Goal: Task Accomplishment & Management: Manage account settings

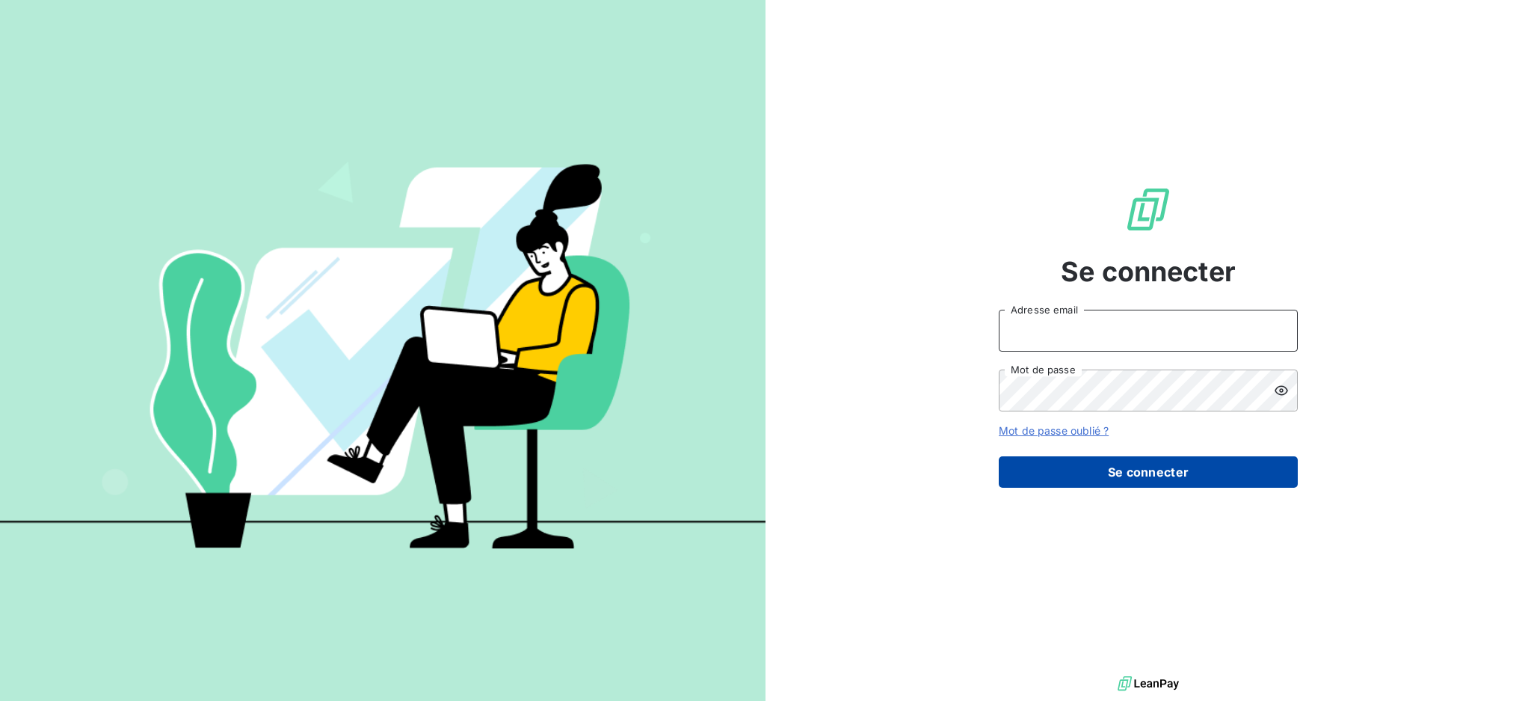
type input "[EMAIL_ADDRESS][PERSON_NAME][DOMAIN_NAME]"
click at [1038, 476] on button "Se connecter" at bounding box center [1148, 471] width 299 height 31
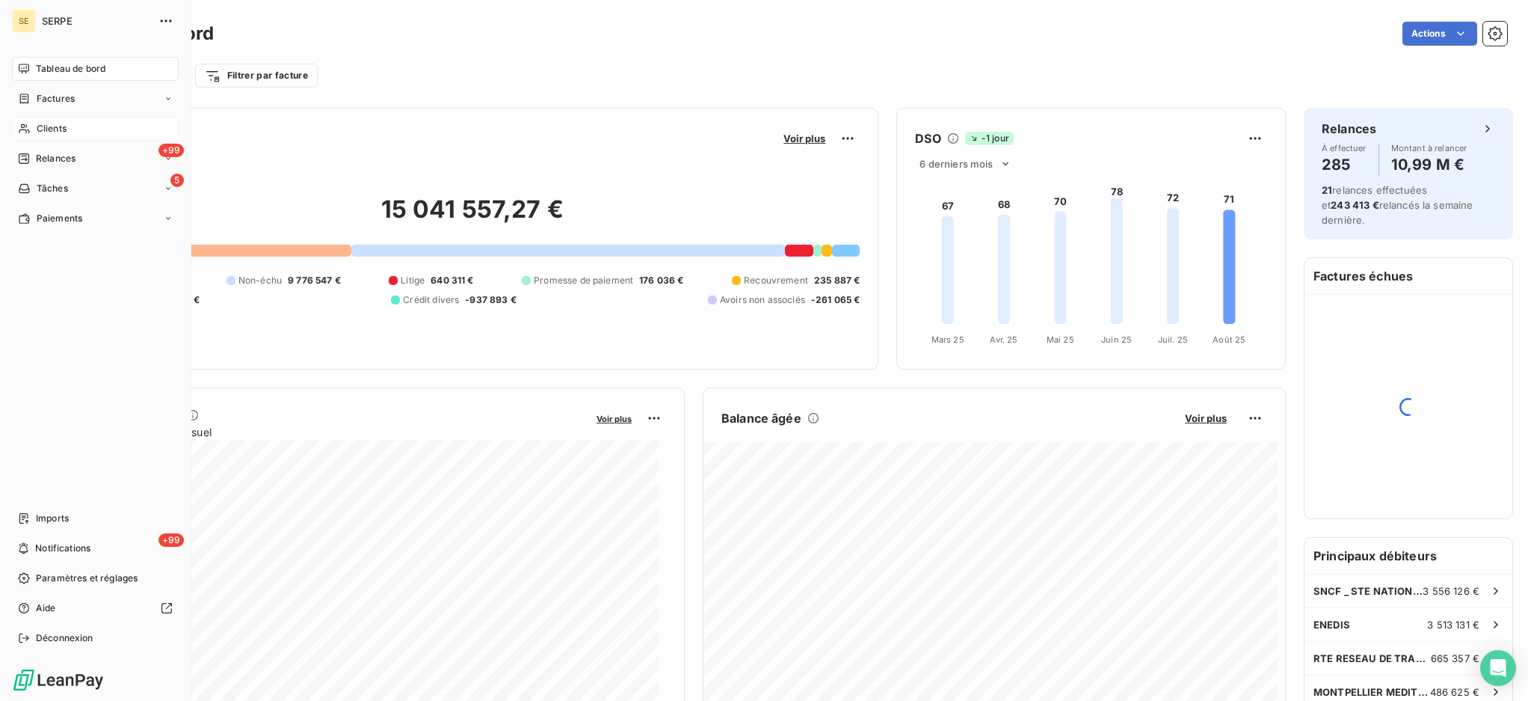
click at [58, 128] on span "Clients" at bounding box center [52, 128] width 30 height 13
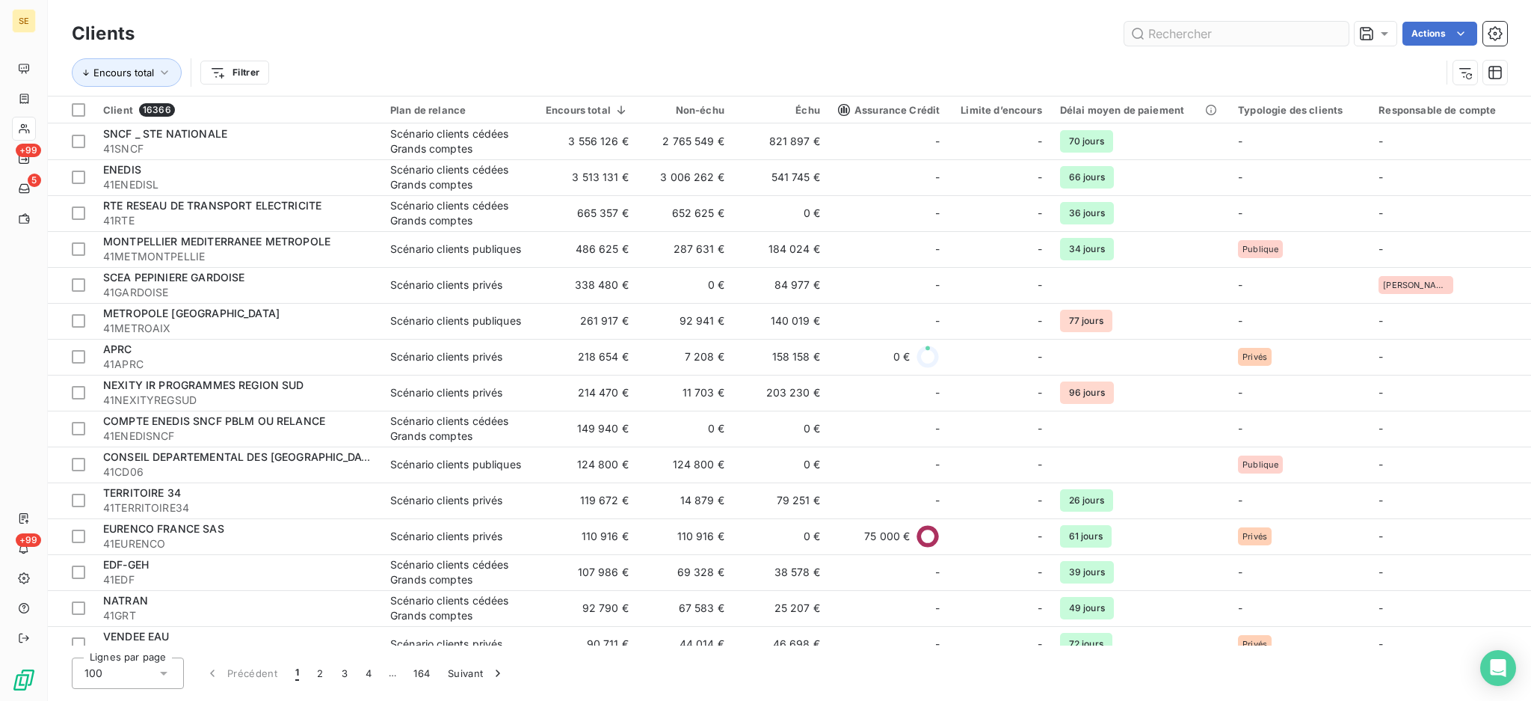
click at [1261, 29] on input "text" at bounding box center [1237, 34] width 224 height 24
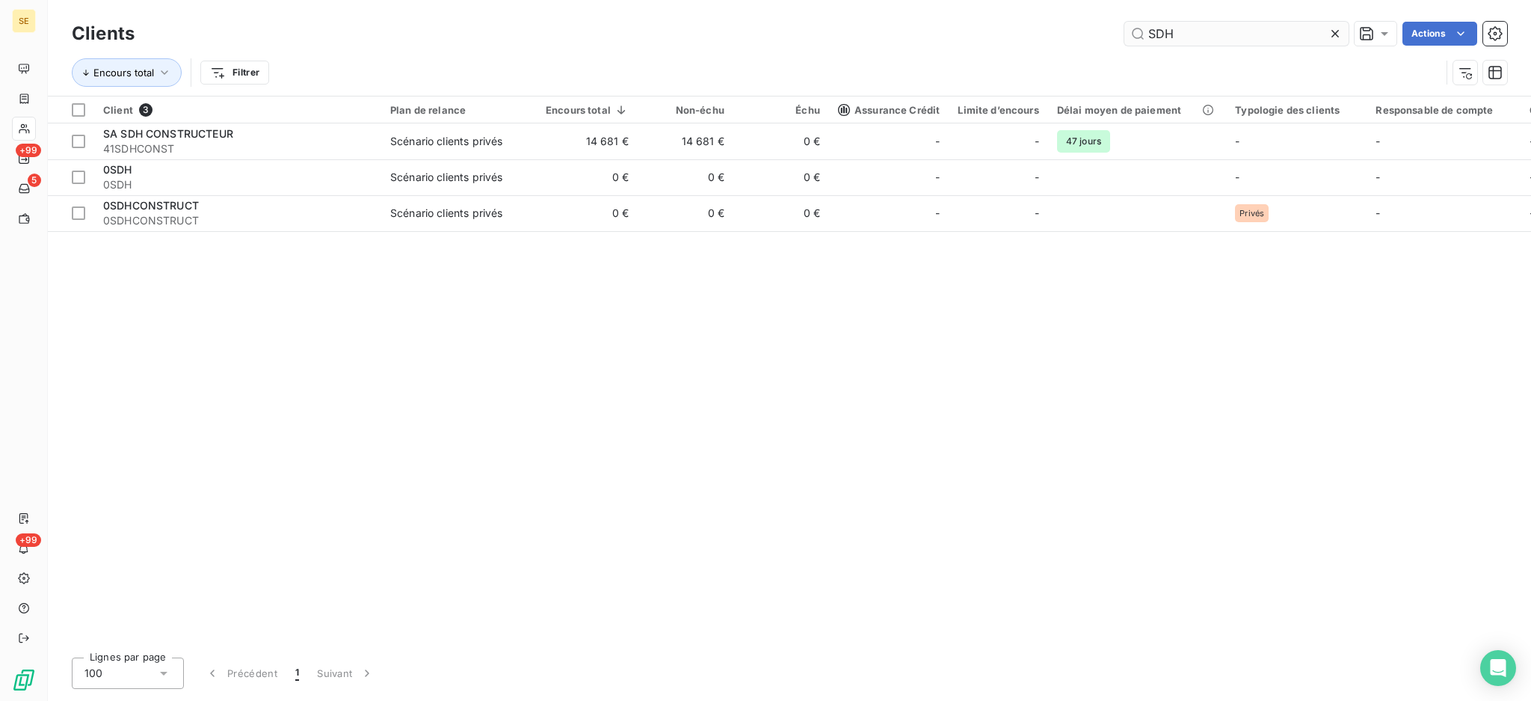
type input "SDH"
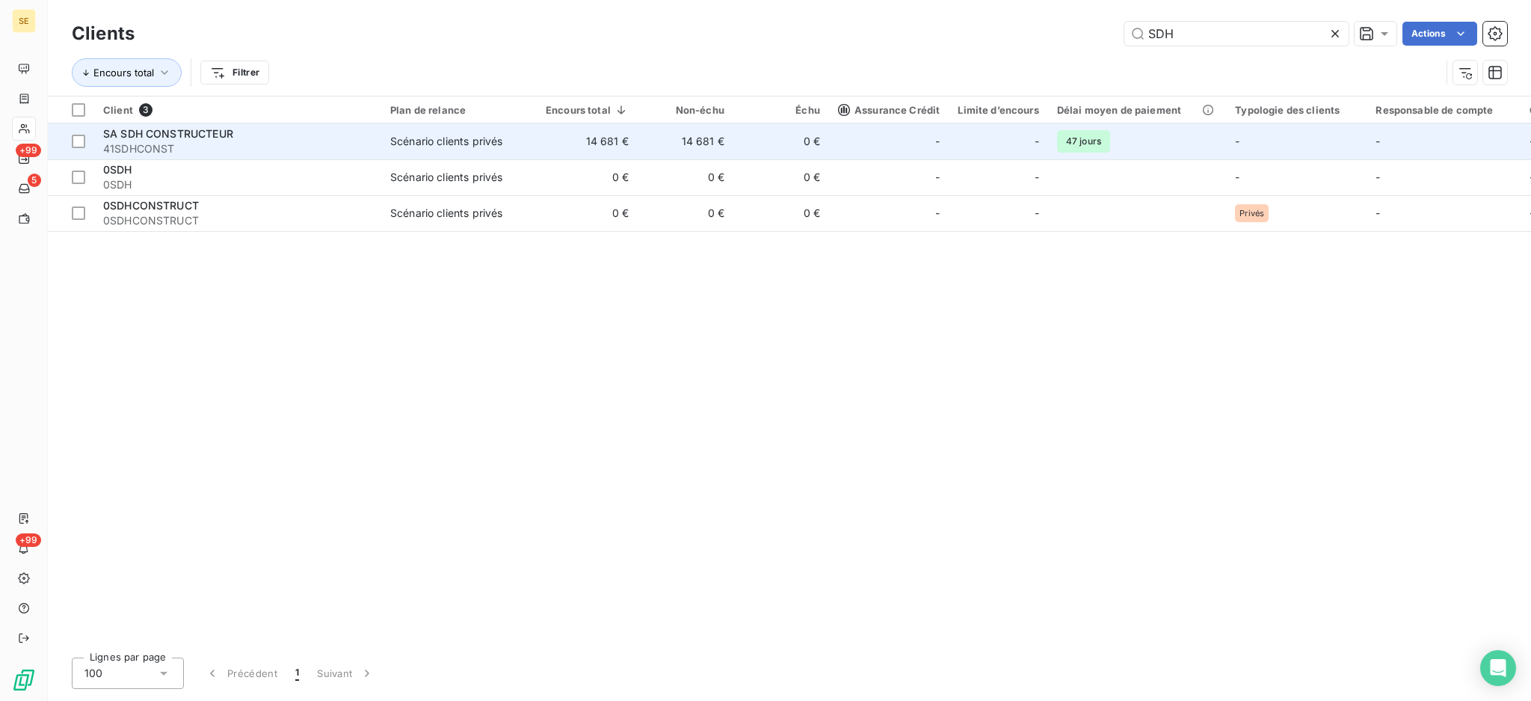
click at [473, 129] on td "Scénario clients privés" at bounding box center [459, 141] width 156 height 36
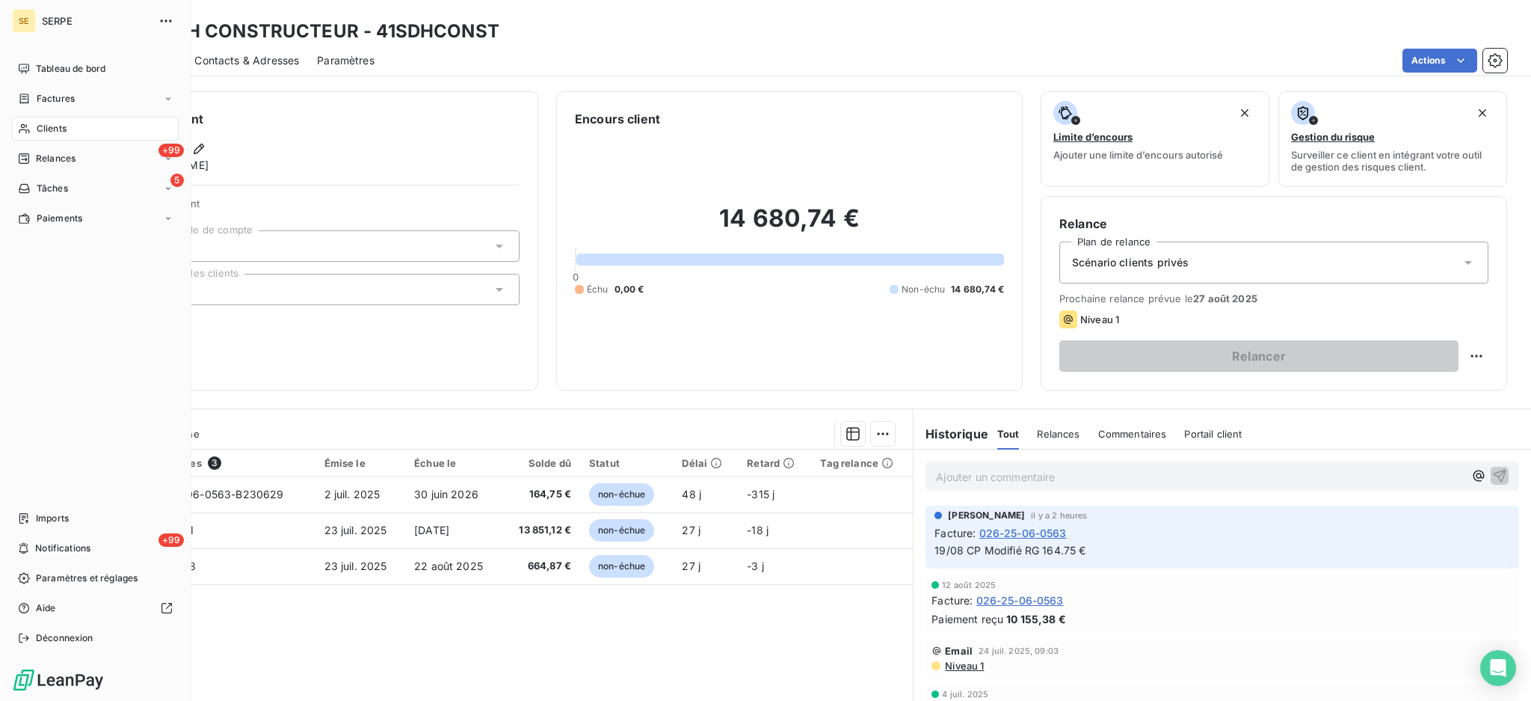
click at [37, 135] on div "Clients" at bounding box center [95, 129] width 167 height 24
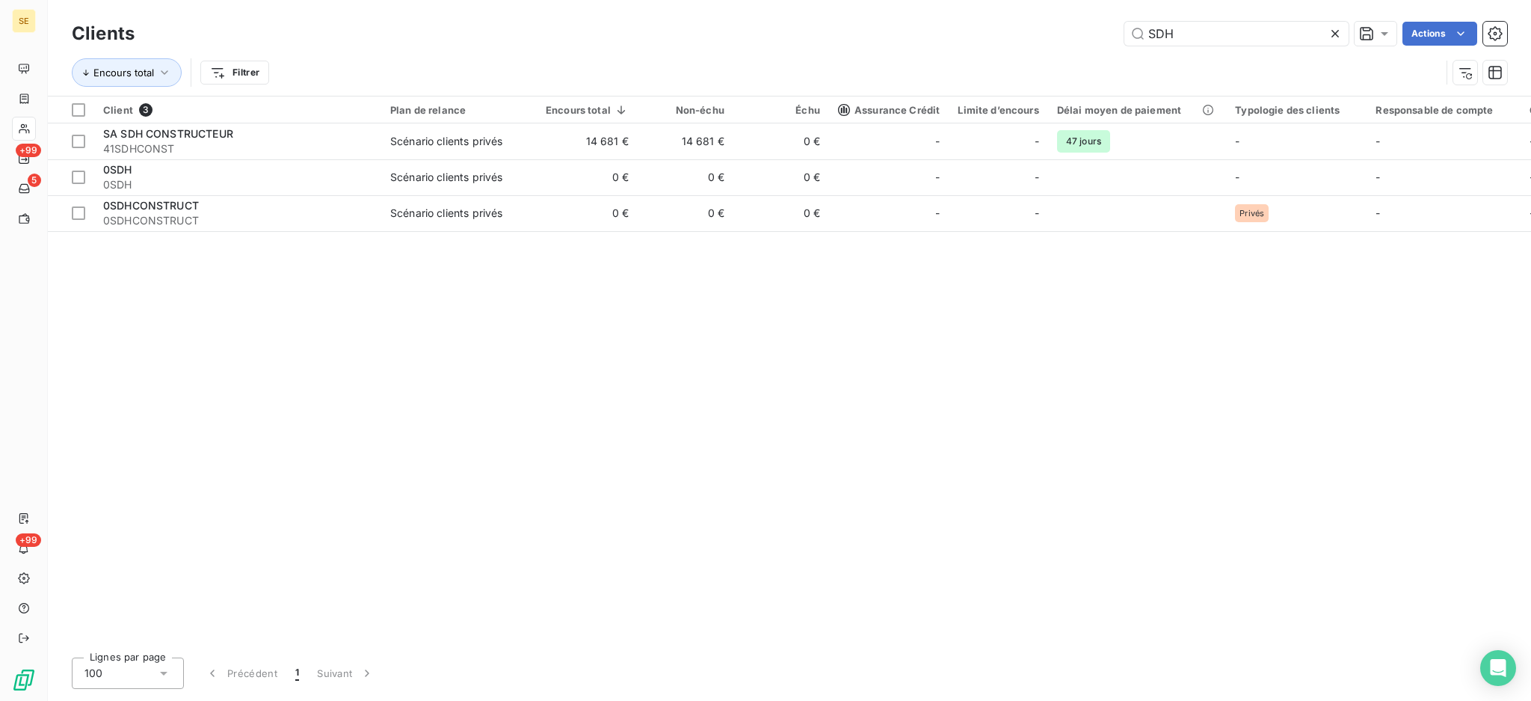
drag, startPoint x: 1187, startPoint y: 34, endPoint x: 1080, endPoint y: 44, distance: 107.4
click at [1080, 44] on div "SDH Actions" at bounding box center [830, 34] width 1355 height 24
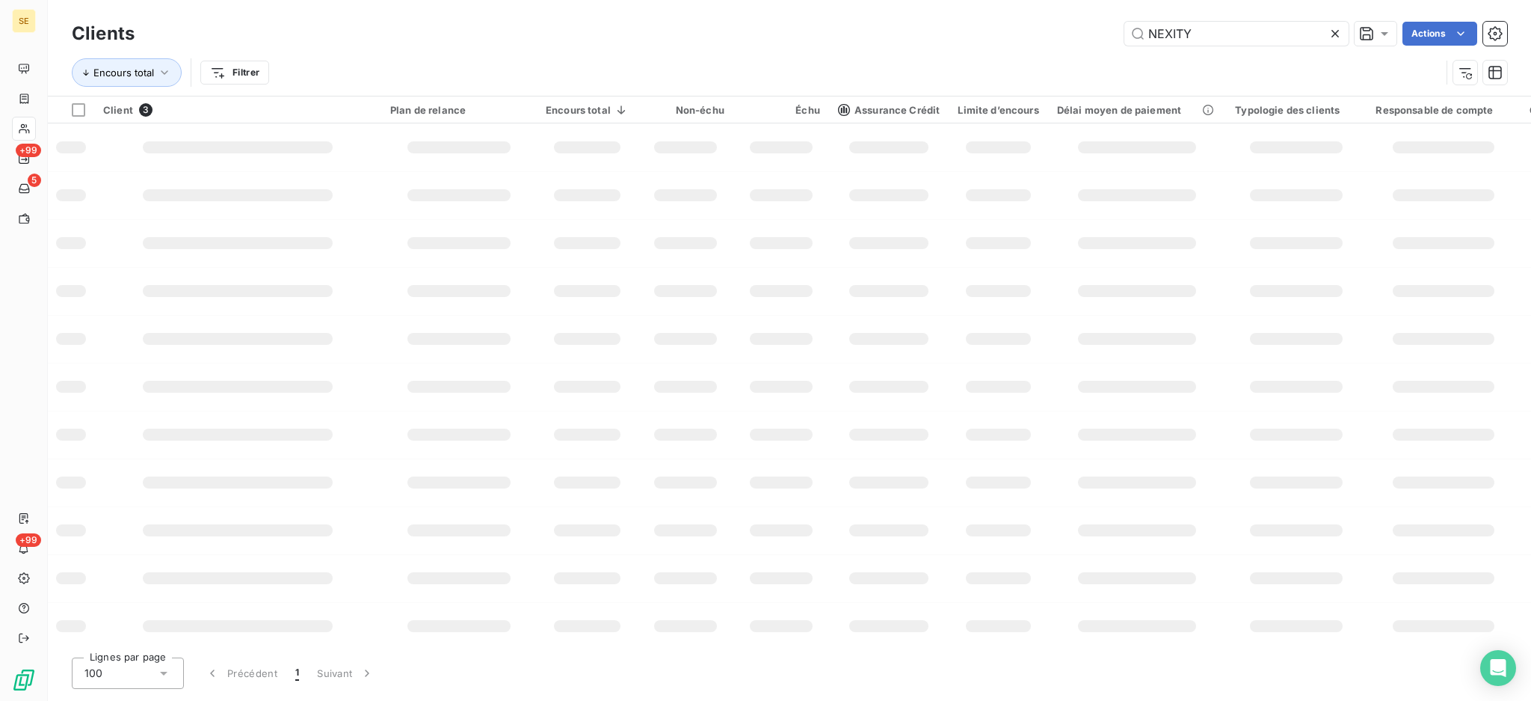
type input "NEXITY"
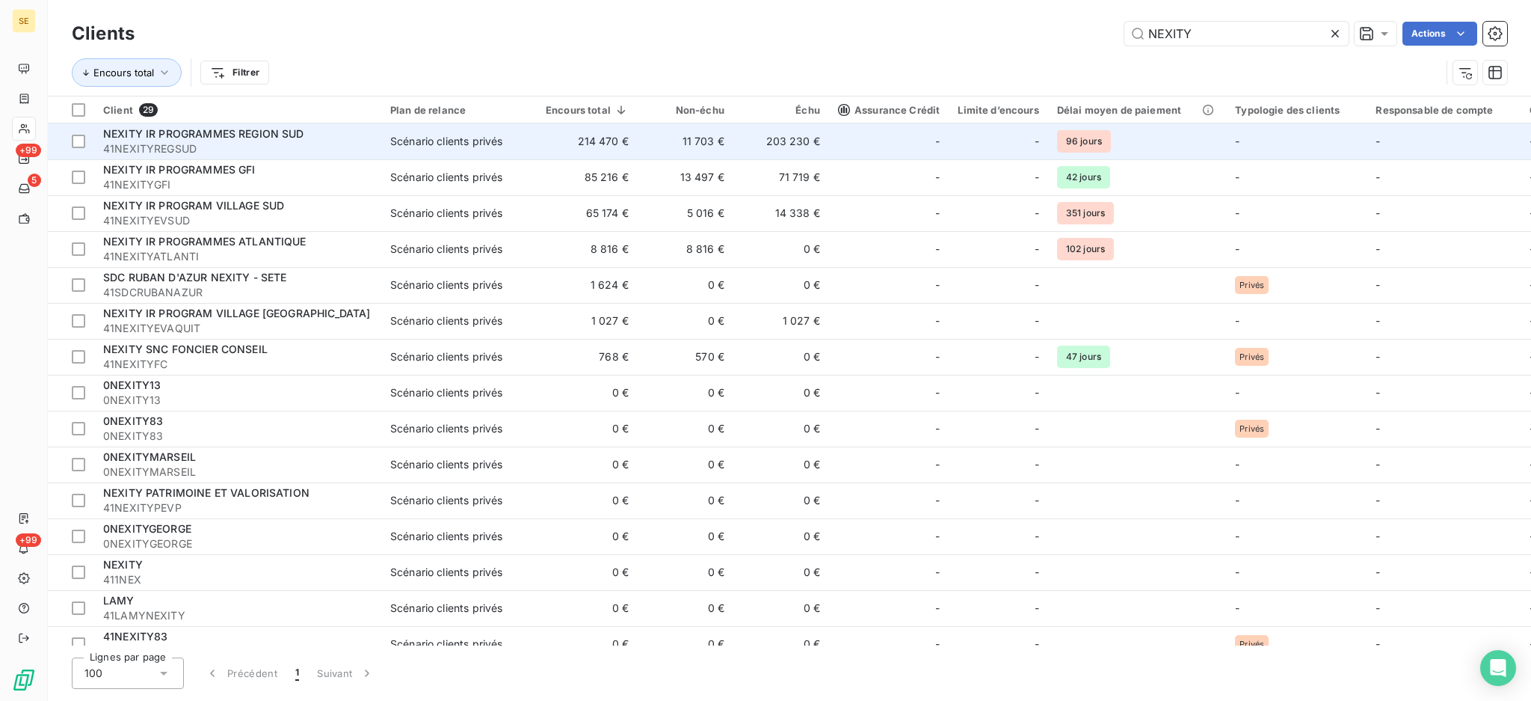
click at [276, 132] on span "NEXITY IR PROGRAMMES REGION SUD" at bounding box center [203, 133] width 201 height 13
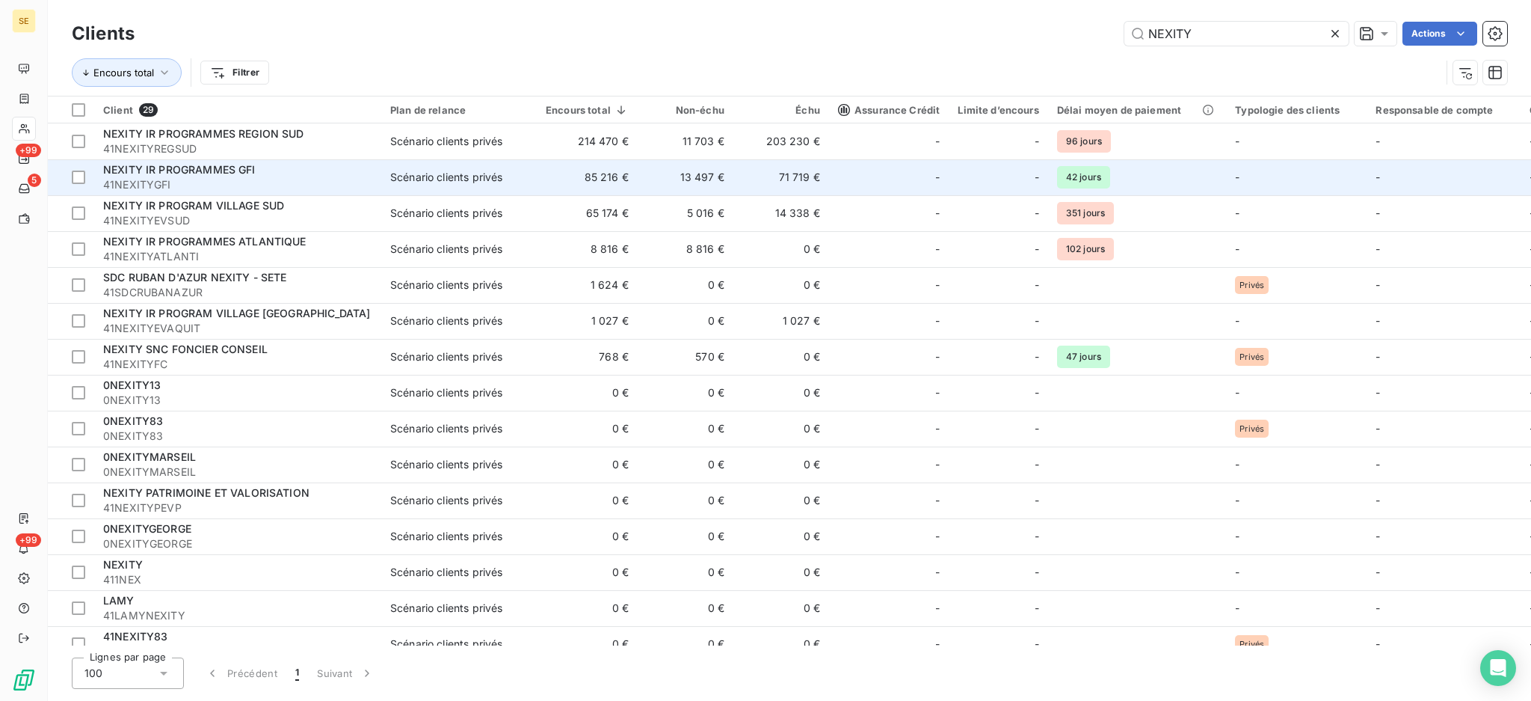
click at [205, 167] on span "NEXITY IR PROGRAMMES GFI" at bounding box center [179, 169] width 153 height 13
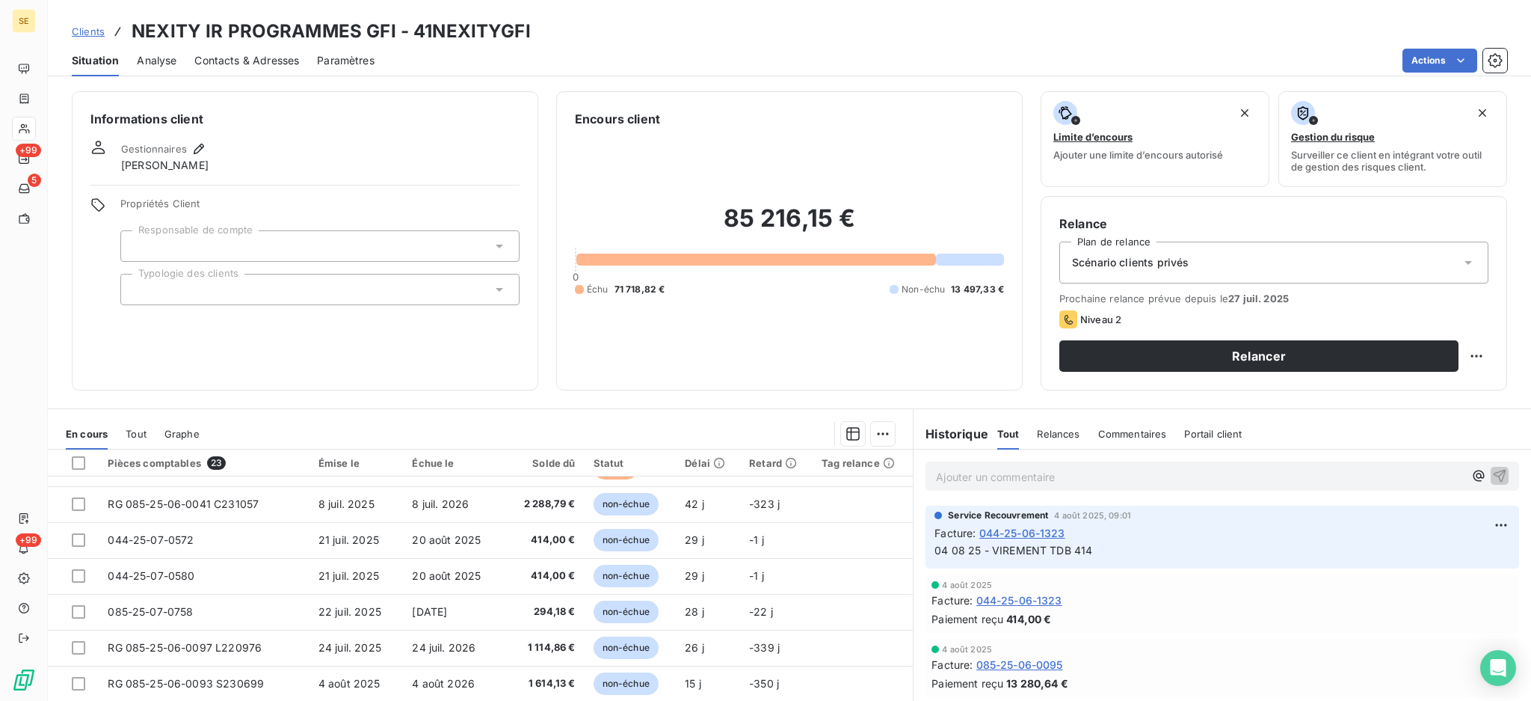
scroll to position [81, 0]
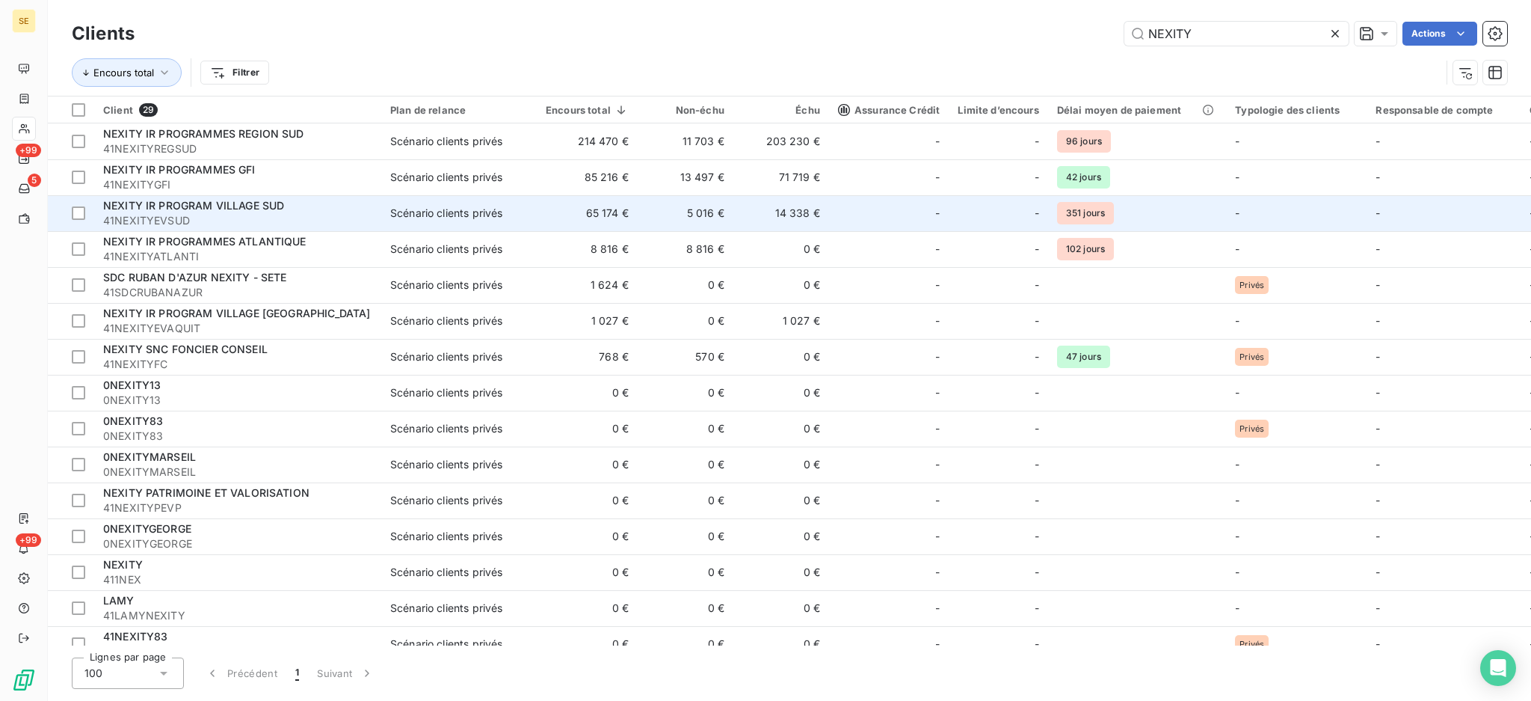
click at [166, 216] on span "41NEXITYEVSUD" at bounding box center [237, 220] width 269 height 15
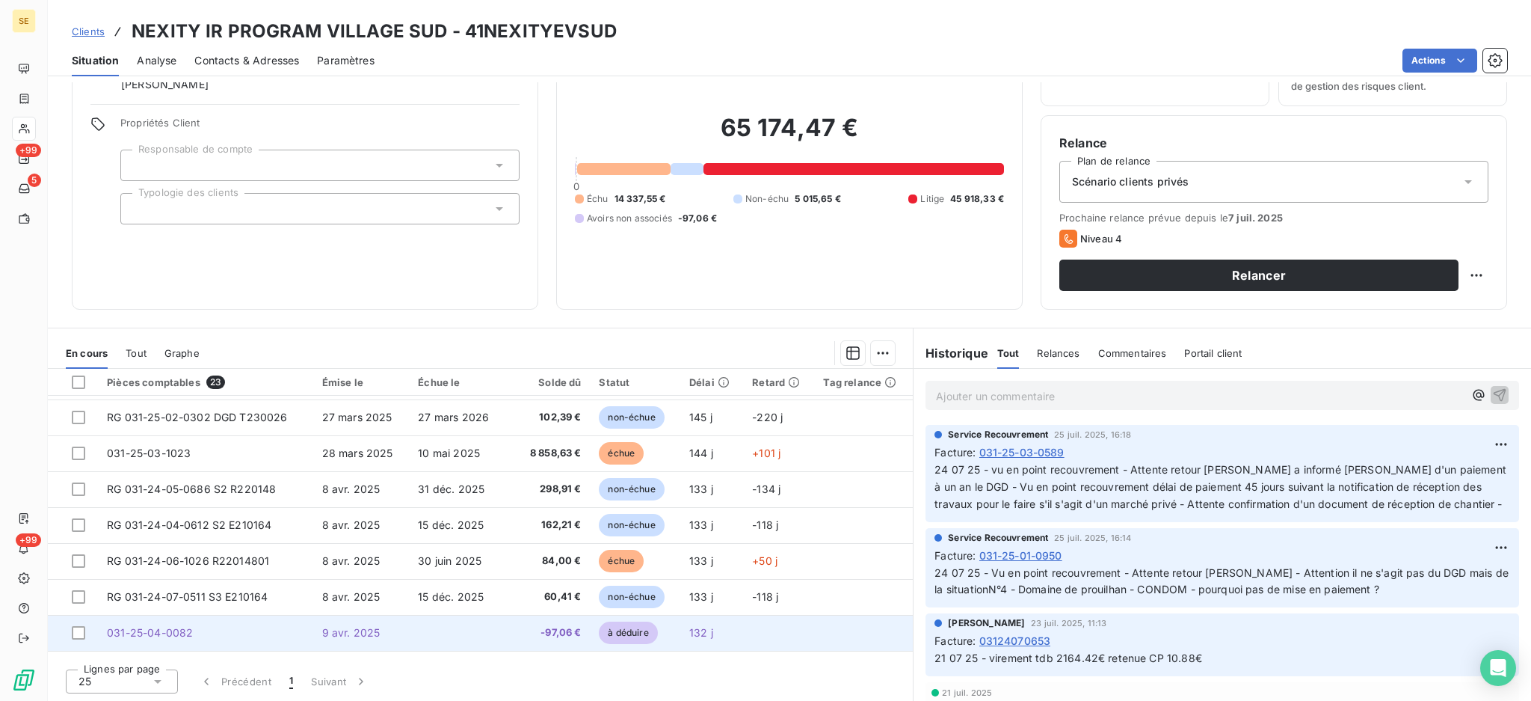
scroll to position [464, 0]
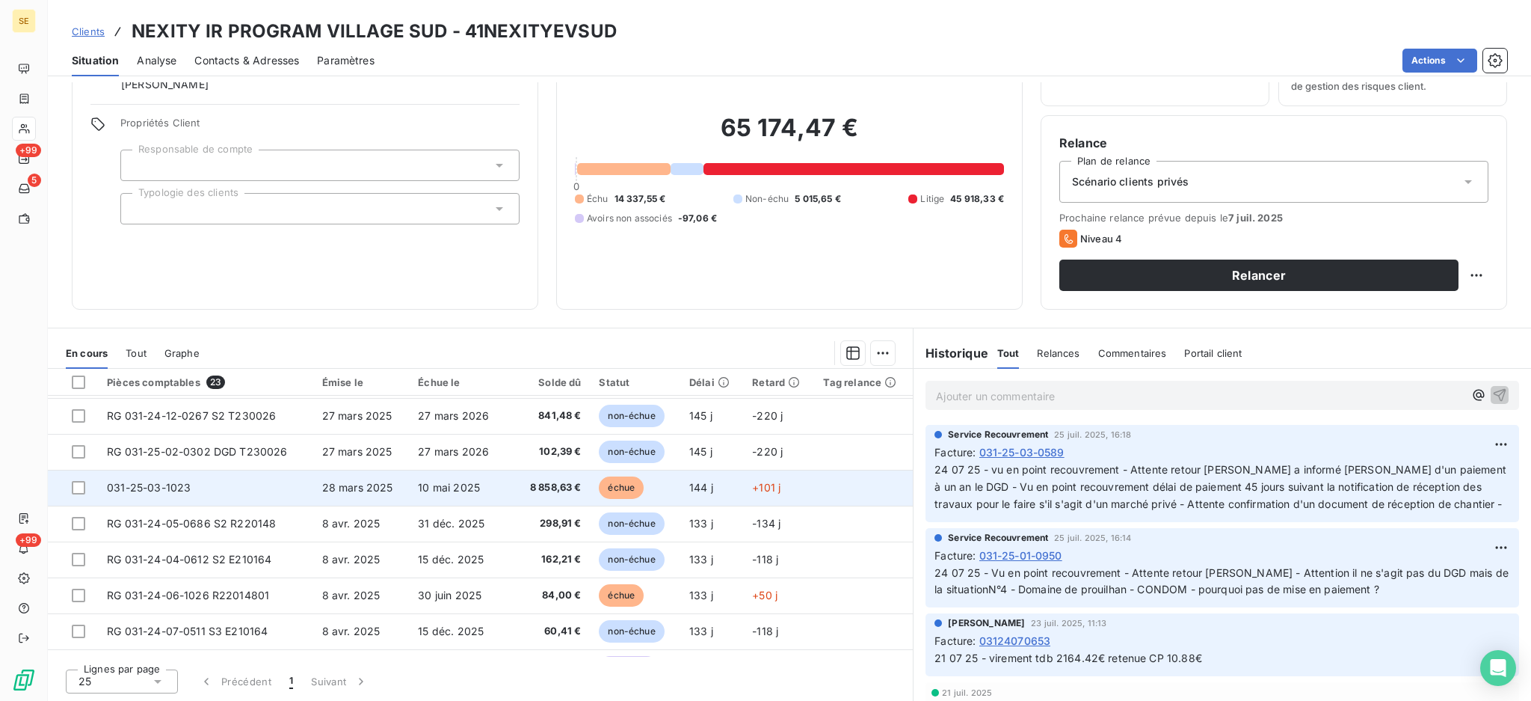
click at [441, 490] on span "10 mai 2025" at bounding box center [449, 487] width 62 height 13
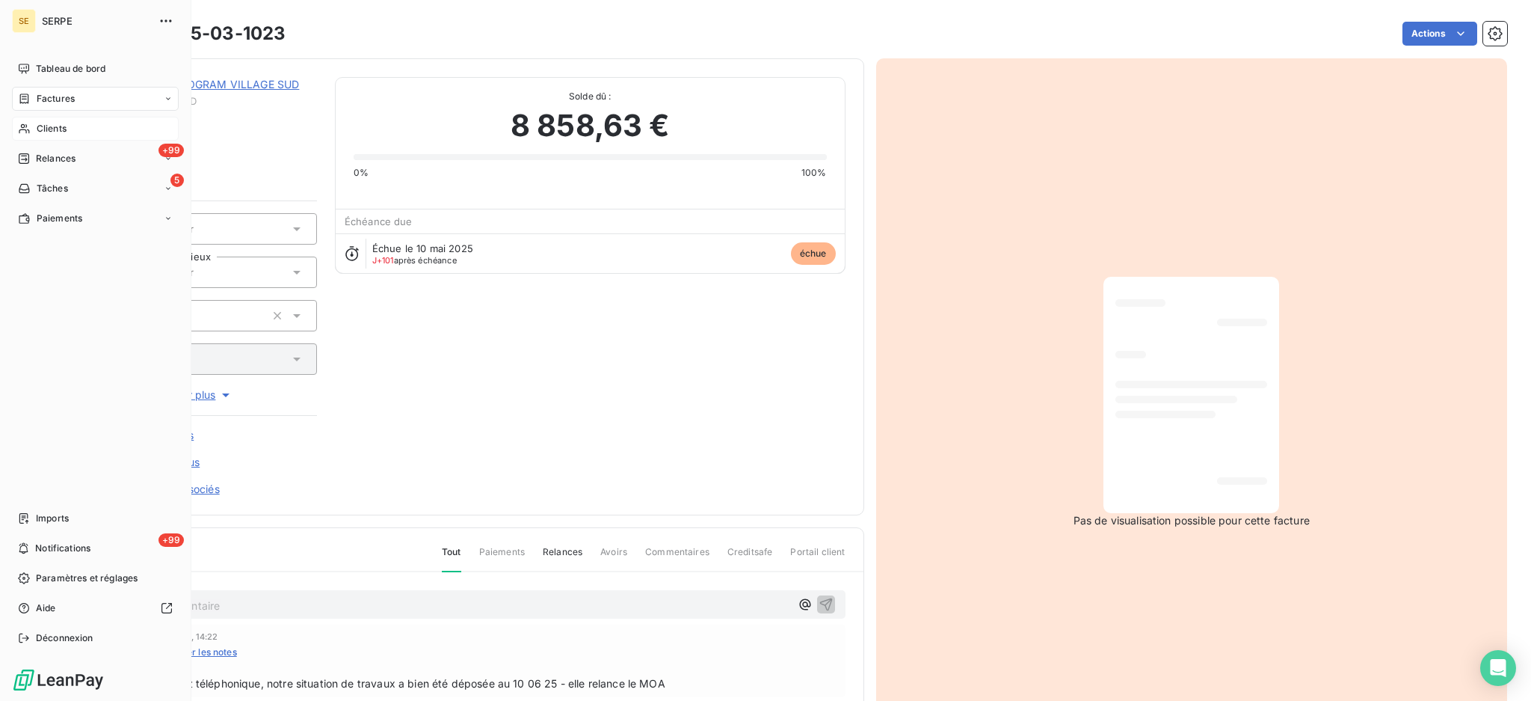
click at [50, 124] on span "Clients" at bounding box center [52, 128] width 30 height 13
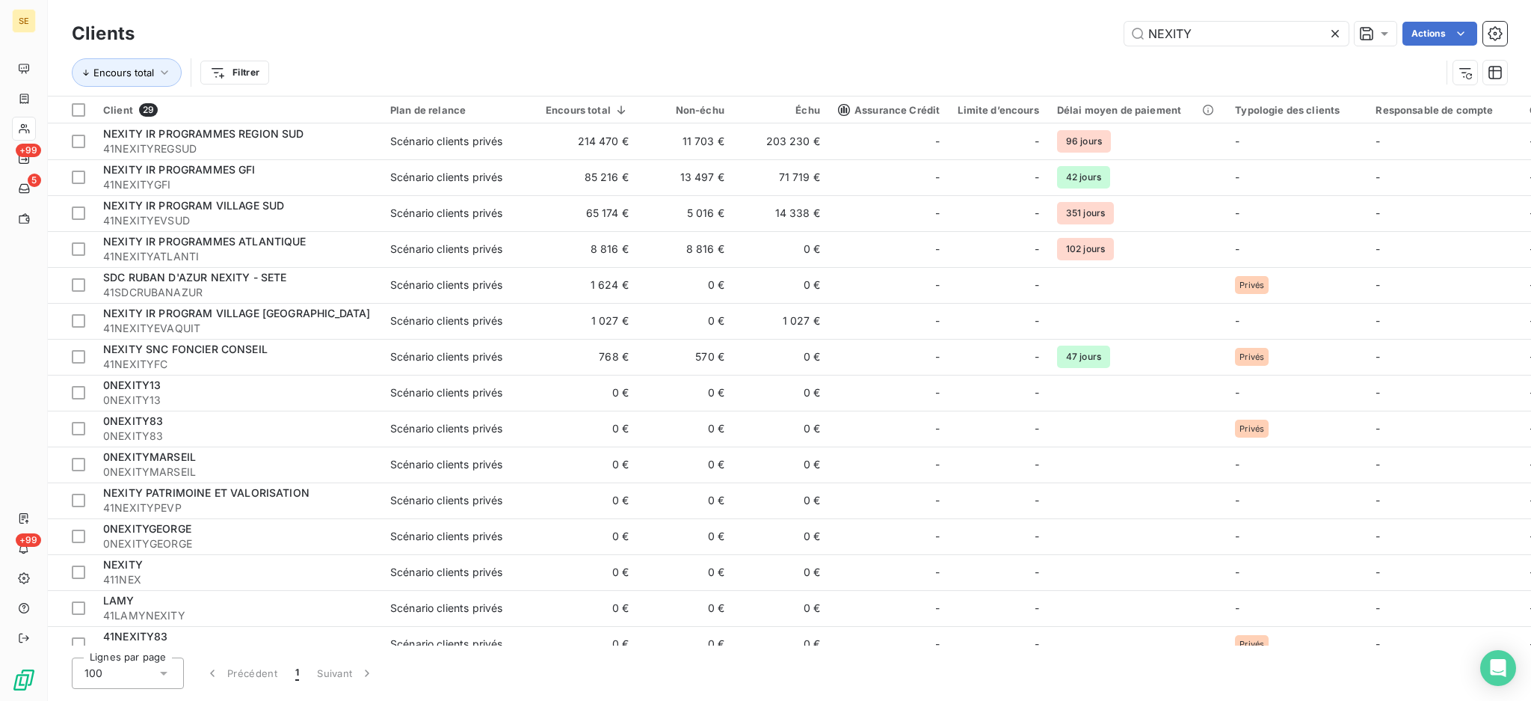
drag, startPoint x: 1245, startPoint y: 31, endPoint x: 1128, endPoint y: 48, distance: 117.9
click at [1128, 48] on div "Clients NEXITY Actions" at bounding box center [790, 33] width 1436 height 31
click at [1199, 36] on input "NEXITY" at bounding box center [1237, 34] width 224 height 24
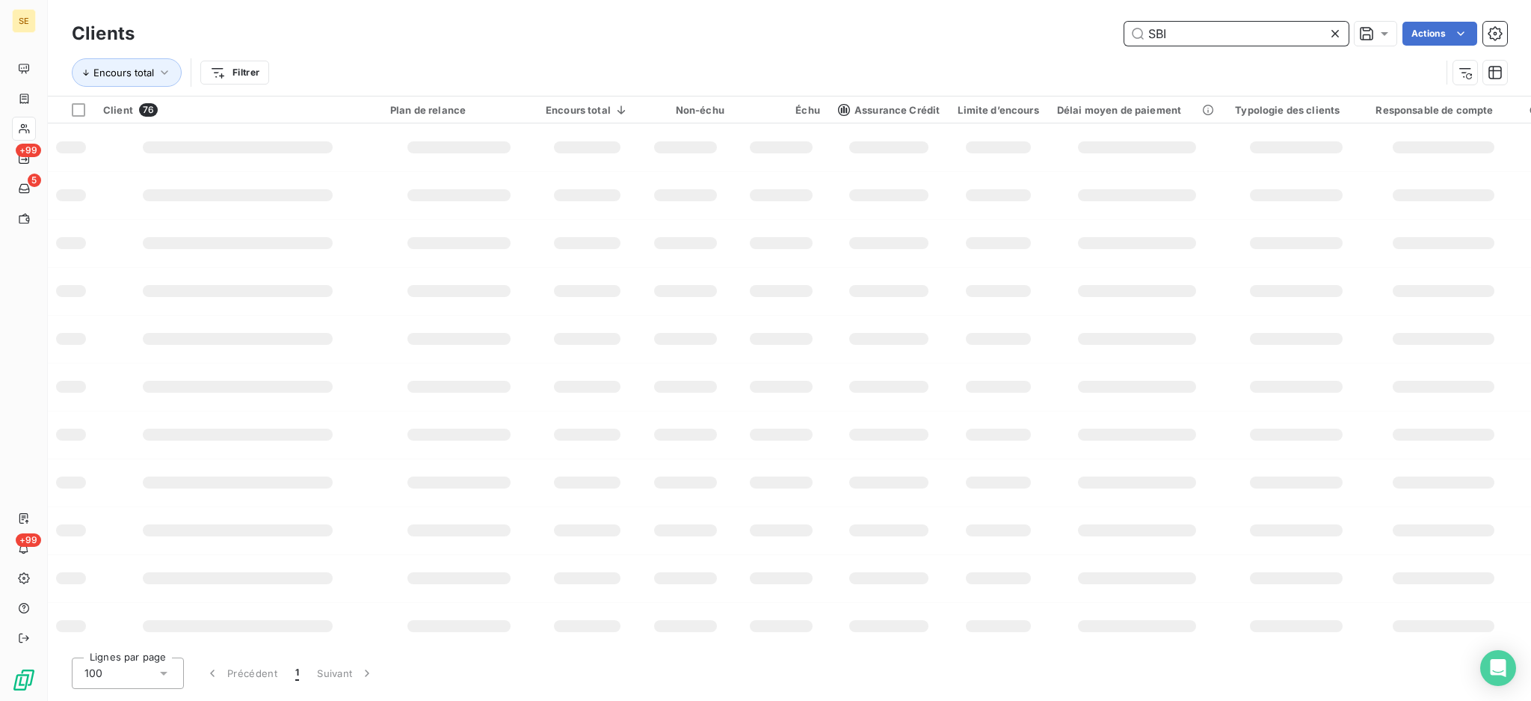
type input "SBI"
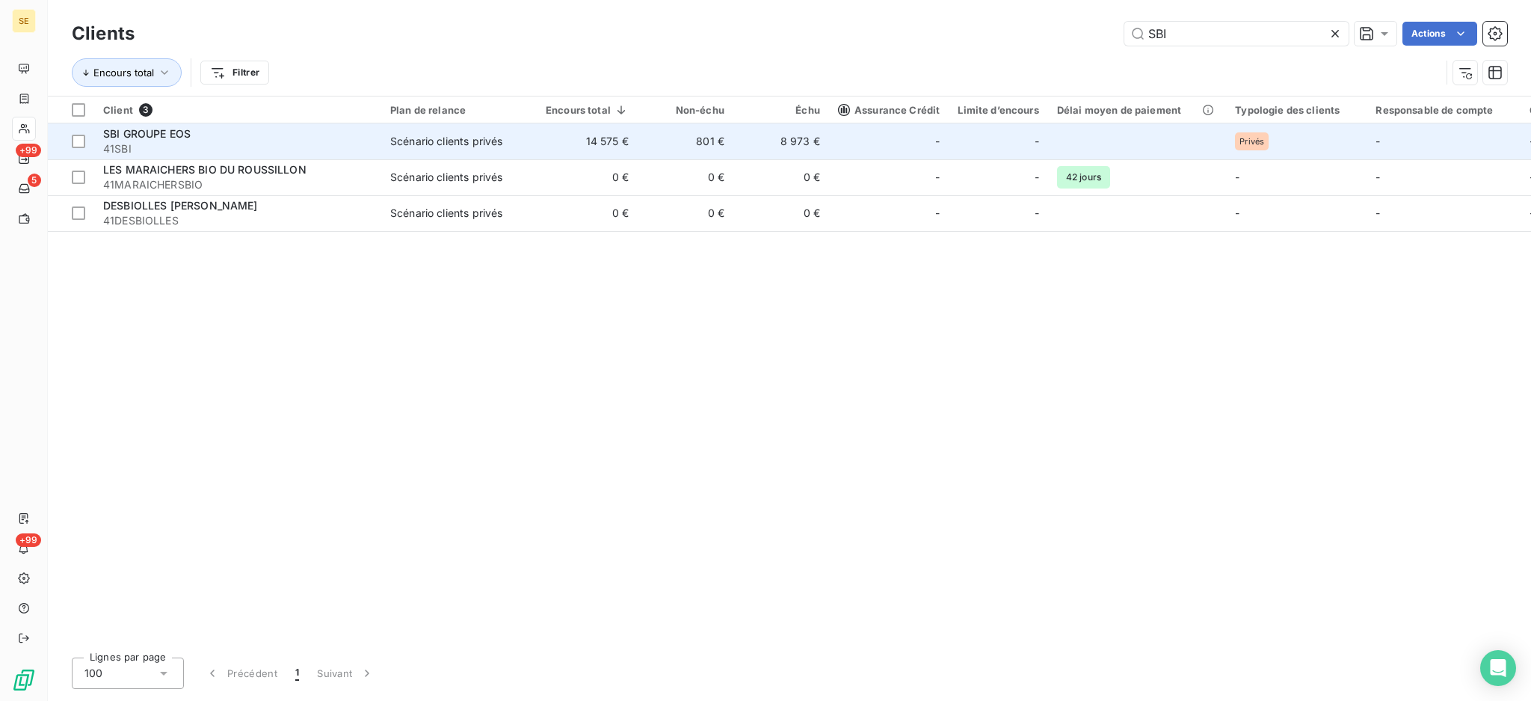
click at [233, 138] on div "SBI GROUPE EOS" at bounding box center [237, 133] width 269 height 15
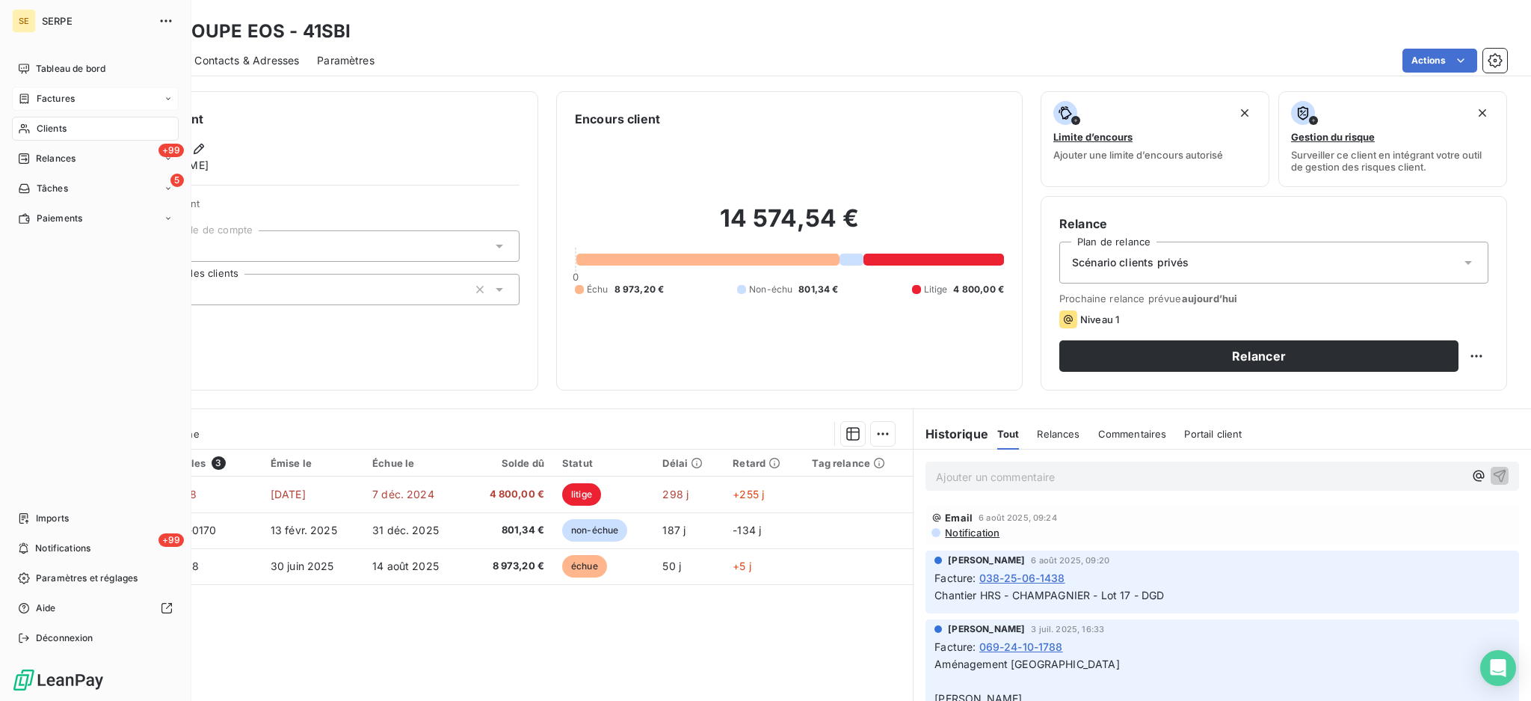
click at [49, 99] on span "Factures" at bounding box center [56, 98] width 38 height 13
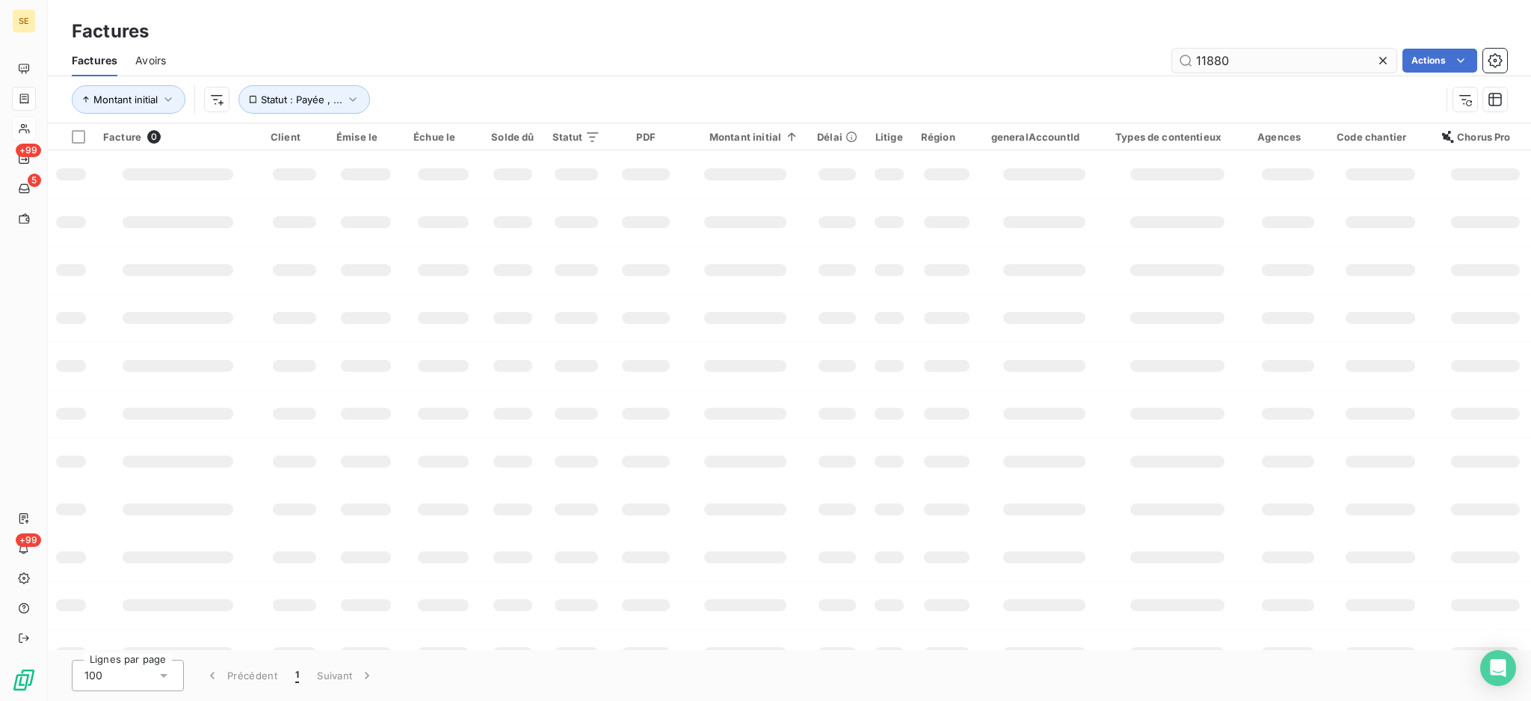
drag, startPoint x: 1237, startPoint y: 58, endPoint x: 1196, endPoint y: 58, distance: 41.1
click at [1196, 58] on input "11880" at bounding box center [1284, 61] width 224 height 24
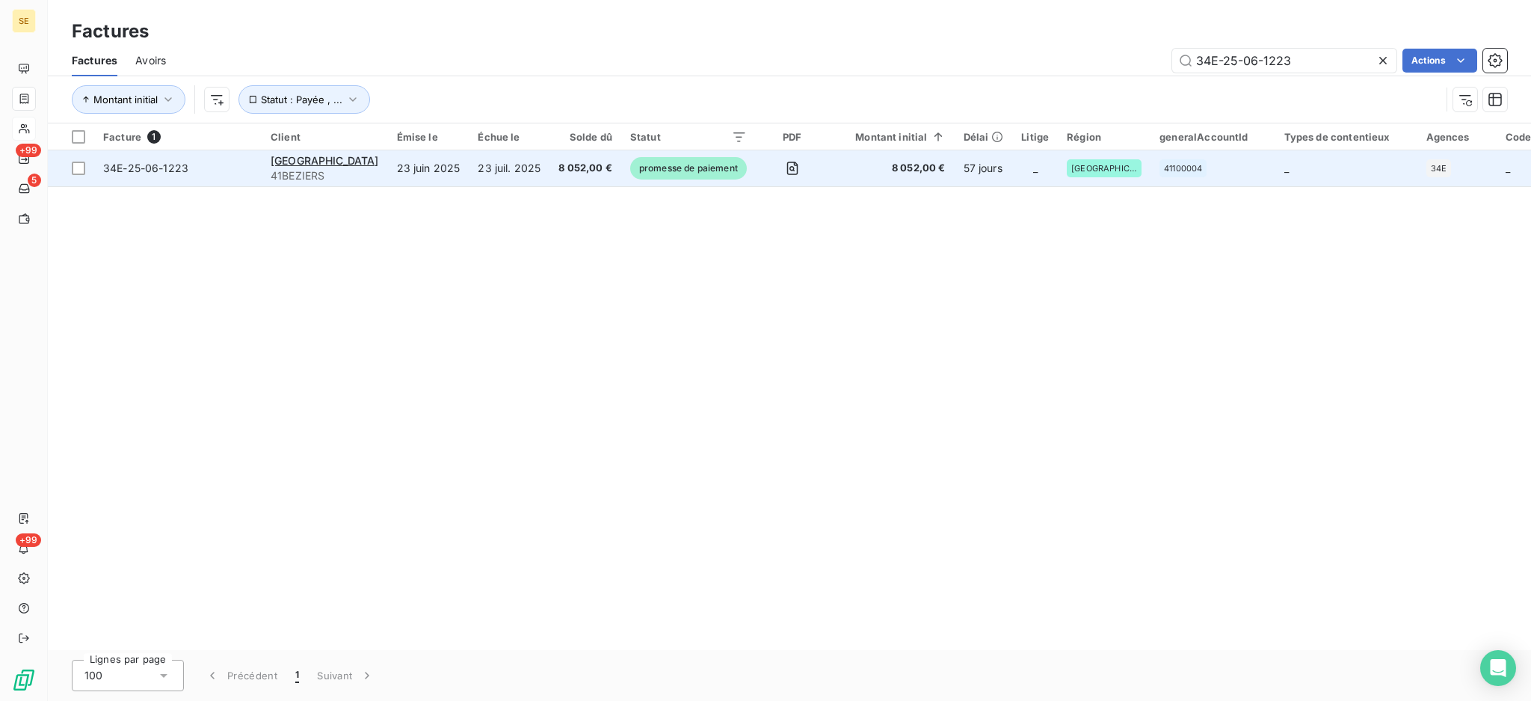
type input "34E-25-06-1223"
click at [559, 162] on span "8 052,00 €" at bounding box center [586, 168] width 54 height 15
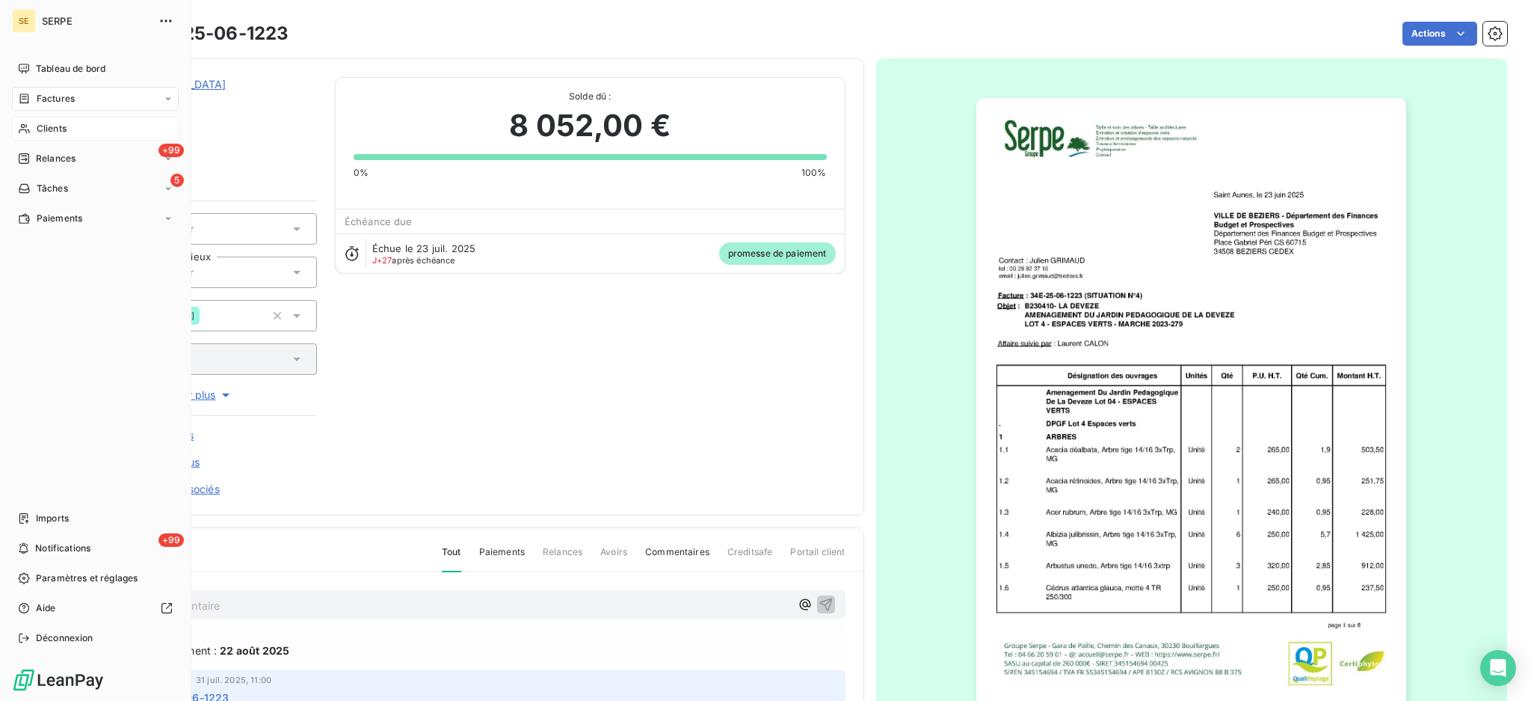
click at [51, 96] on span "Factures" at bounding box center [56, 98] width 38 height 13
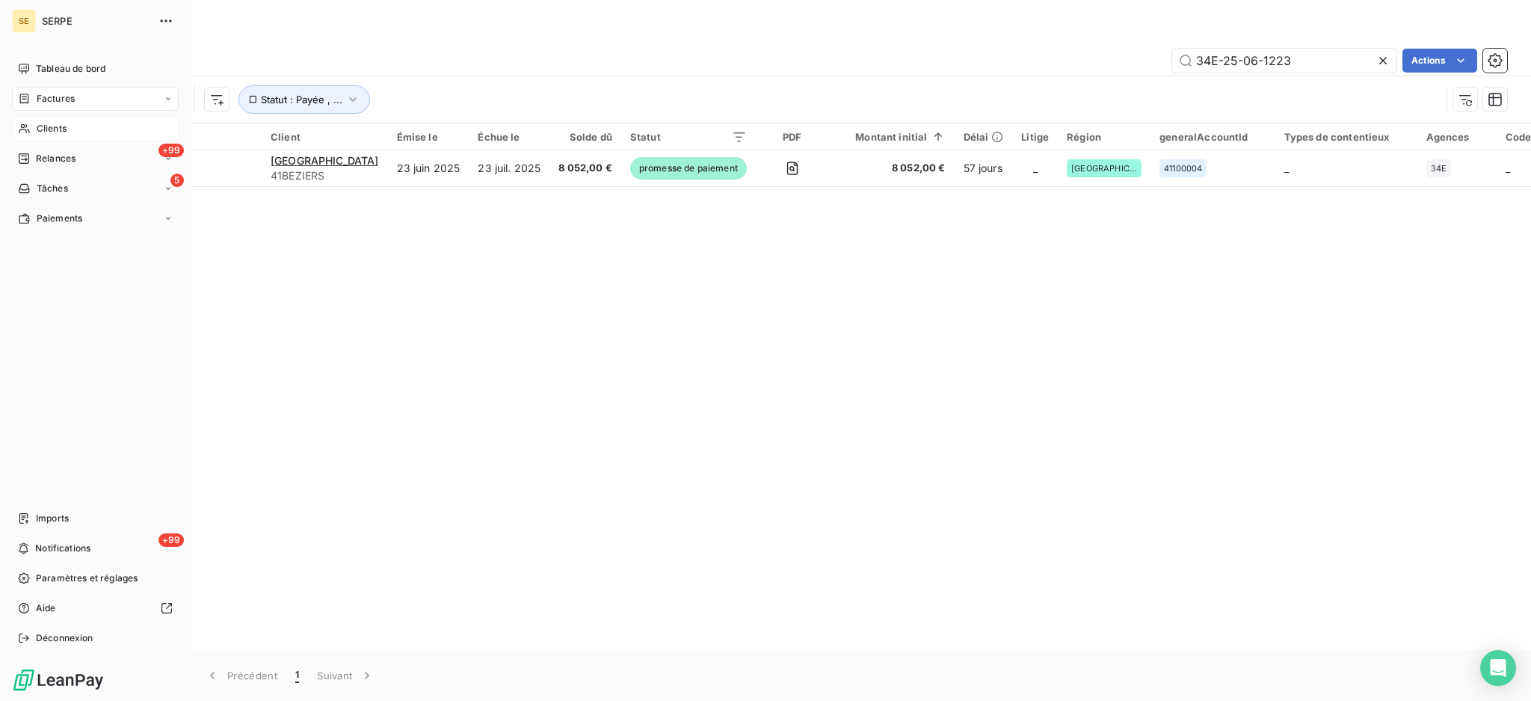
click at [55, 129] on span "Clients" at bounding box center [52, 128] width 30 height 13
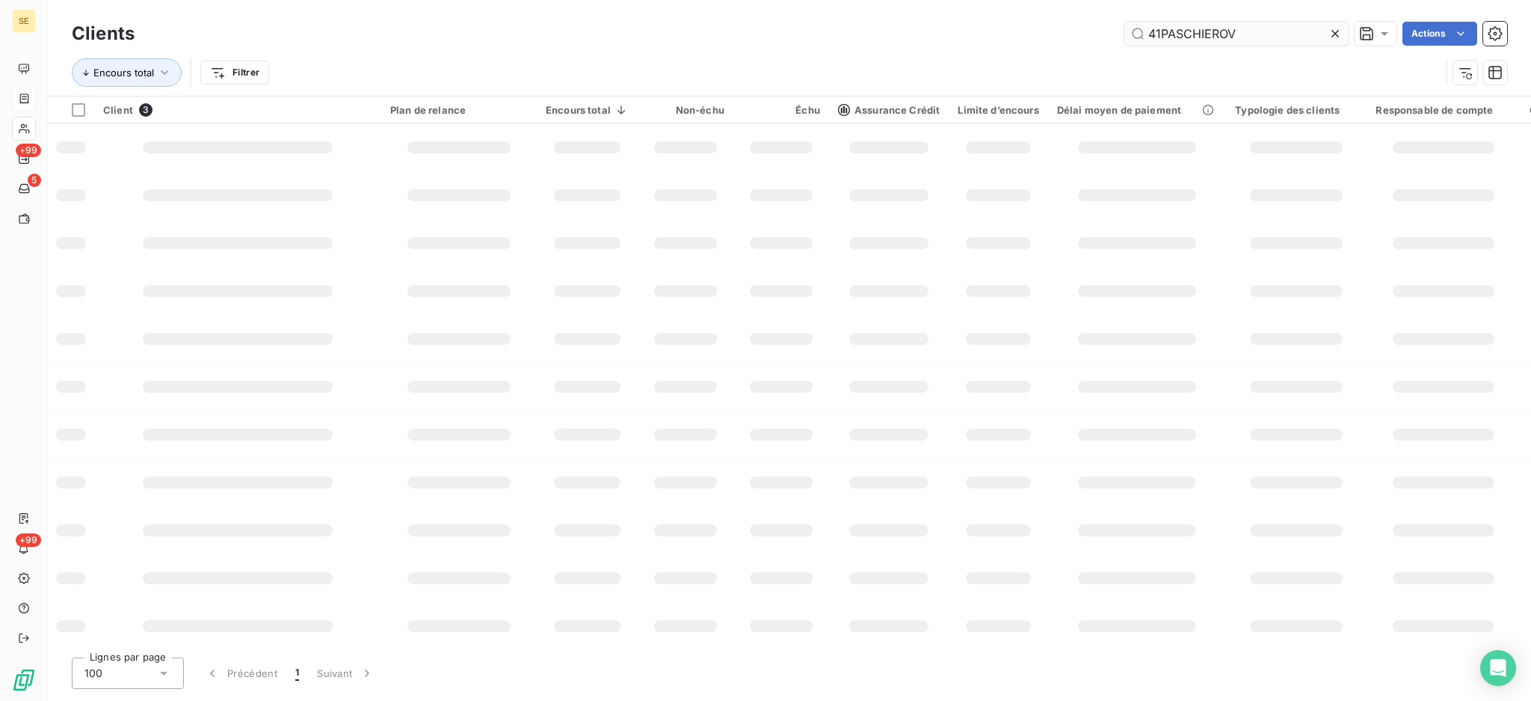
drag, startPoint x: 1193, startPoint y: 37, endPoint x: 1139, endPoint y: 45, distance: 53.7
click at [1139, 45] on input "41PASCHIEROV" at bounding box center [1237, 34] width 224 height 24
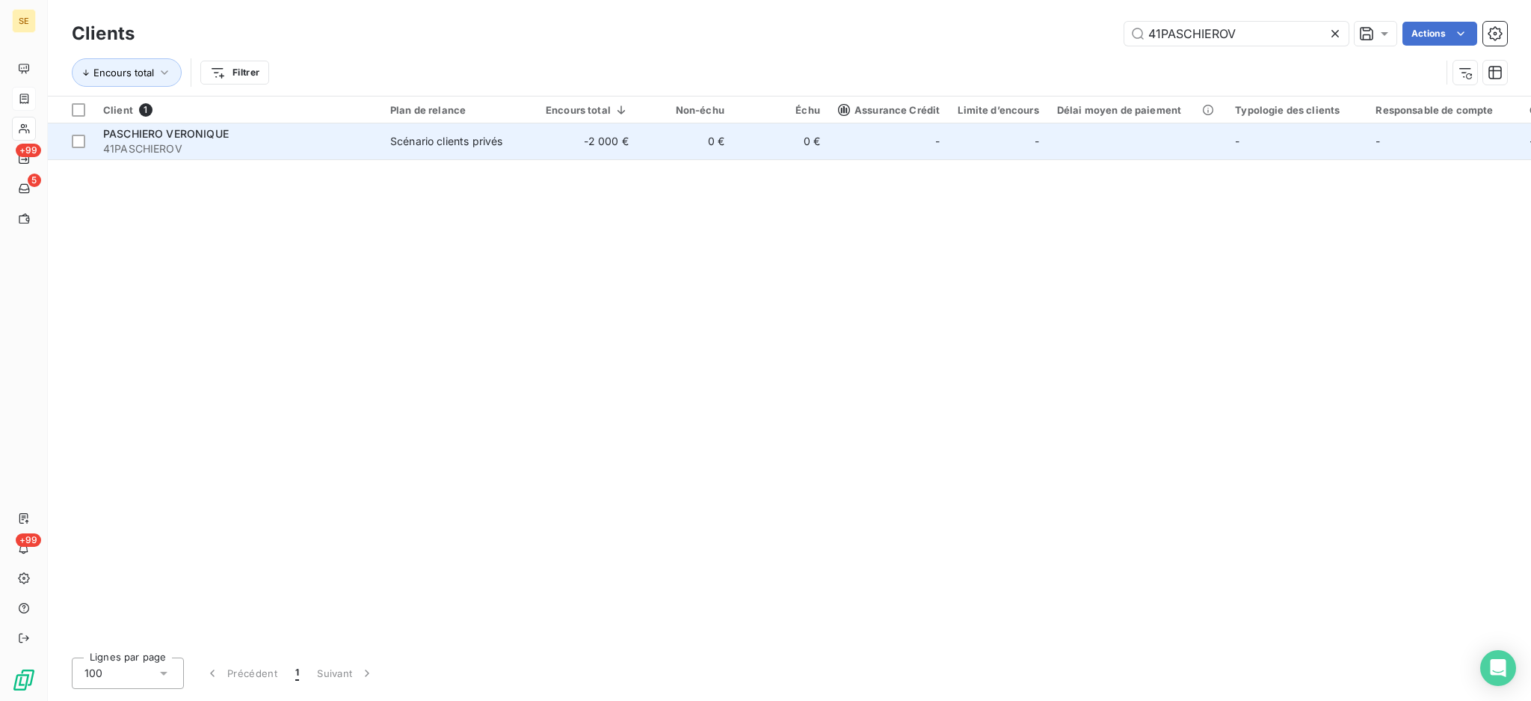
type input "41PASCHIEROV"
click at [360, 153] on span "41PASCHIEROV" at bounding box center [237, 148] width 269 height 15
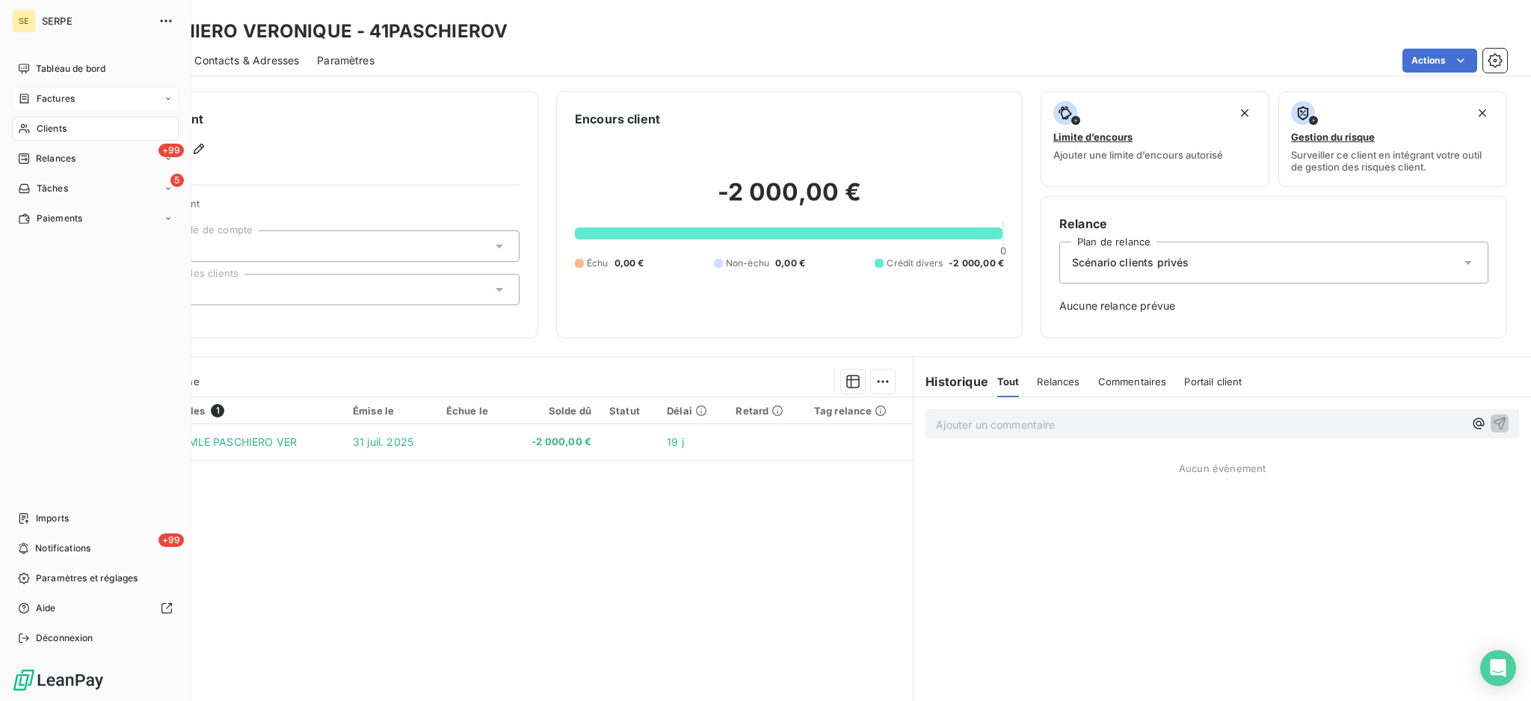
click at [50, 96] on span "Factures" at bounding box center [56, 98] width 38 height 13
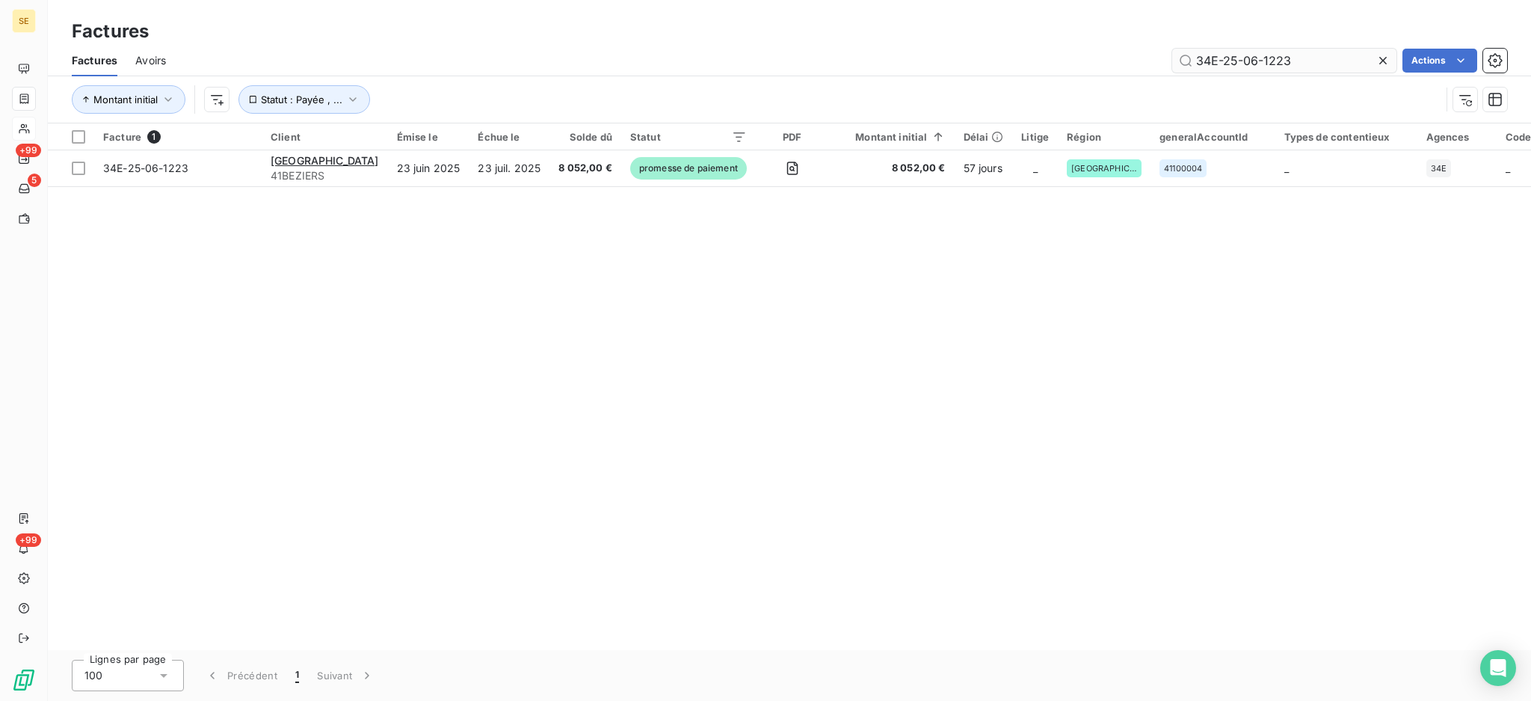
drag, startPoint x: 1319, startPoint y: 67, endPoint x: 1185, endPoint y: 69, distance: 133.9
click at [1185, 69] on input "34E-25-06-1223" at bounding box center [1284, 61] width 224 height 24
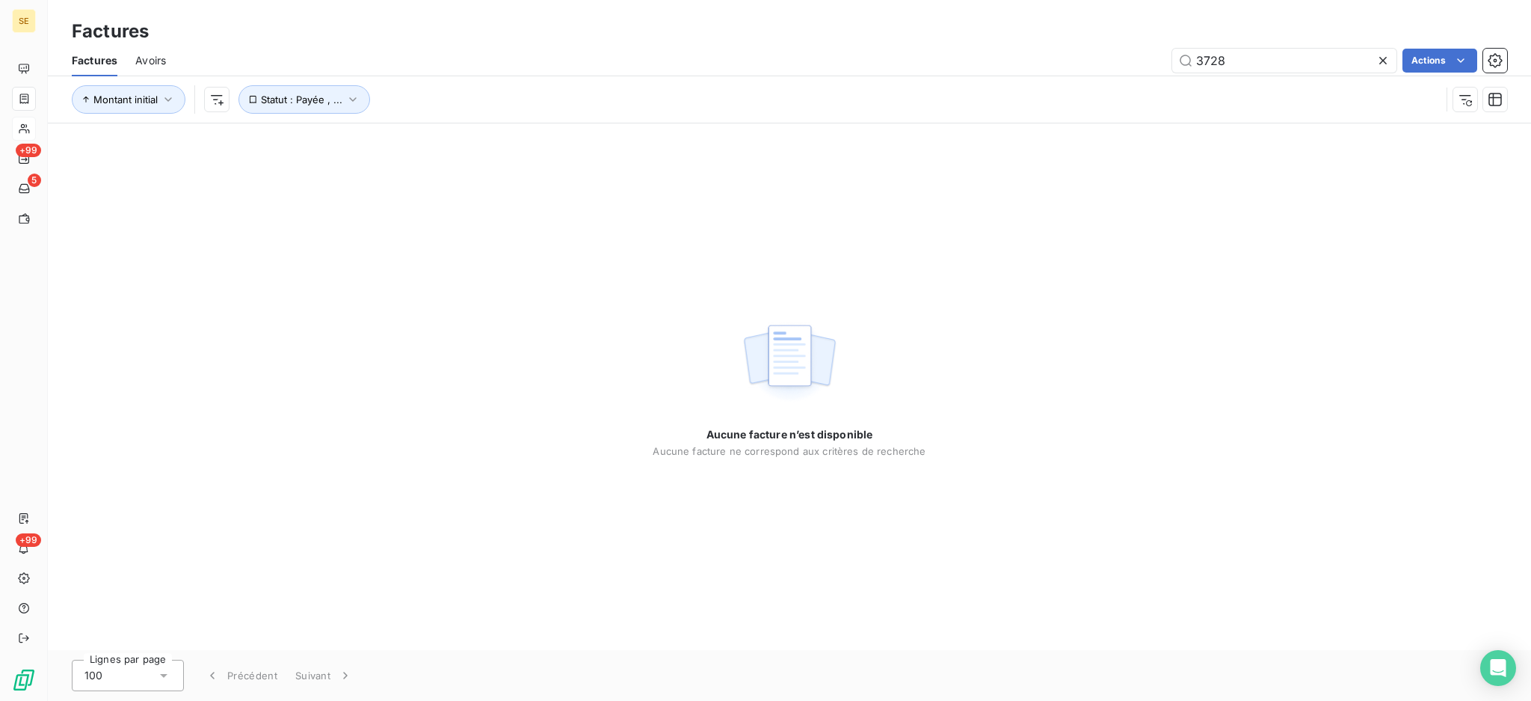
drag, startPoint x: 1186, startPoint y: 75, endPoint x: 1147, endPoint y: 79, distance: 39.1
click at [1150, 79] on div "Factures Avoirs 3728 Actions Montant initial Statut : Payée , ..." at bounding box center [789, 84] width 1483 height 78
click at [1147, 79] on div "Montant initial Statut : Payée , ..." at bounding box center [790, 99] width 1436 height 46
click at [1290, 67] on input "3728" at bounding box center [1284, 61] width 224 height 24
paste input "030-25-05-0911"
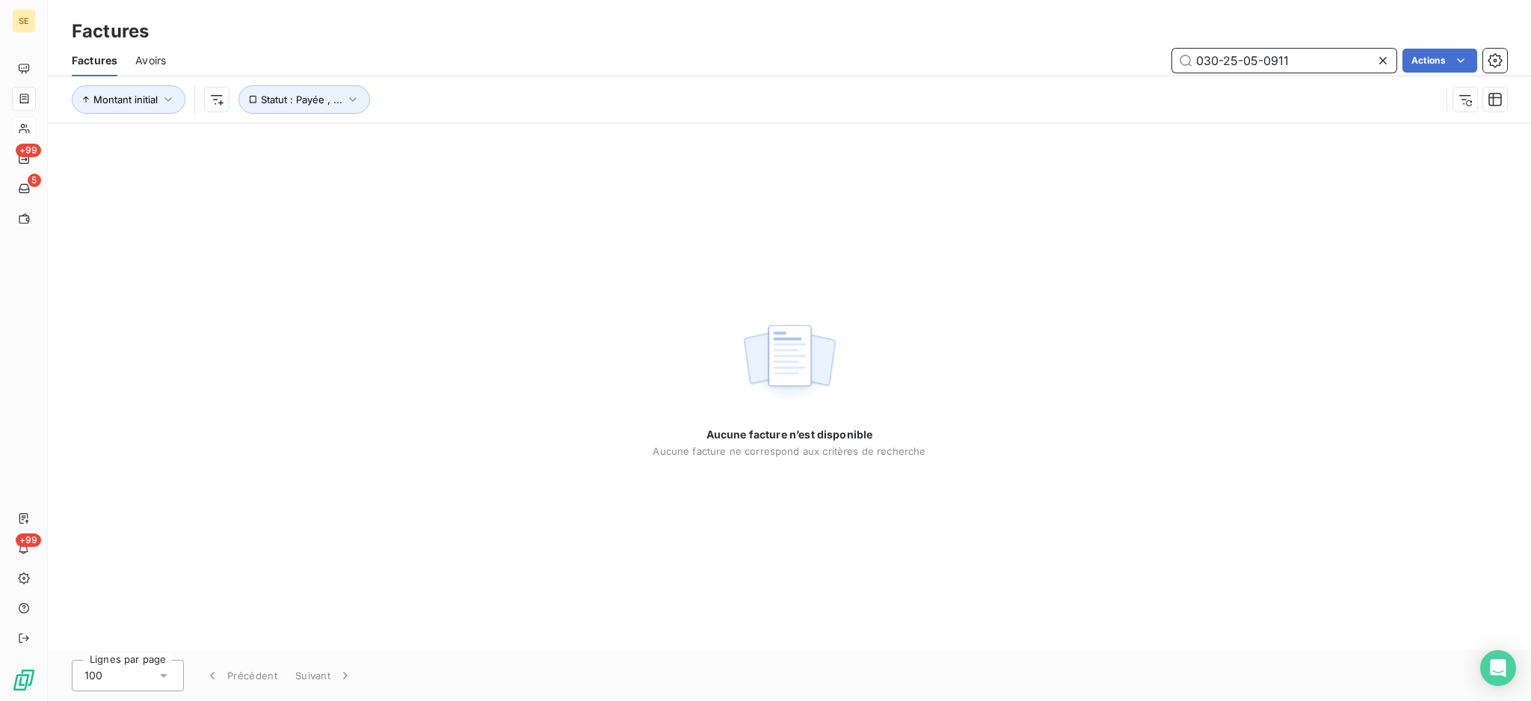
drag, startPoint x: 1235, startPoint y: 67, endPoint x: 1195, endPoint y: 68, distance: 40.4
click at [1195, 68] on input "030-25-05-0911" at bounding box center [1284, 61] width 224 height 24
click at [1290, 56] on input "030-25-05-0911" at bounding box center [1284, 61] width 224 height 24
click at [1301, 53] on input "030-25-05-0911" at bounding box center [1284, 61] width 224 height 24
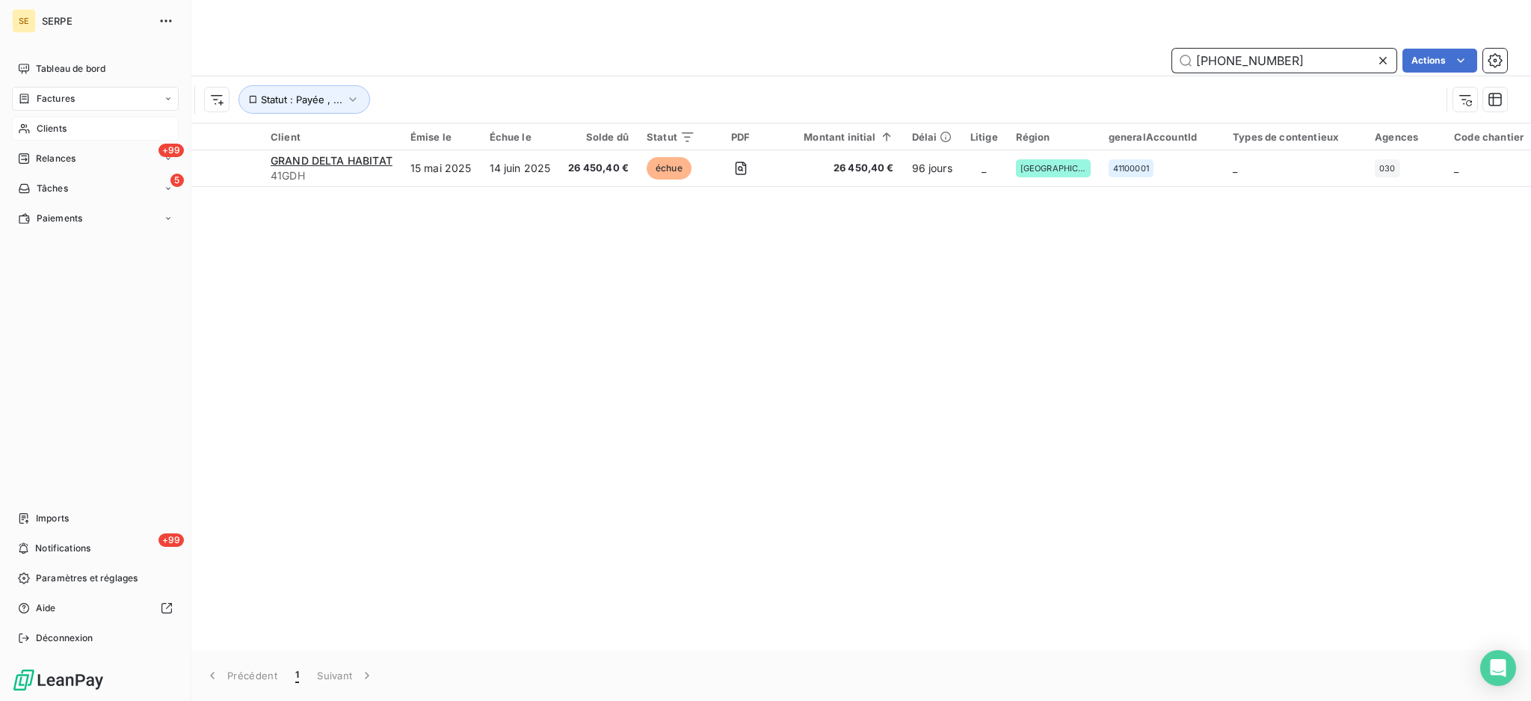
type input "[PHONE_NUMBER]"
click at [54, 132] on span "Clients" at bounding box center [52, 128] width 30 height 13
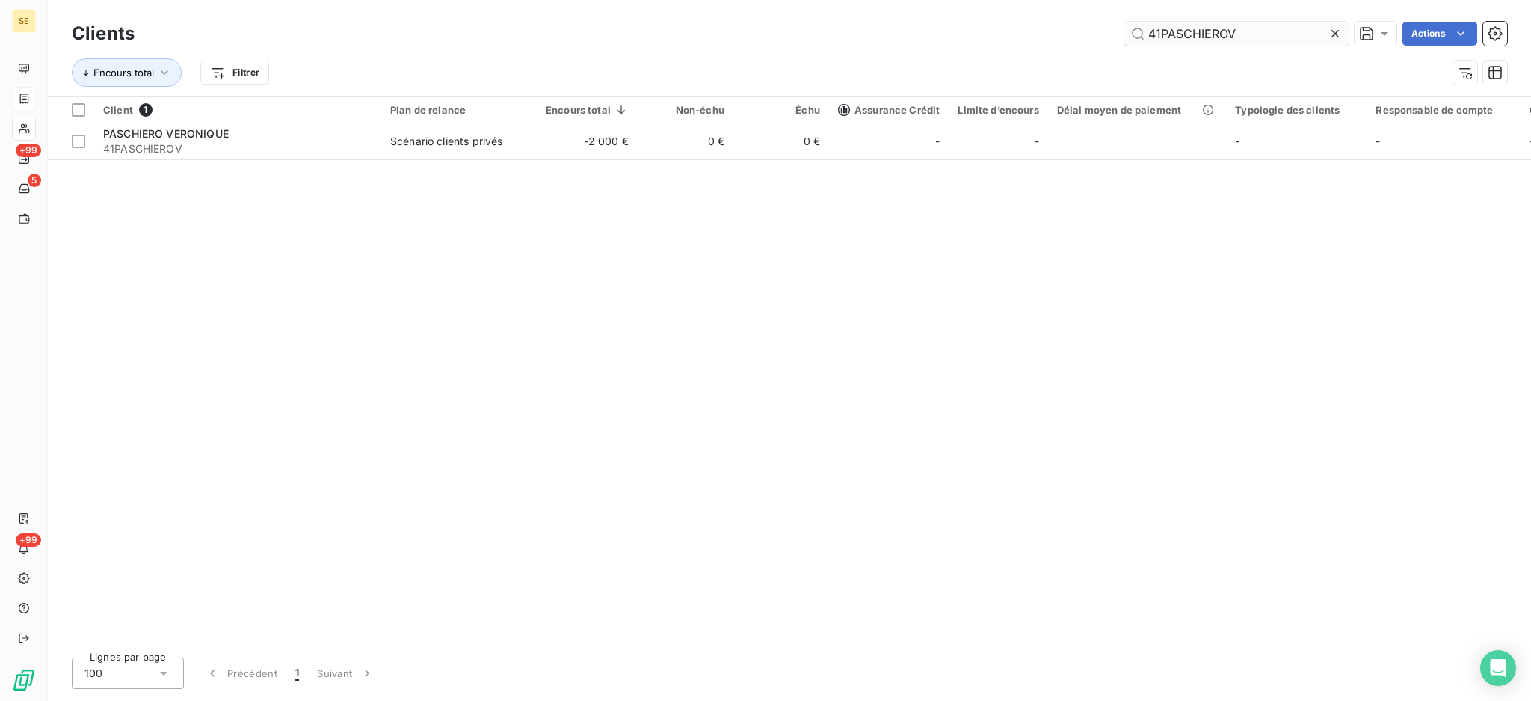
drag, startPoint x: 1271, startPoint y: 36, endPoint x: 1130, endPoint y: 43, distance: 140.8
click at [1130, 43] on input "41PASCHIEROV" at bounding box center [1237, 34] width 224 height 24
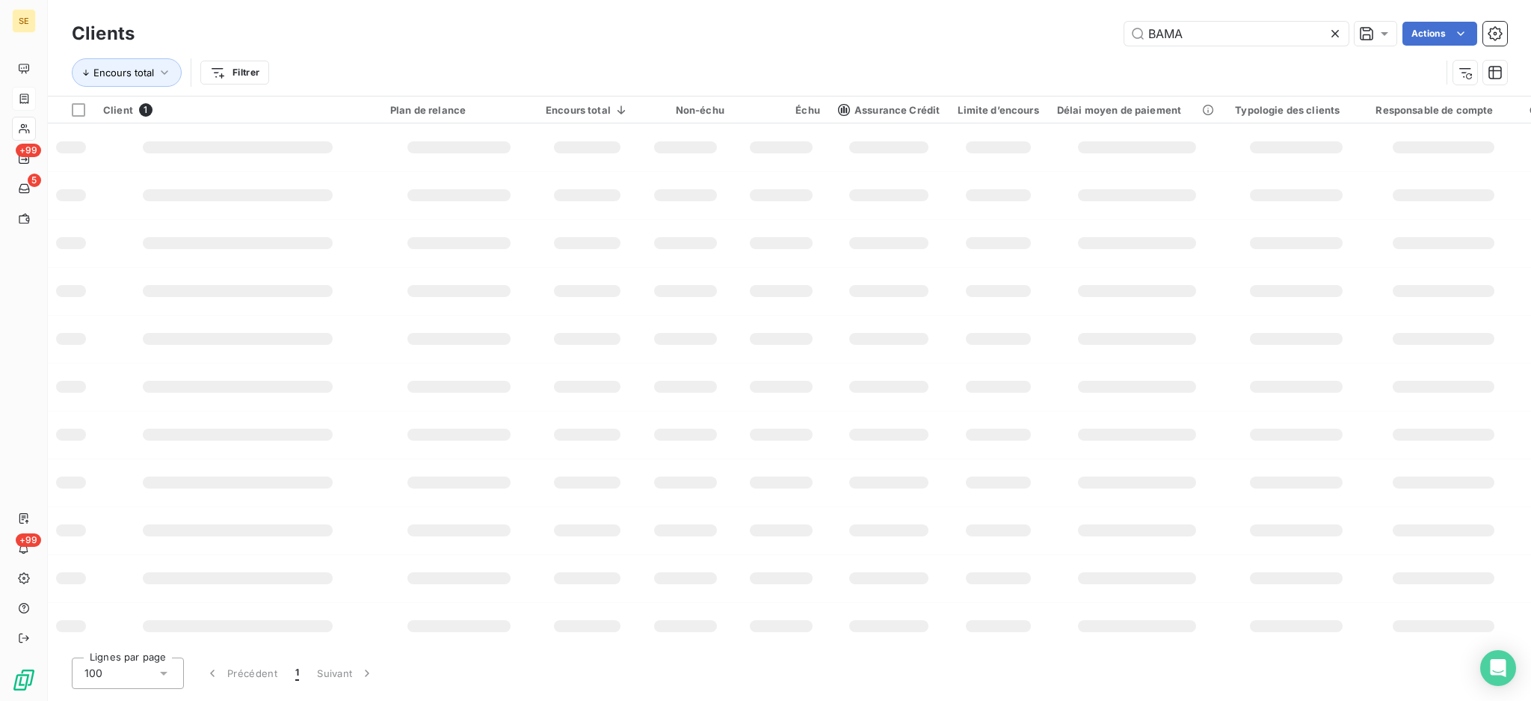
type input "BAMA"
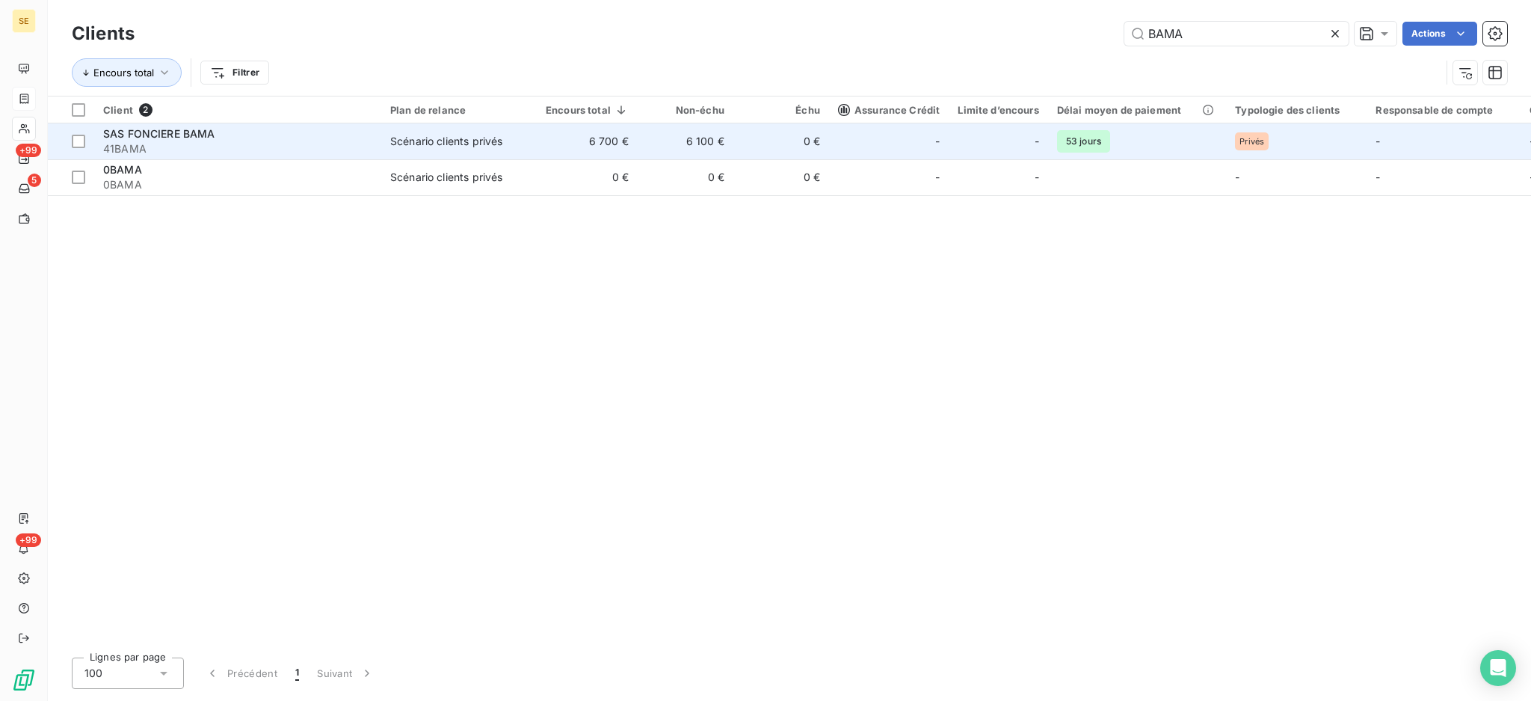
click at [234, 143] on span "41BAMA" at bounding box center [237, 148] width 269 height 15
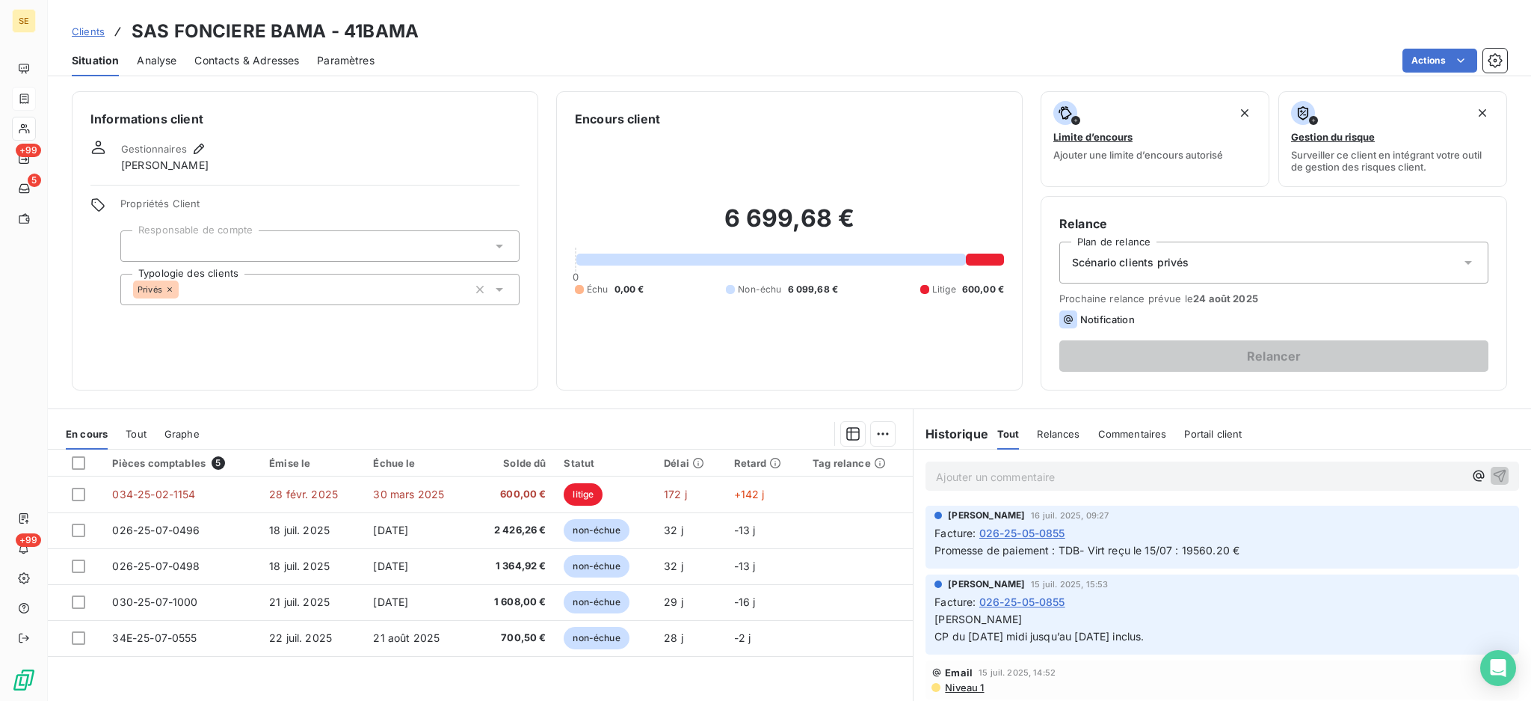
click at [135, 434] on span "Tout" at bounding box center [136, 434] width 21 height 12
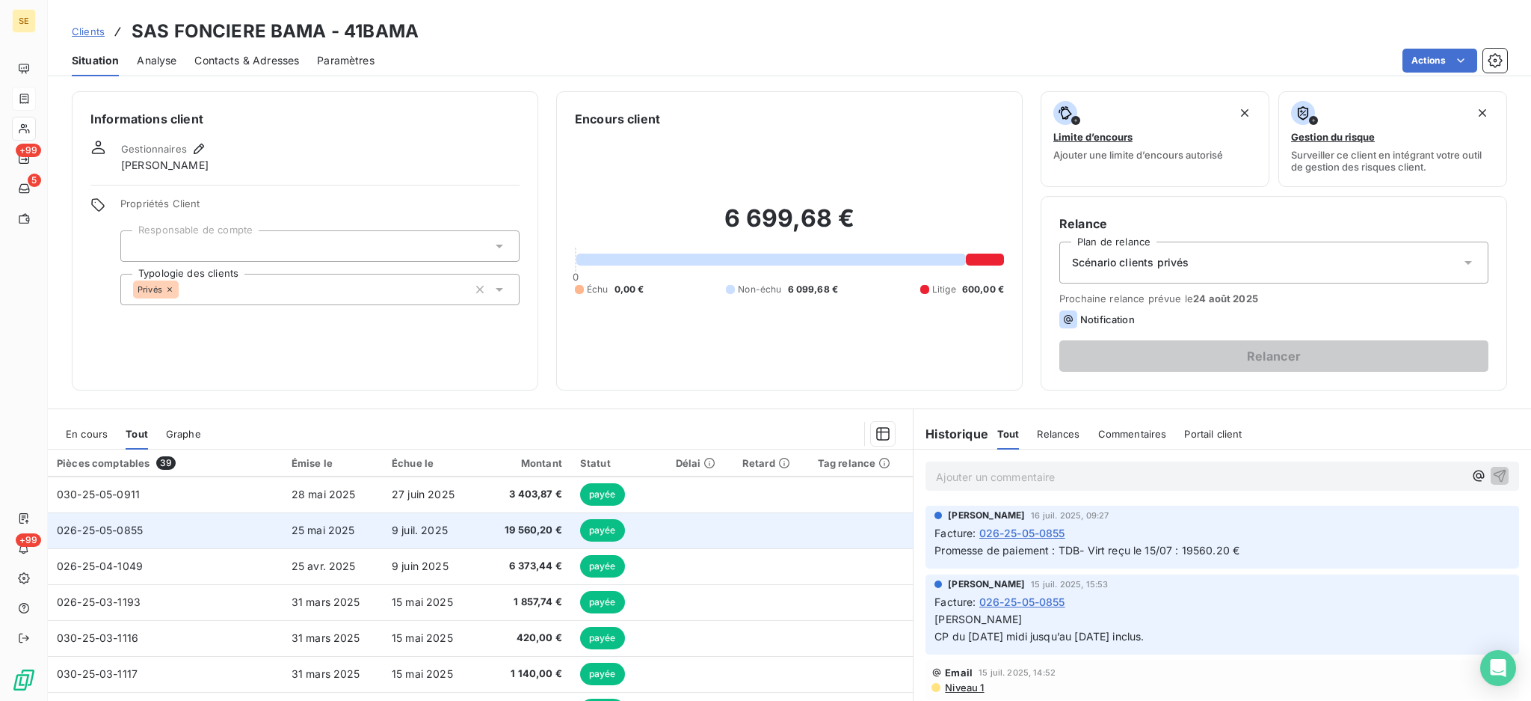
scroll to position [99, 0]
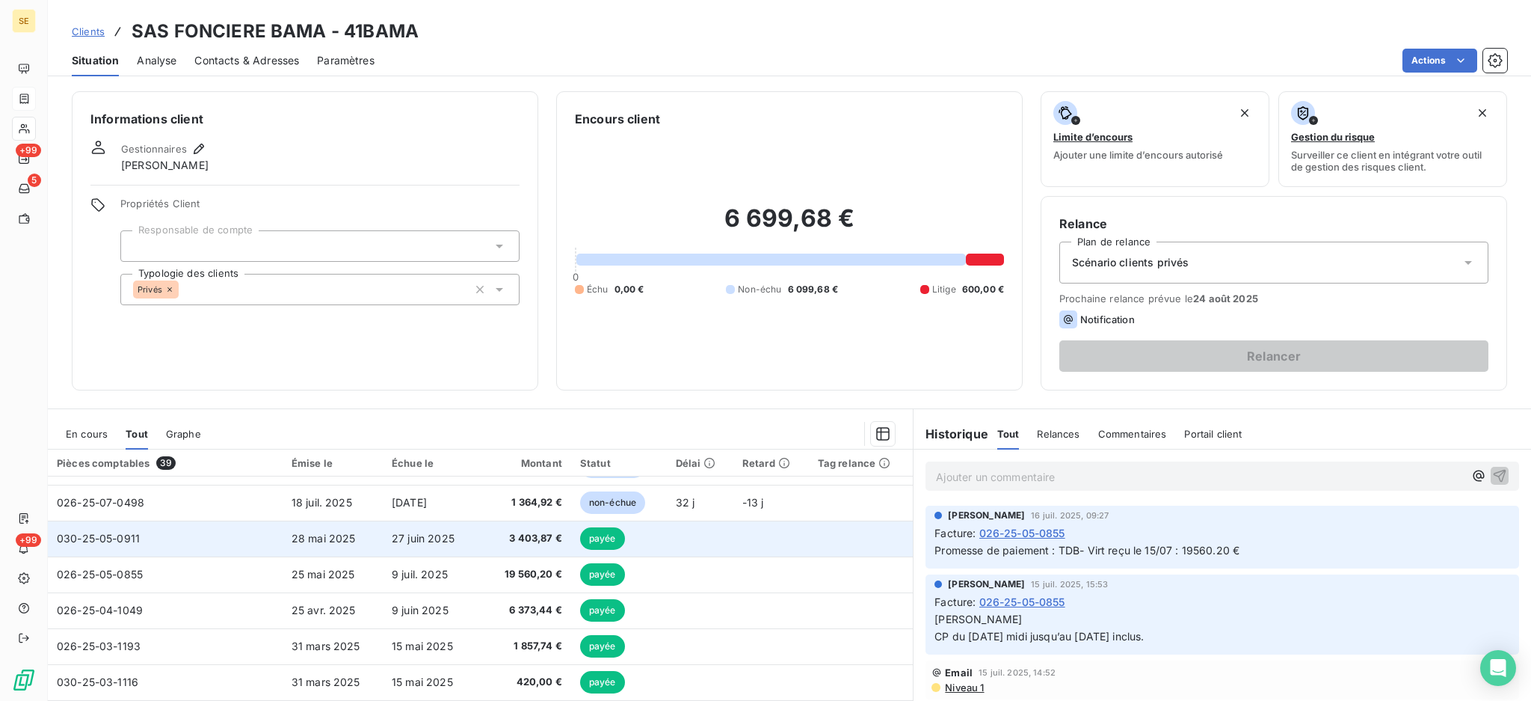
click at [167, 540] on td "030-25-05-0911" at bounding box center [165, 538] width 235 height 36
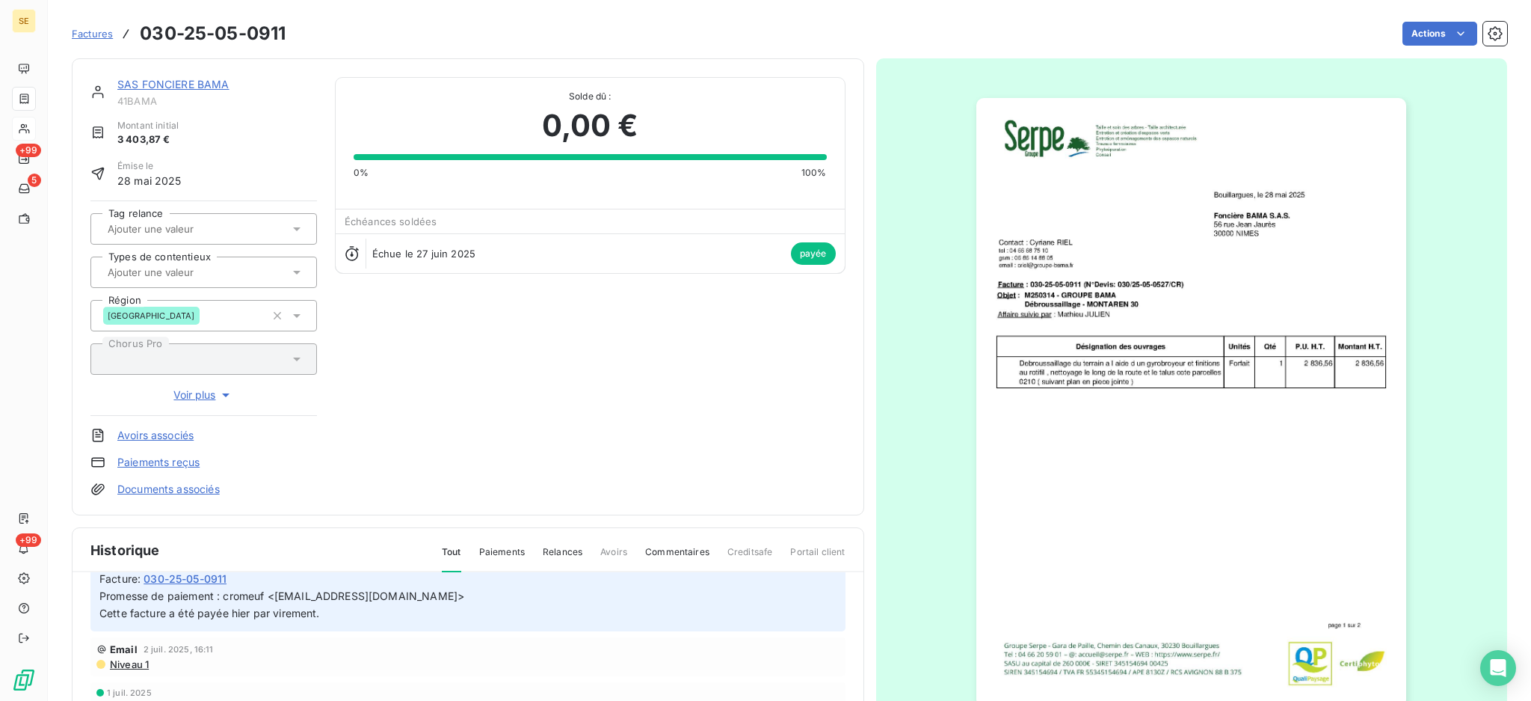
scroll to position [36, 0]
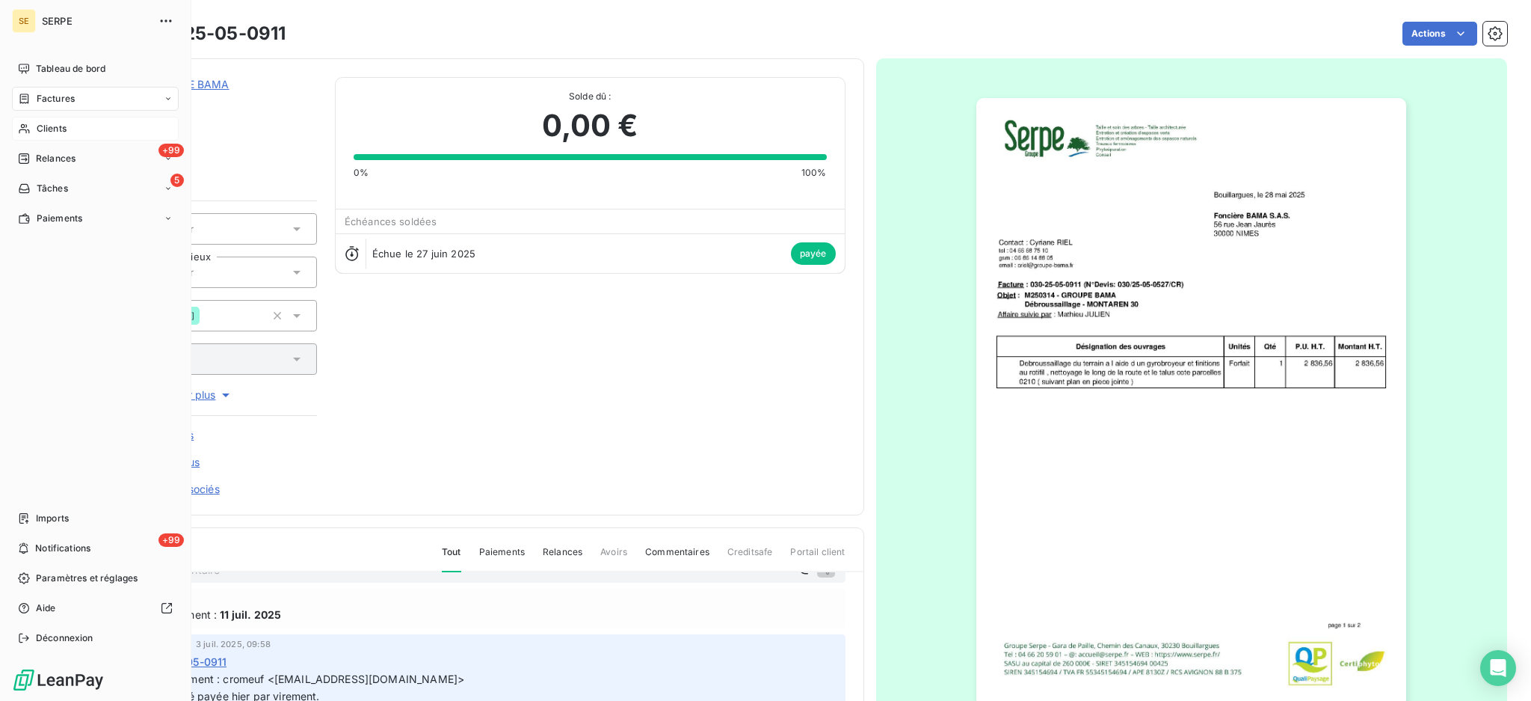
click at [42, 120] on div "Clients" at bounding box center [95, 129] width 167 height 24
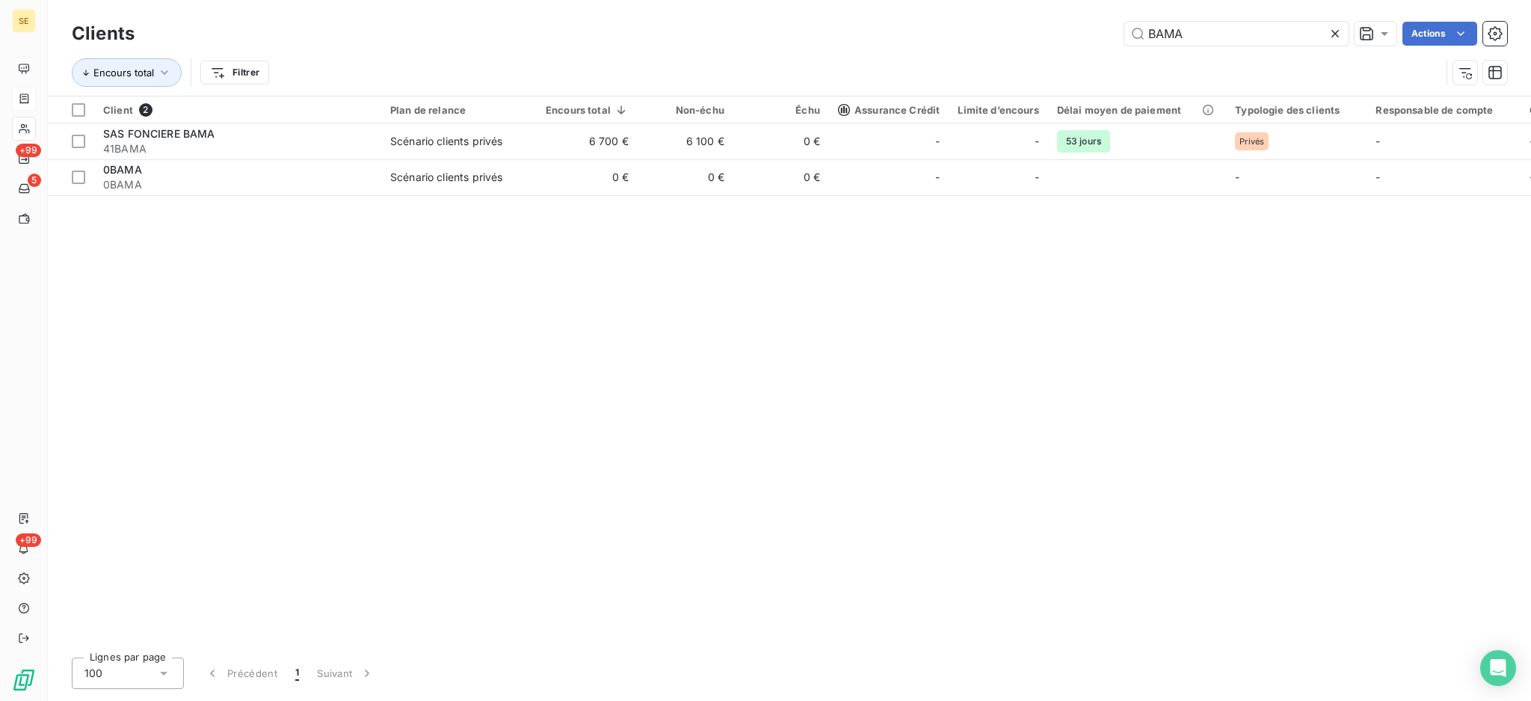
drag, startPoint x: 1210, startPoint y: 37, endPoint x: 1093, endPoint y: 47, distance: 117.9
click at [1093, 47] on div "Clients BAMA Actions" at bounding box center [790, 33] width 1436 height 31
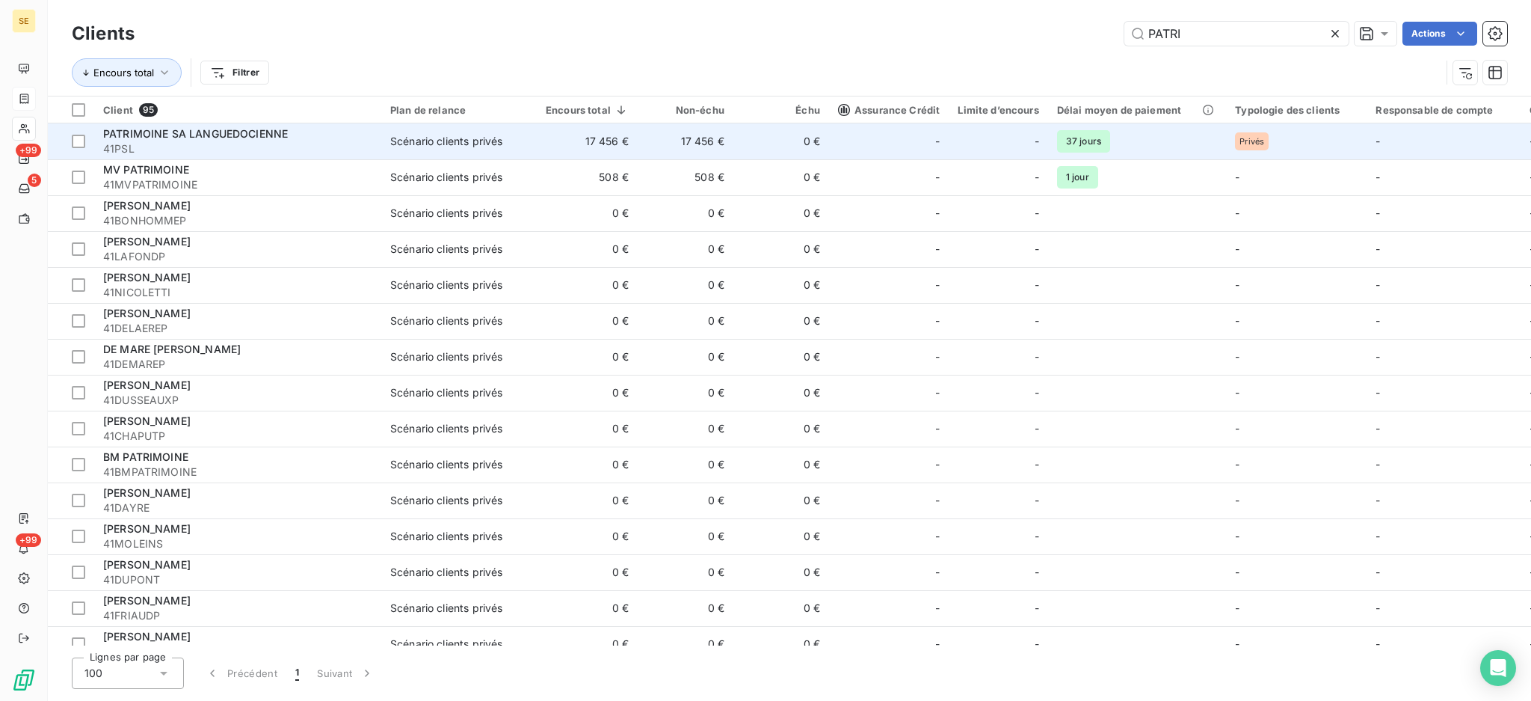
type input "PATRI"
click at [309, 140] on div "PATRIMOINE SA LANGUEDOCIENNE" at bounding box center [237, 133] width 269 height 15
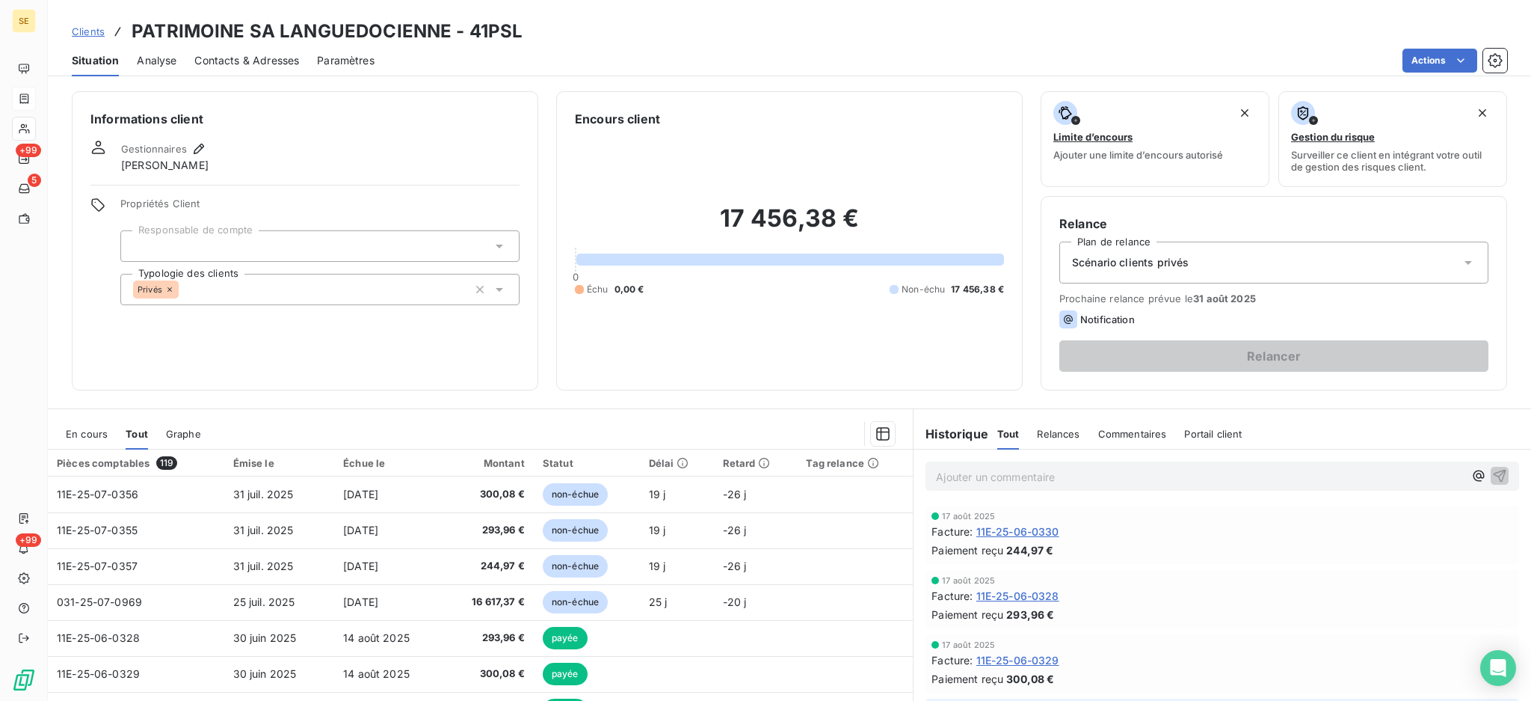
click at [85, 432] on span "En cours" at bounding box center [87, 434] width 42 height 12
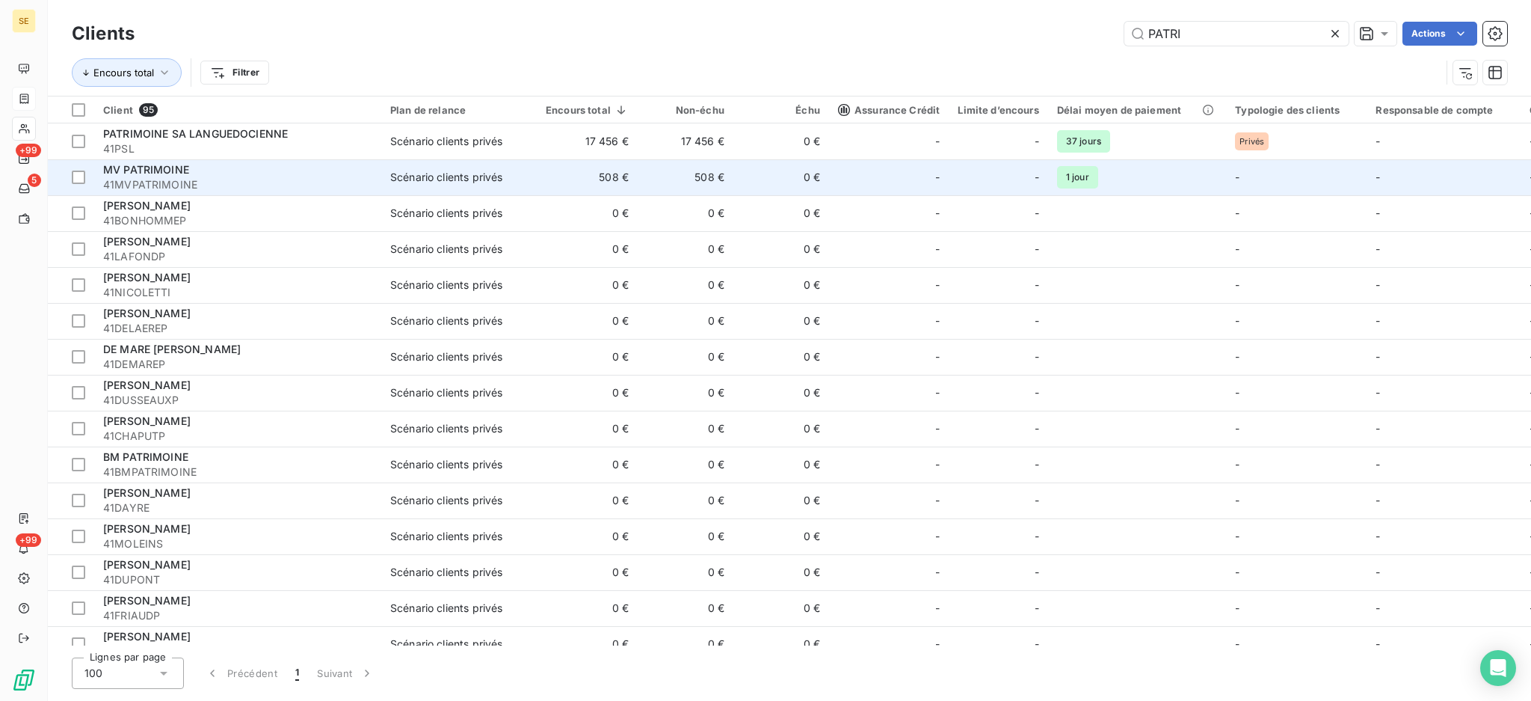
click at [125, 183] on span "41MVPATRIMOINE" at bounding box center [237, 184] width 269 height 15
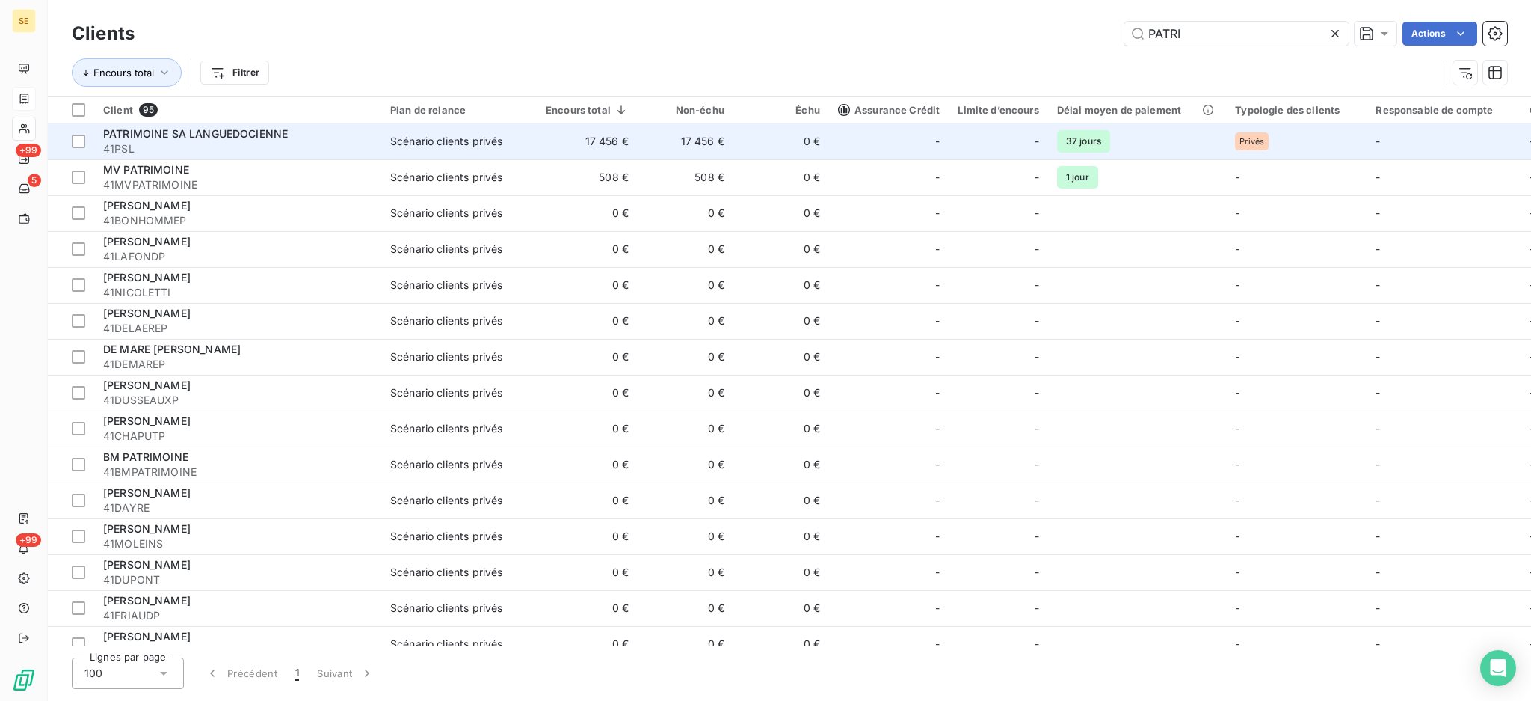
click at [225, 144] on span "41PSL" at bounding box center [237, 148] width 269 height 15
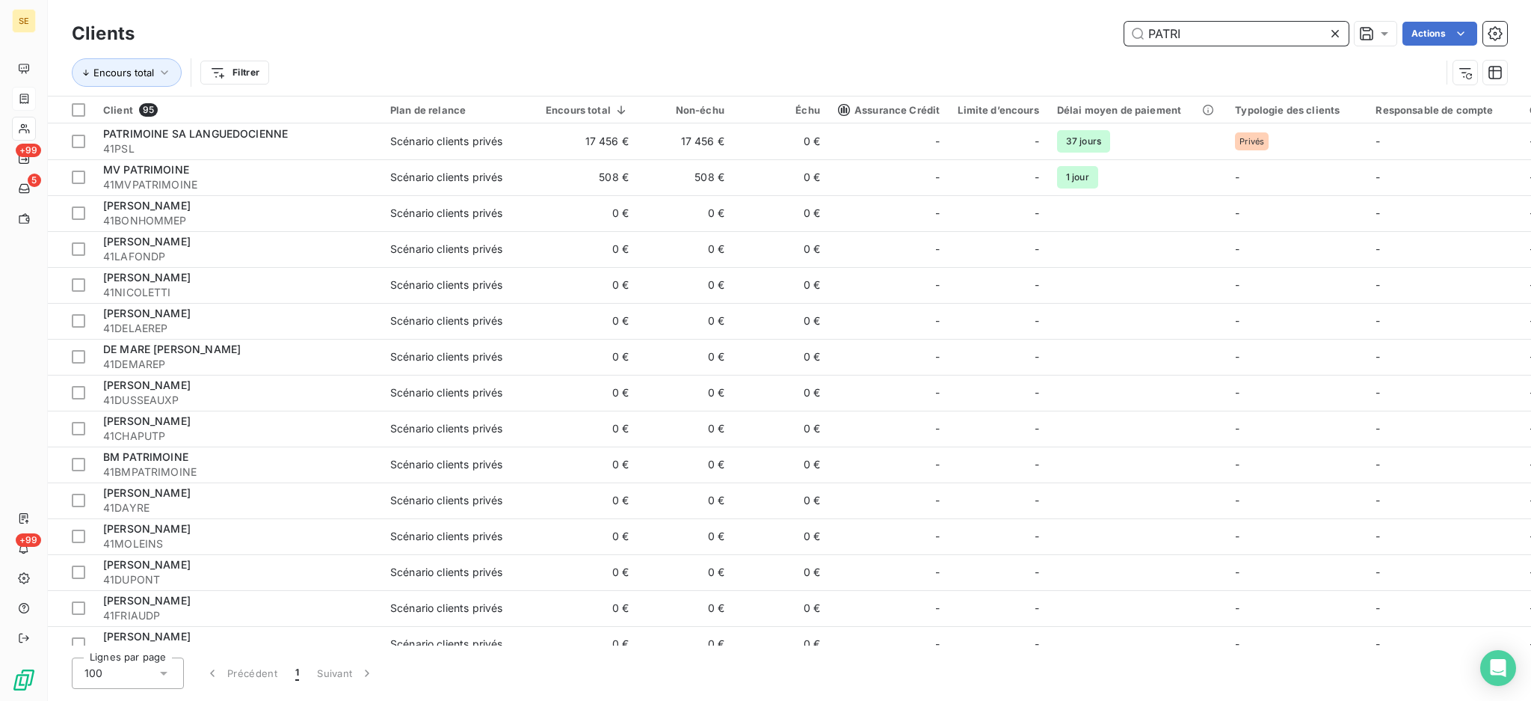
click at [1216, 33] on input "PATRI" at bounding box center [1237, 34] width 224 height 24
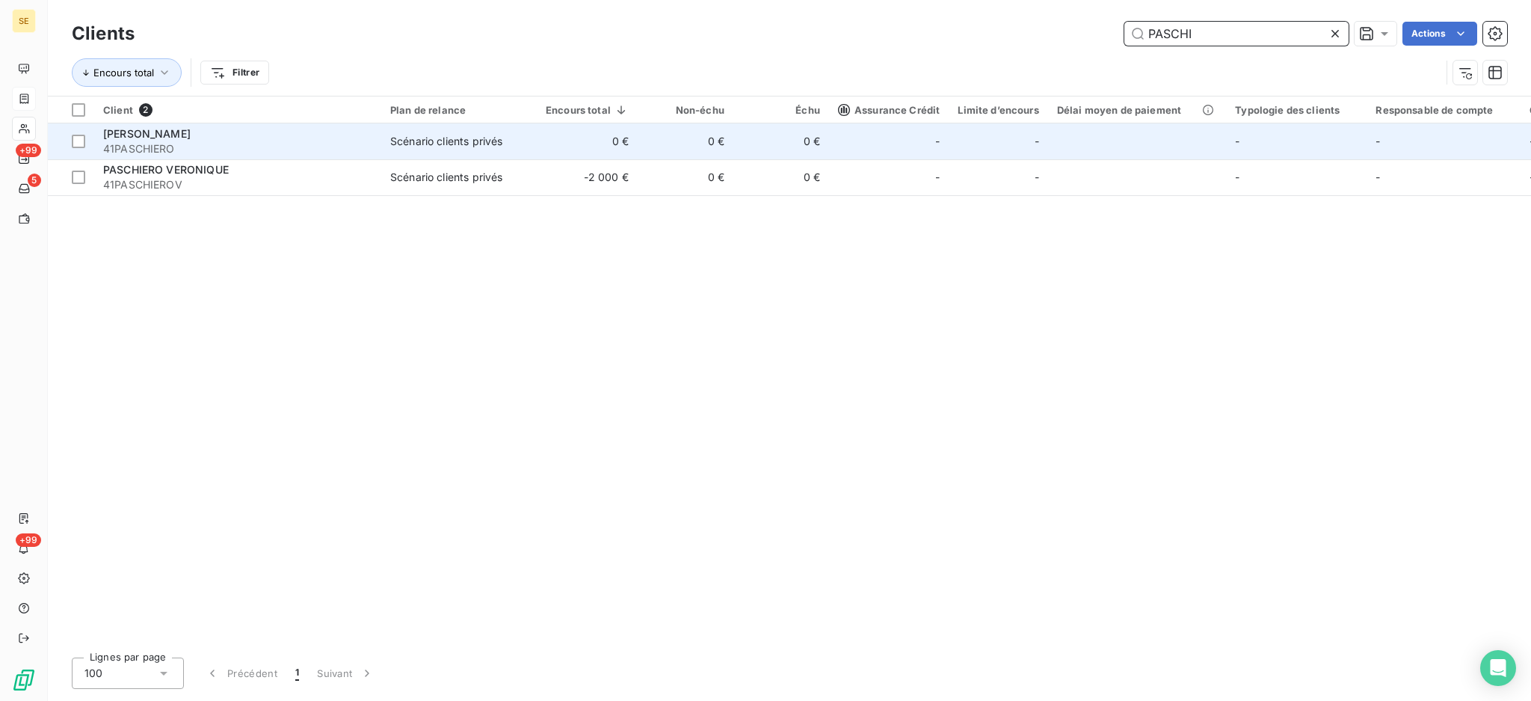
type input "PASCHI"
click at [458, 143] on div "Scénario clients privés" at bounding box center [446, 141] width 112 height 15
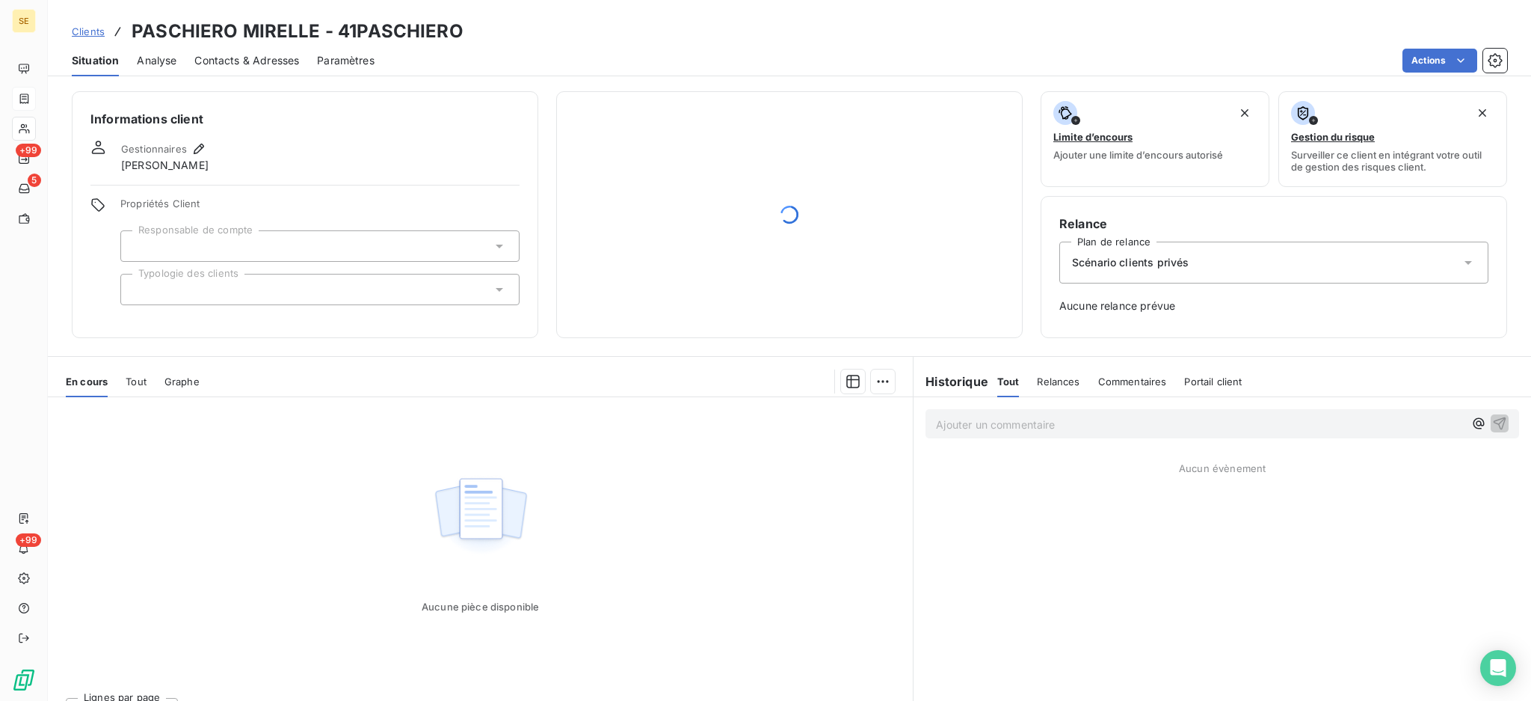
click at [87, 32] on span "Clients" at bounding box center [88, 31] width 33 height 12
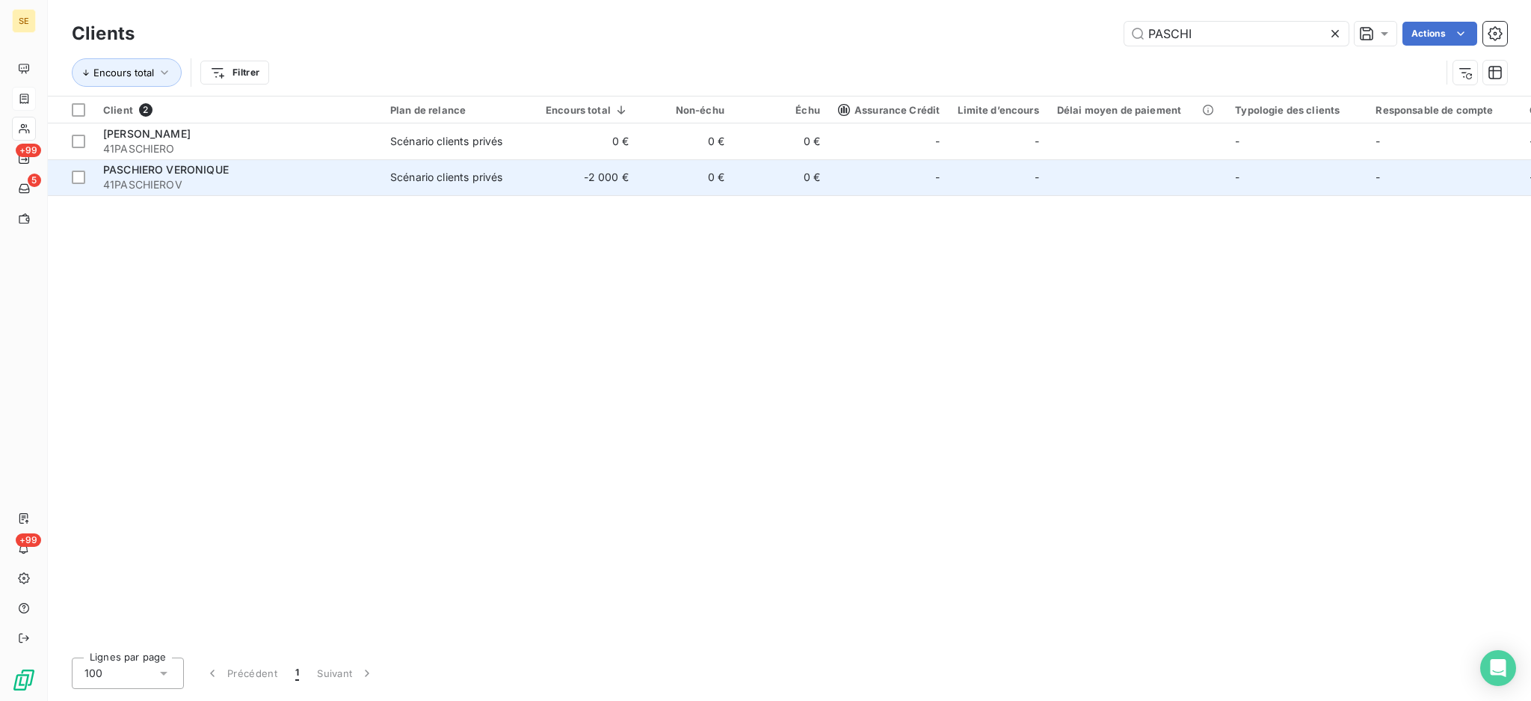
click at [123, 184] on span "41PASCHIEROV" at bounding box center [237, 184] width 269 height 15
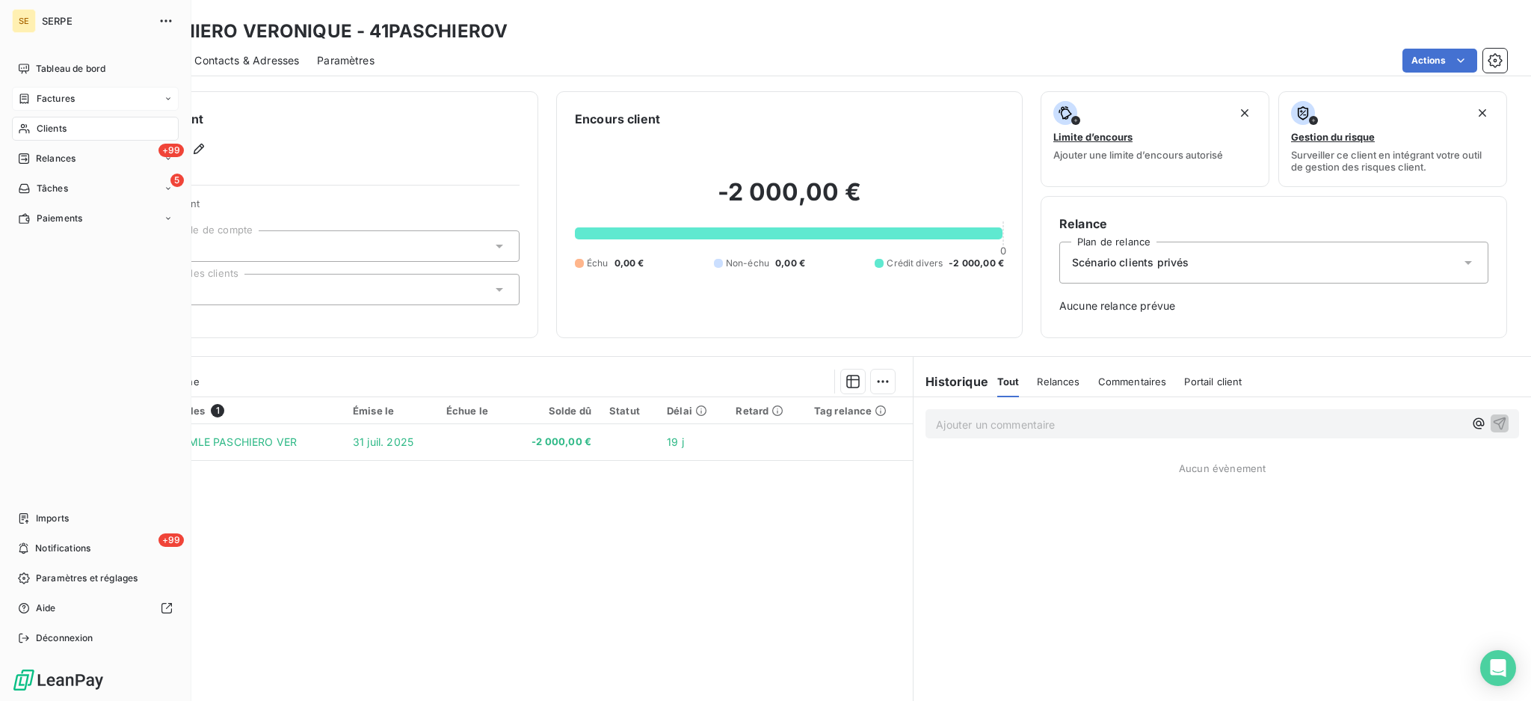
click at [64, 132] on span "Clients" at bounding box center [52, 128] width 30 height 13
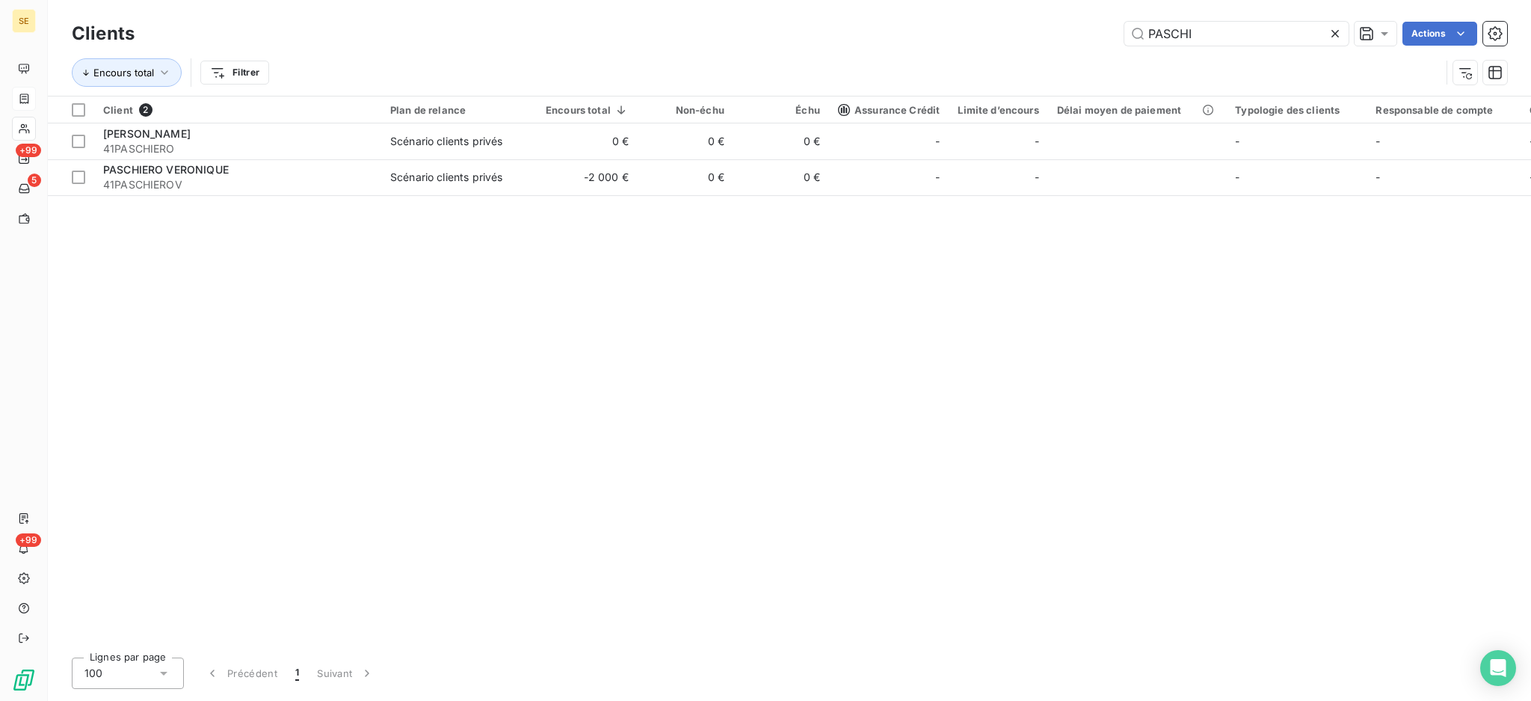
drag, startPoint x: 1233, startPoint y: 29, endPoint x: 1098, endPoint y: 43, distance: 136.1
click at [1098, 43] on div "PASCHI Actions" at bounding box center [830, 34] width 1355 height 24
click at [1333, 36] on icon at bounding box center [1335, 33] width 15 height 15
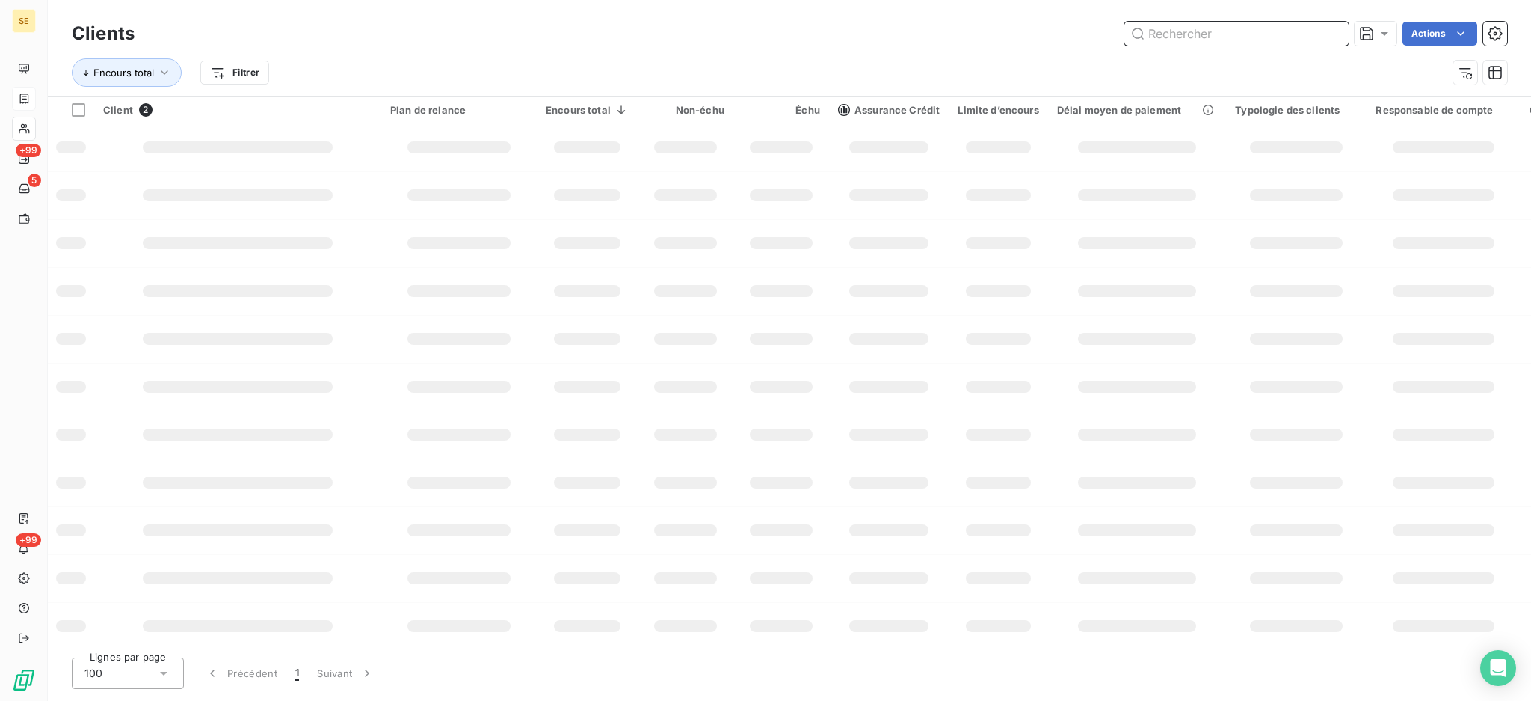
click at [1261, 37] on input "text" at bounding box center [1237, 34] width 224 height 24
type input "sevre"
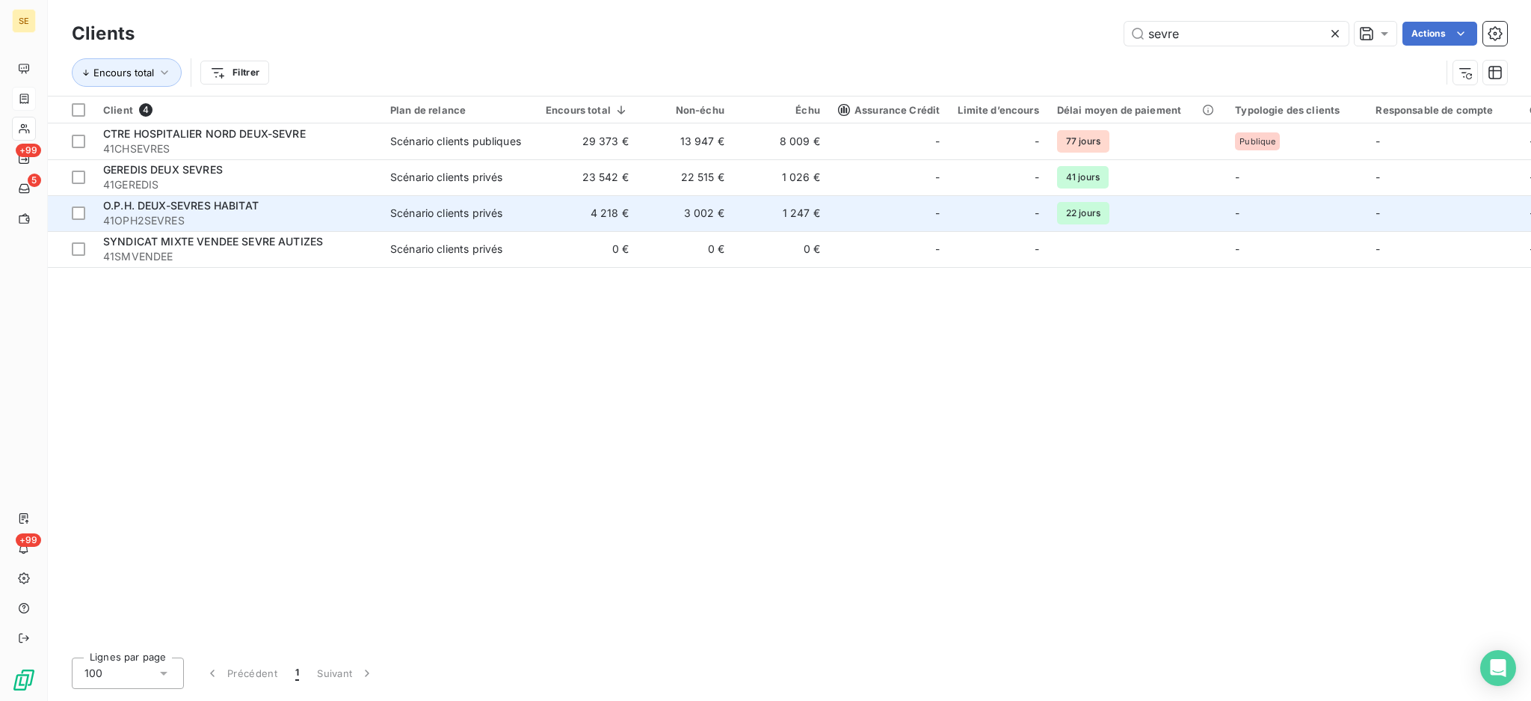
click at [271, 205] on div "O.P.H. DEUX-SEVRES HABITAT" at bounding box center [237, 205] width 269 height 15
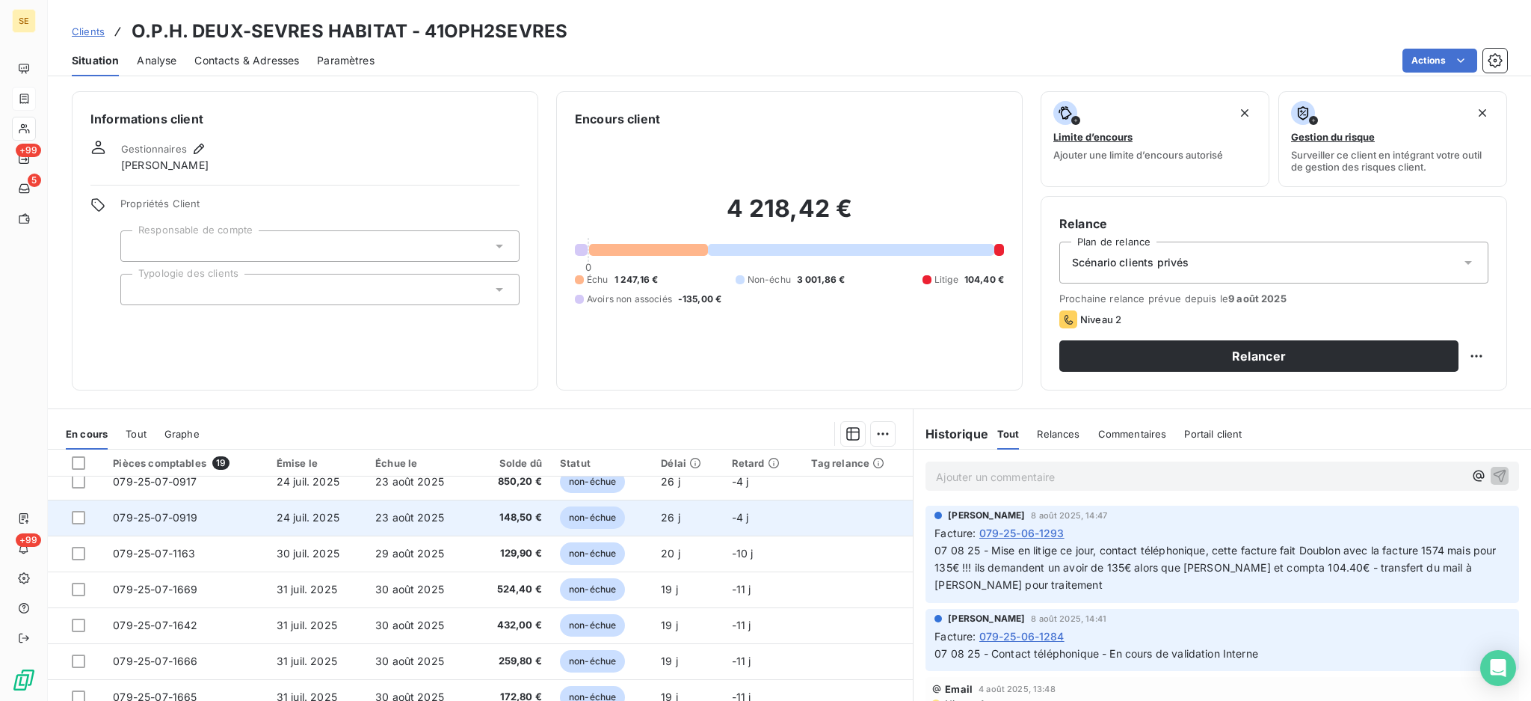
scroll to position [299, 0]
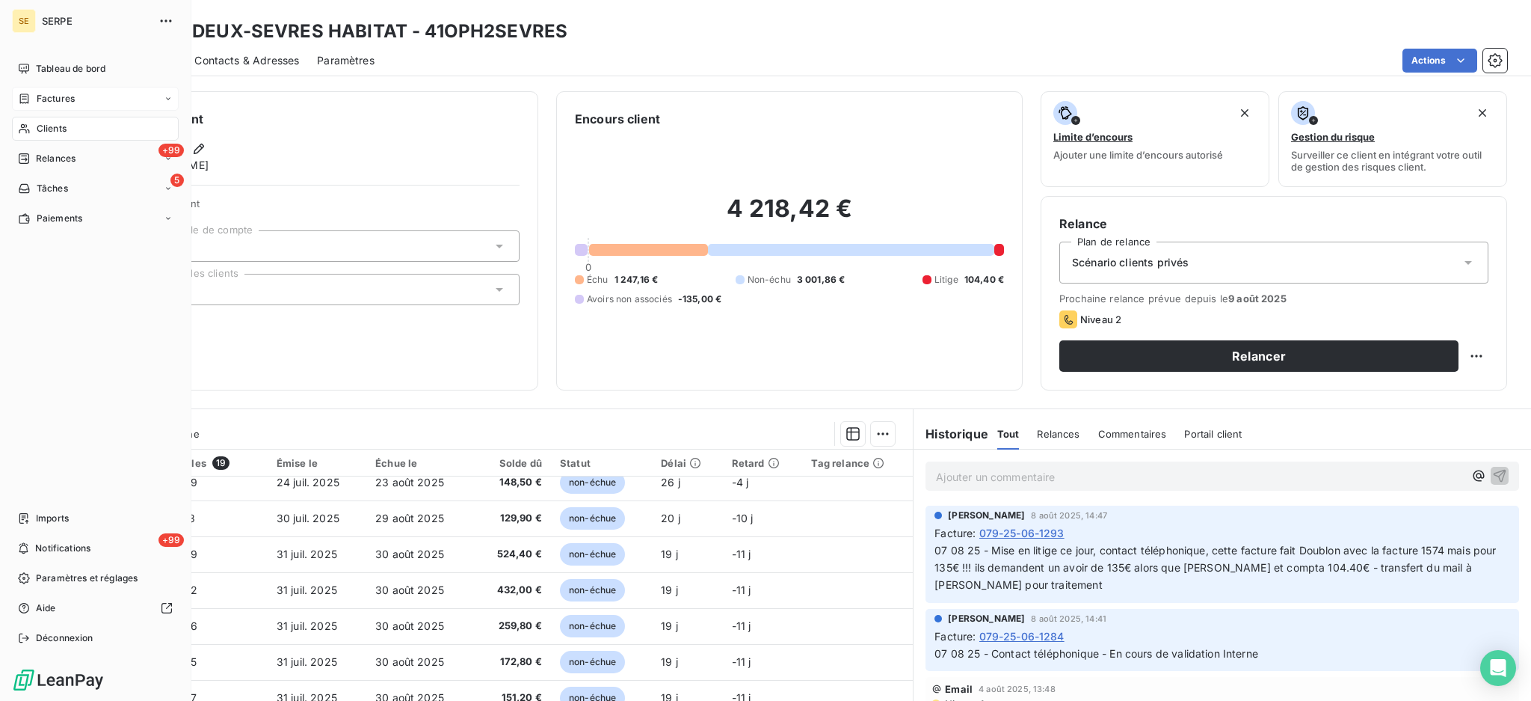
click at [46, 102] on span "Factures" at bounding box center [56, 98] width 38 height 13
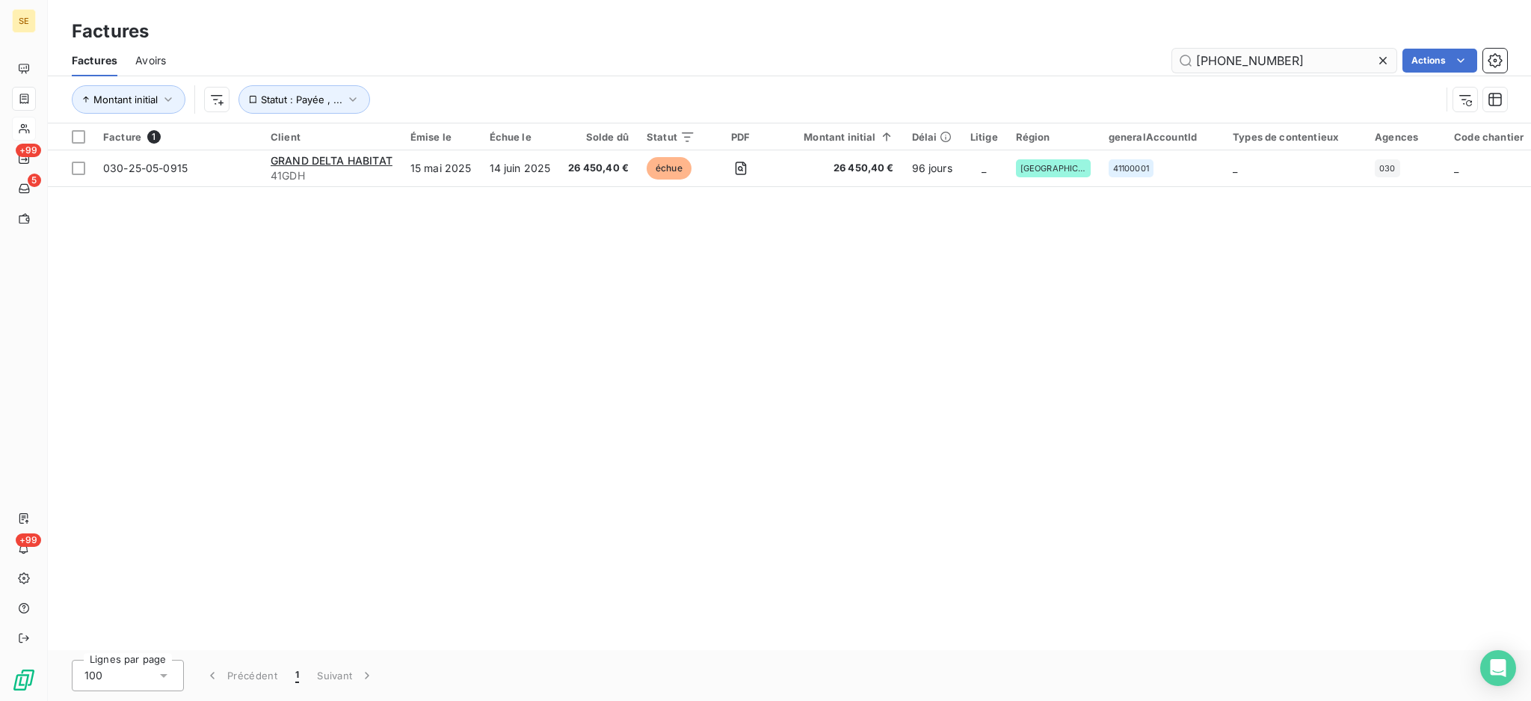
click at [1296, 63] on input "[PHONE_NUMBER]" at bounding box center [1284, 61] width 224 height 24
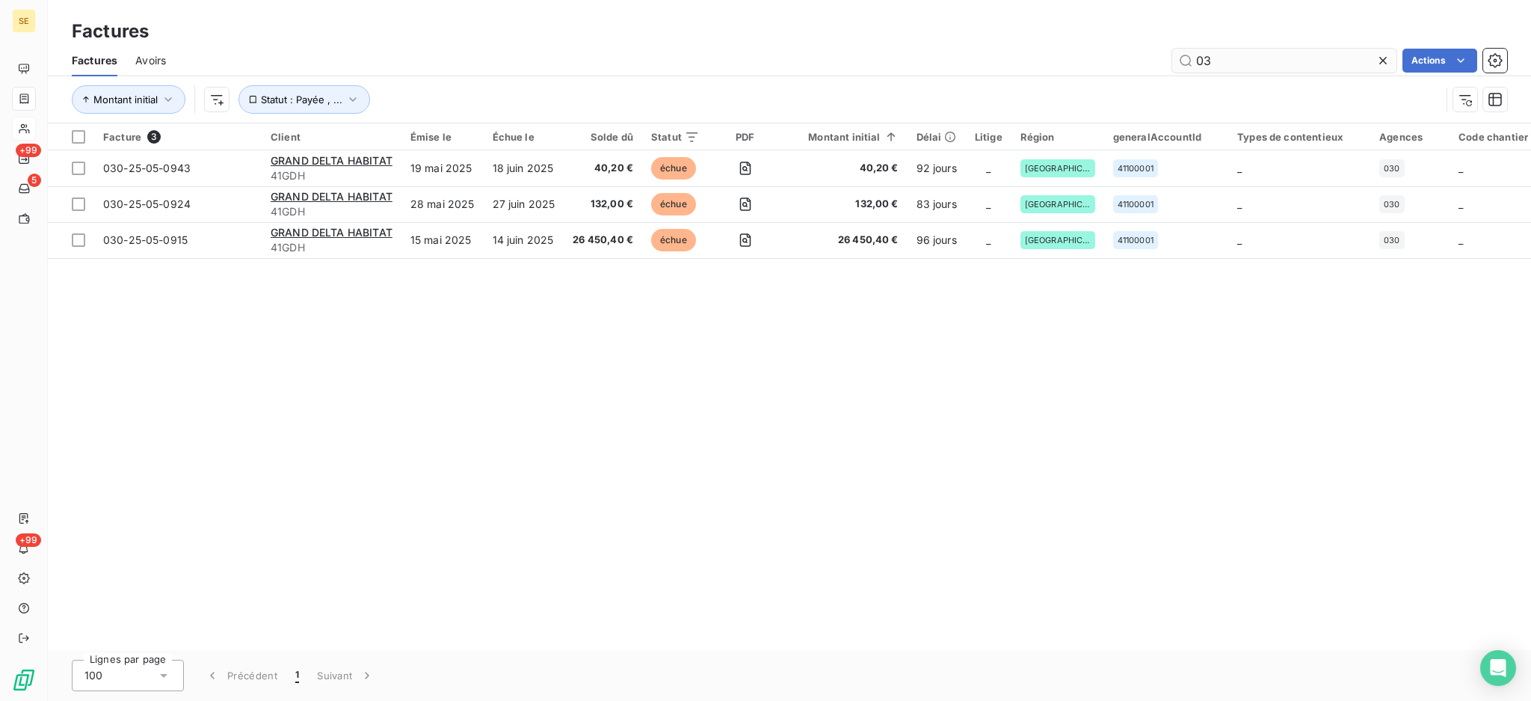
type input "0"
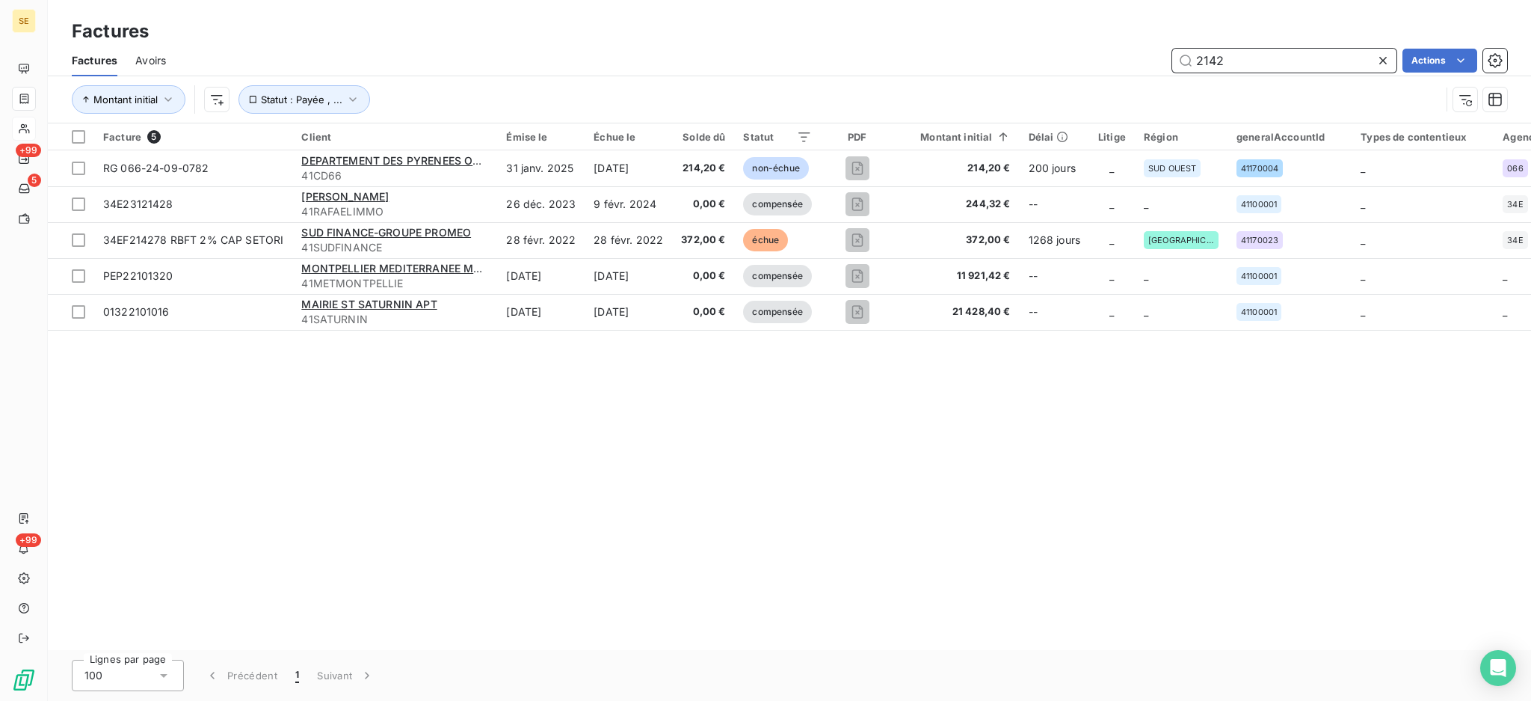
drag, startPoint x: 1254, startPoint y: 70, endPoint x: 1066, endPoint y: 96, distance: 189.4
click at [1092, 96] on div "Factures Avoirs 2142 Actions Montant initial Statut : Payée , ..." at bounding box center [789, 84] width 1483 height 78
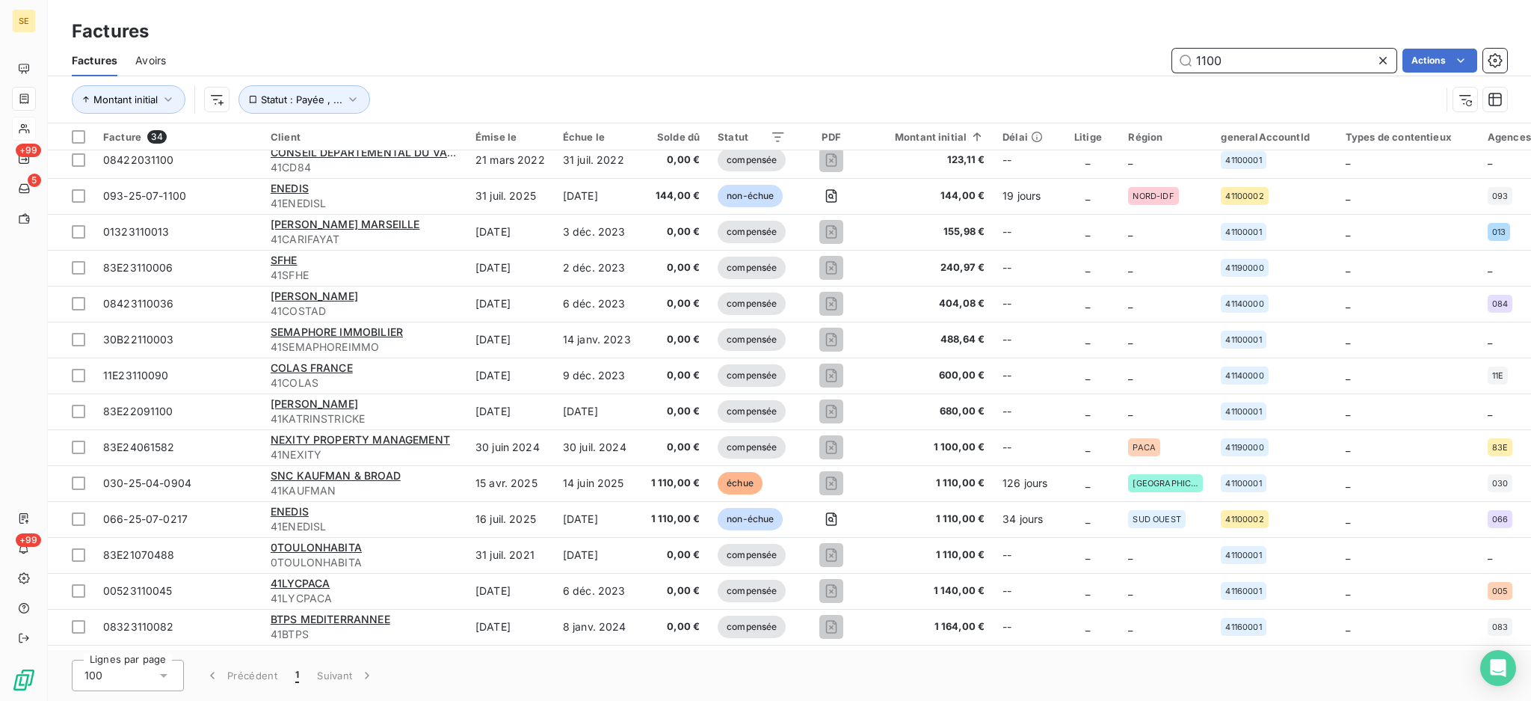
scroll to position [399, 0]
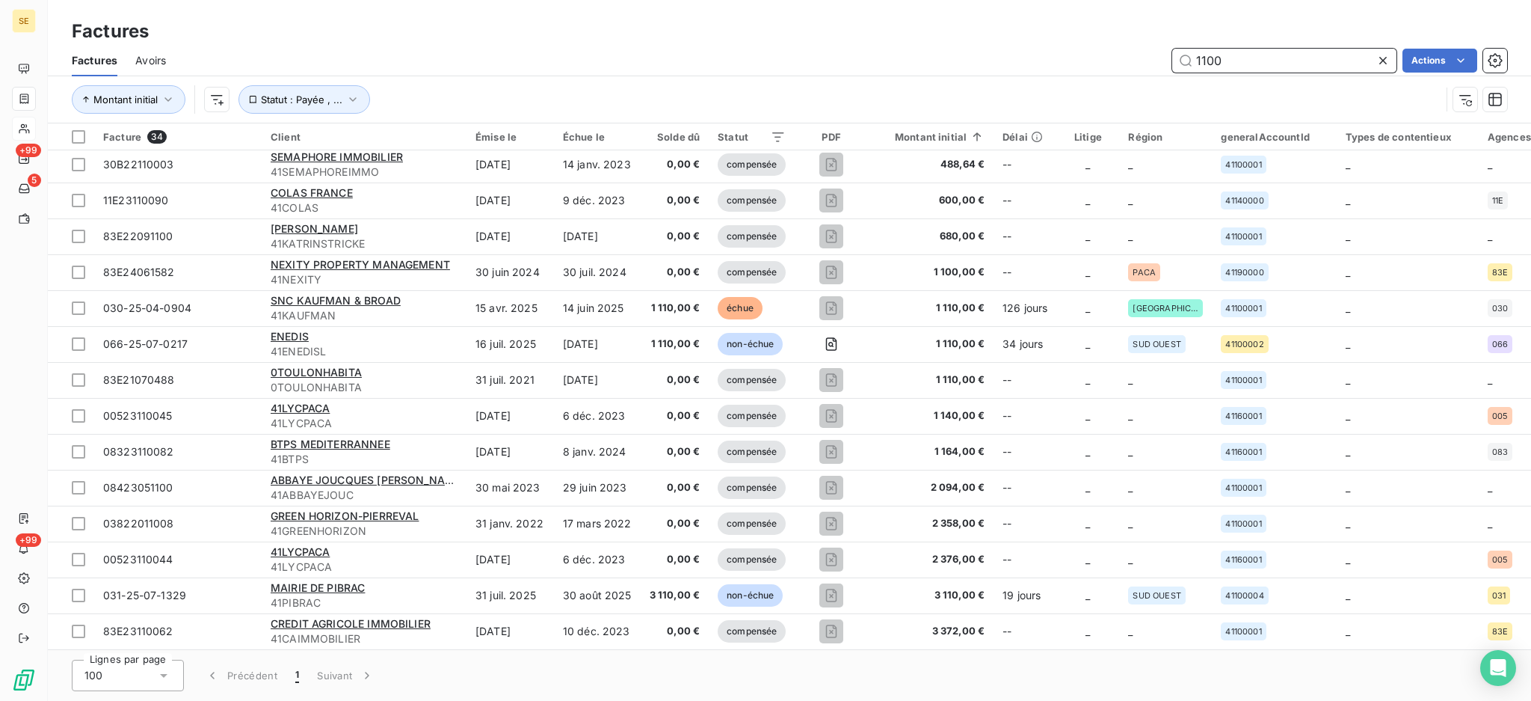
click at [1289, 59] on input "1100" at bounding box center [1284, 61] width 224 height 24
type input "1"
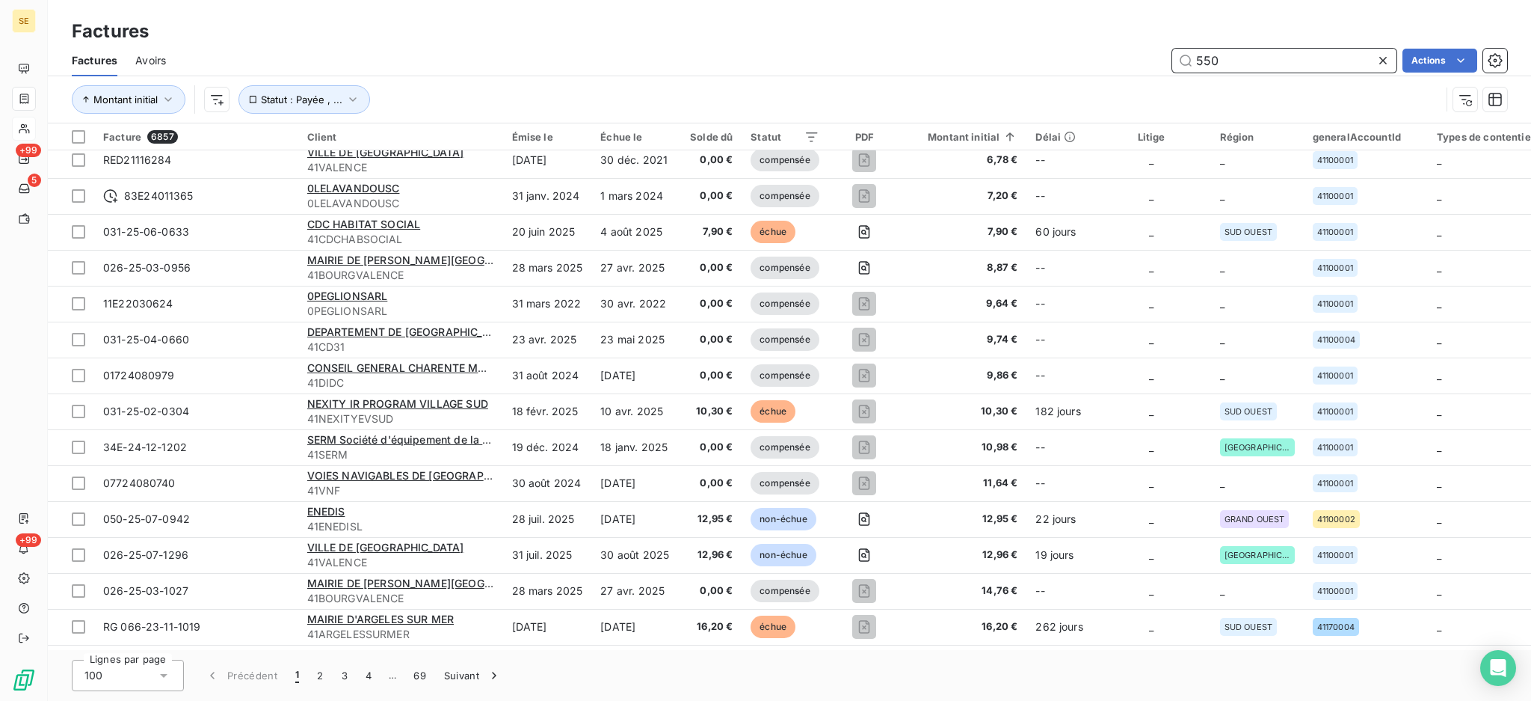
type input "550"
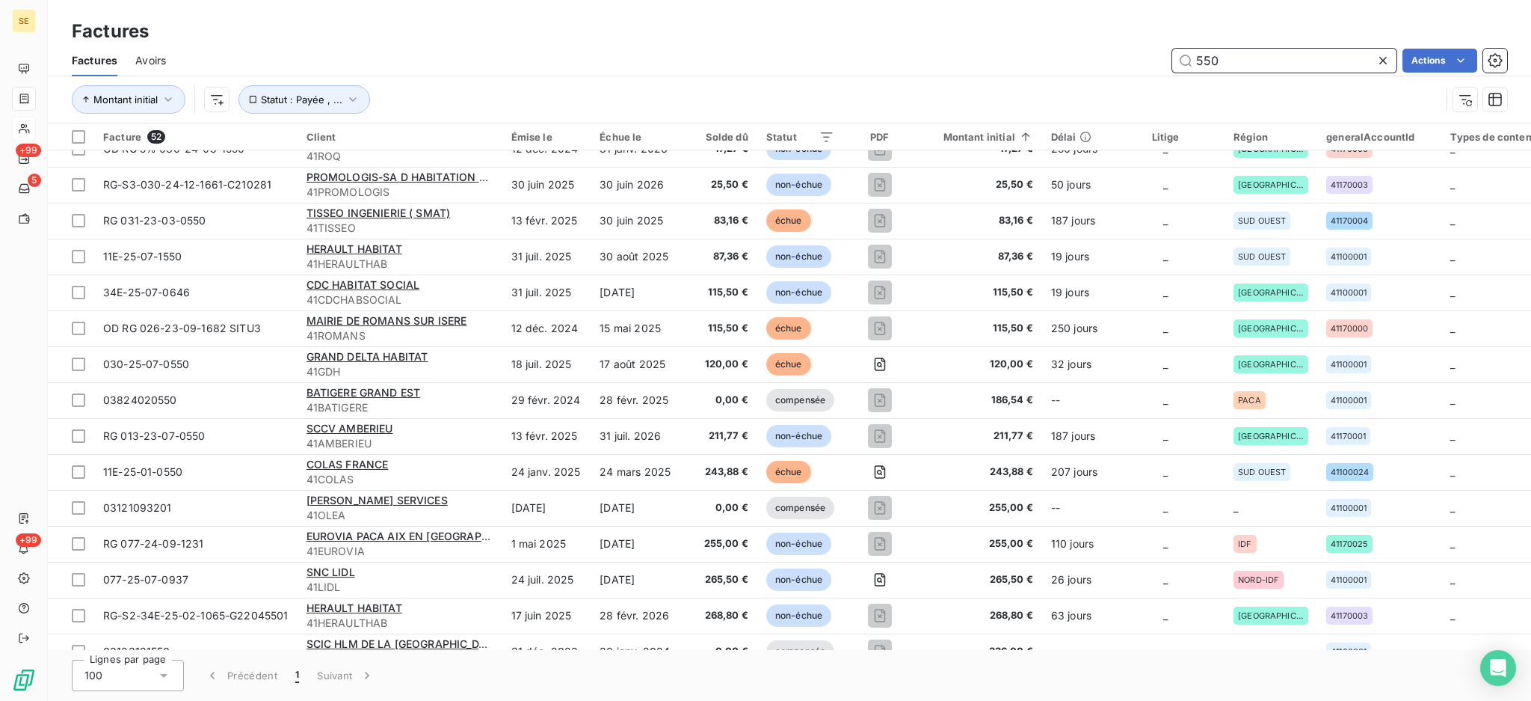
scroll to position [0, 0]
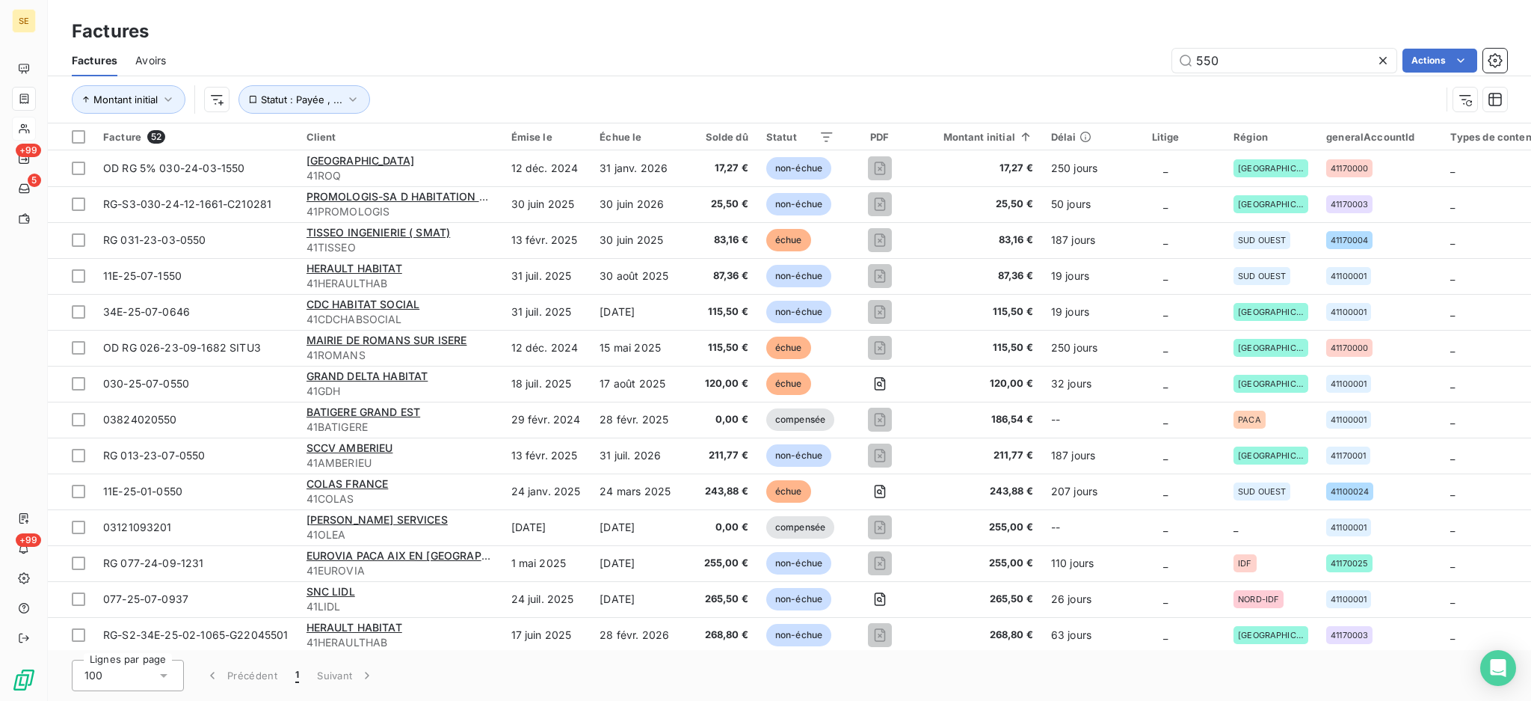
click at [1381, 64] on icon at bounding box center [1383, 60] width 15 height 15
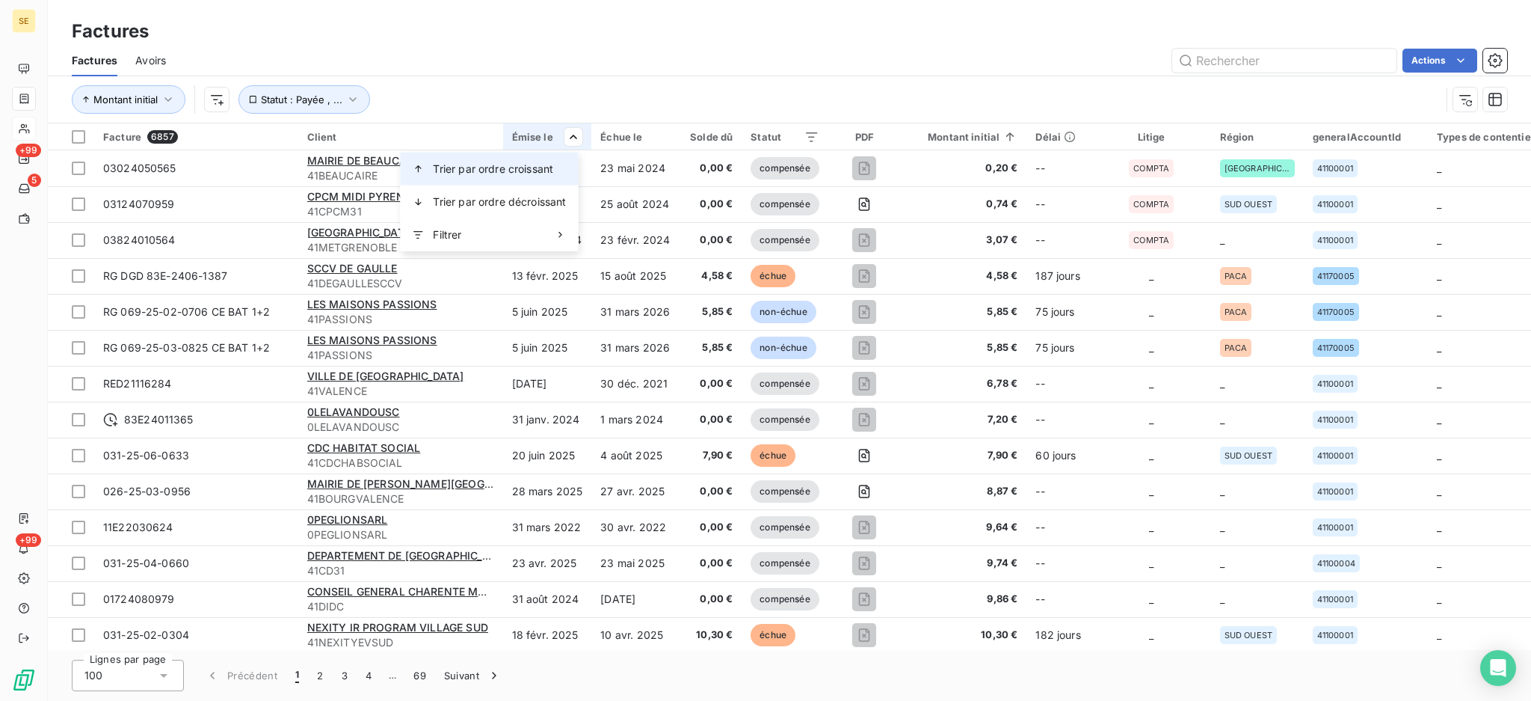
click at [544, 170] on span "Trier par ordre croissant" at bounding box center [493, 168] width 120 height 15
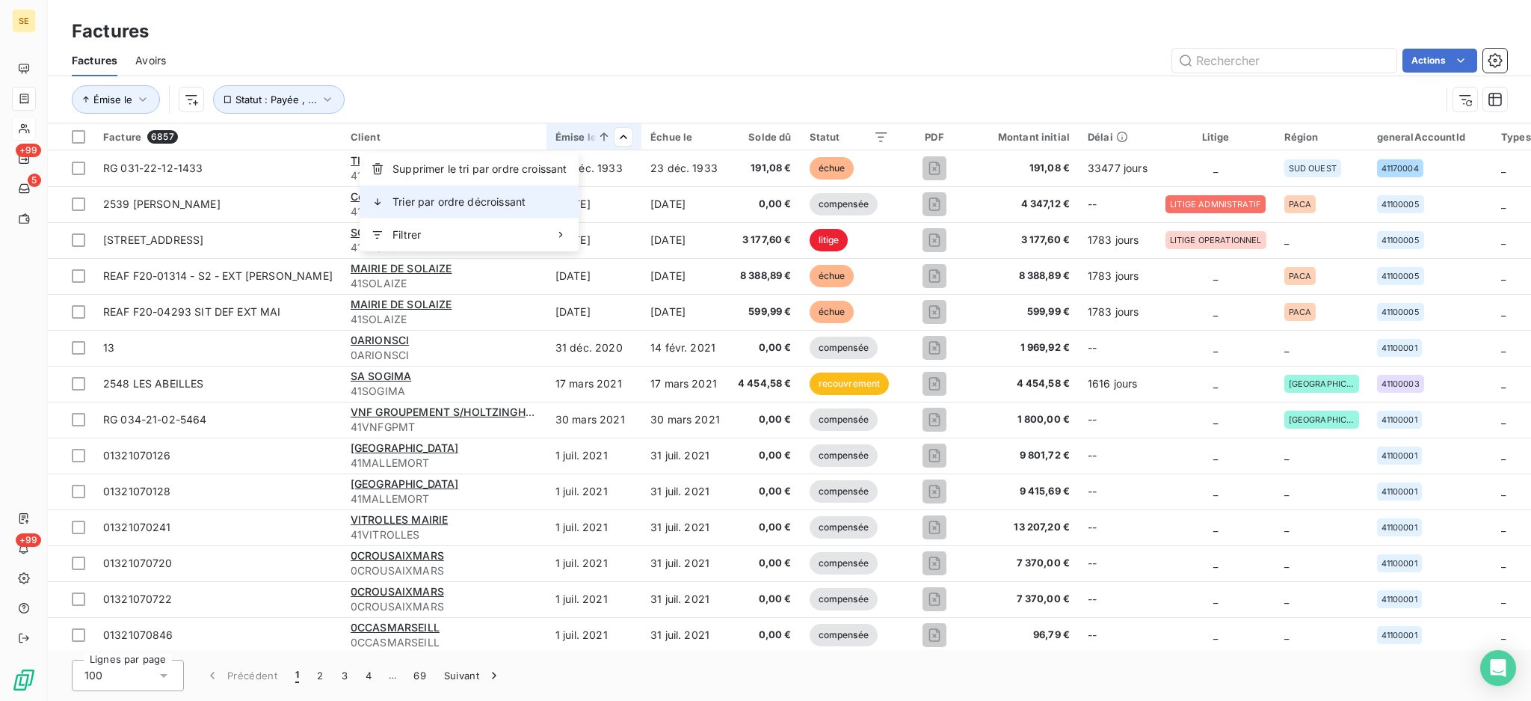
click at [511, 206] on span "Trier par ordre décroissant" at bounding box center [459, 201] width 133 height 15
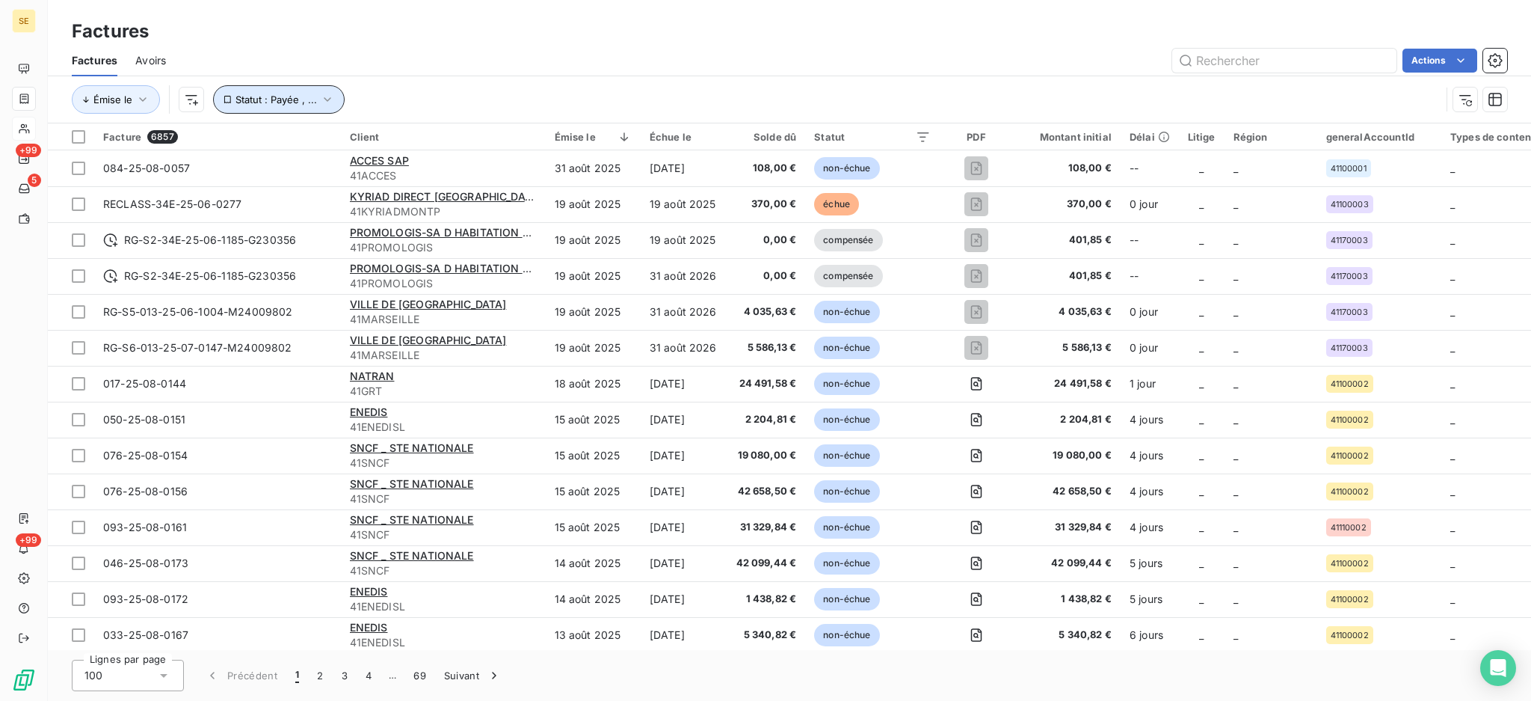
click at [325, 102] on icon "button" at bounding box center [327, 99] width 15 height 15
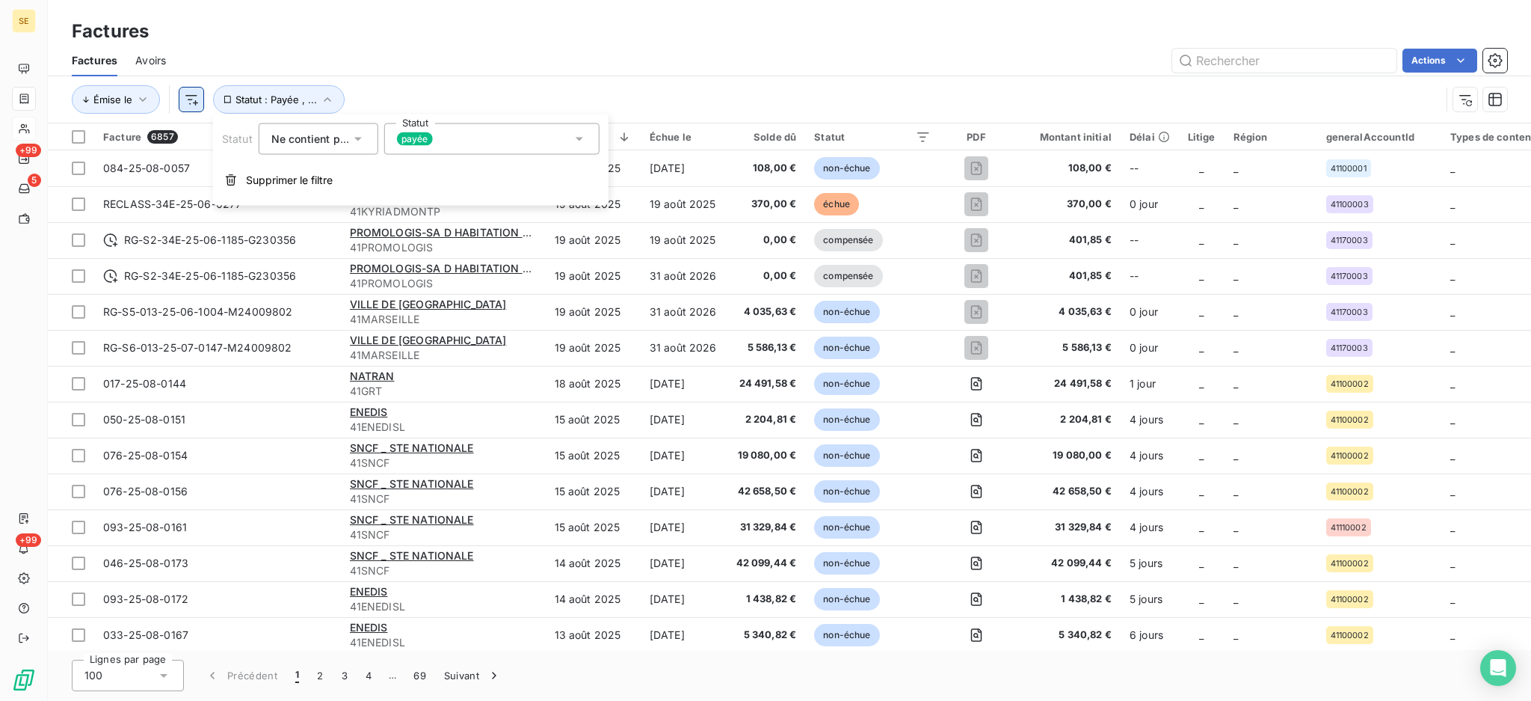
click at [197, 104] on html "SE +99 5 +99 Factures Factures Avoirs Actions Émise le Statut : Payée , ... Fac…" at bounding box center [765, 350] width 1531 height 701
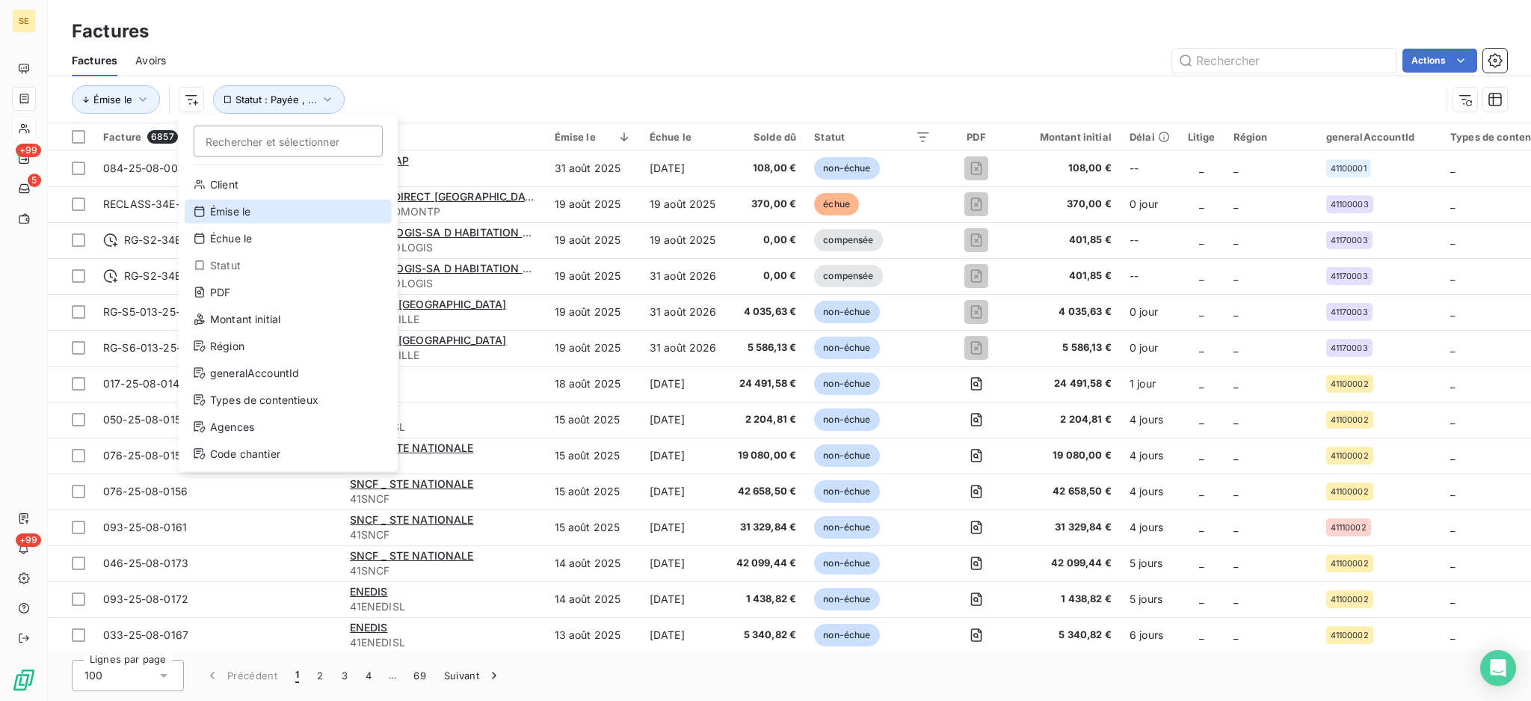
click at [268, 212] on div "Émise le" at bounding box center [288, 212] width 207 height 24
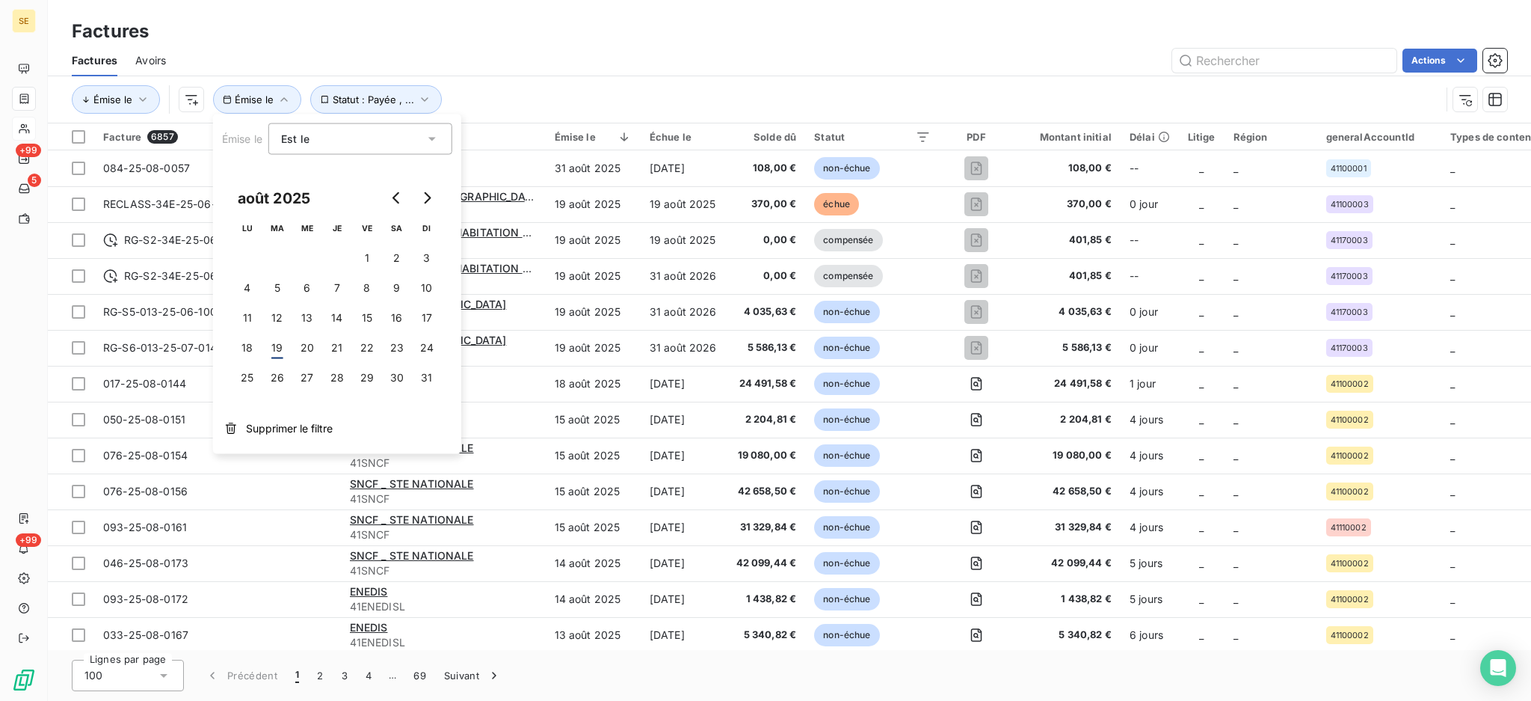
click at [433, 135] on icon at bounding box center [432, 139] width 15 height 15
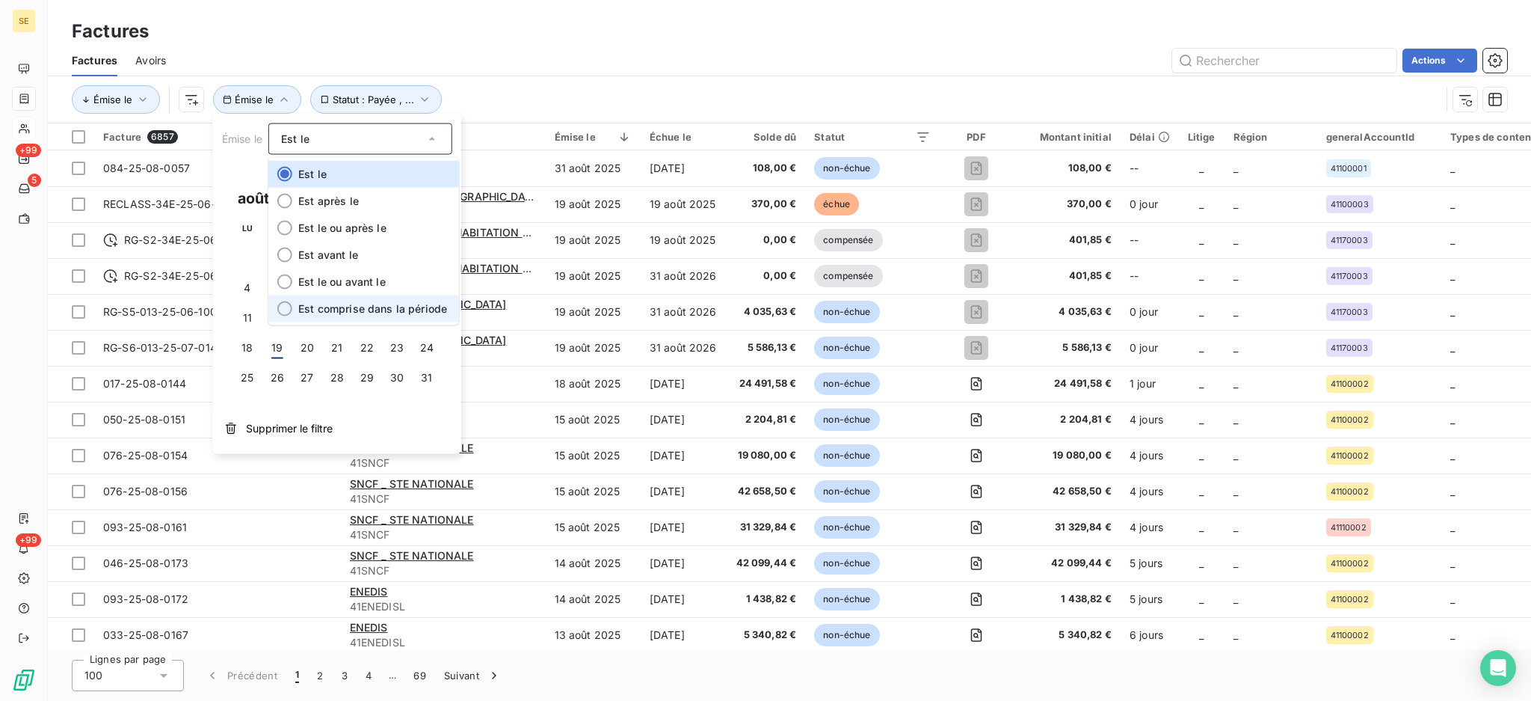
click at [392, 304] on span "Est comprise dans la période" at bounding box center [372, 308] width 149 height 13
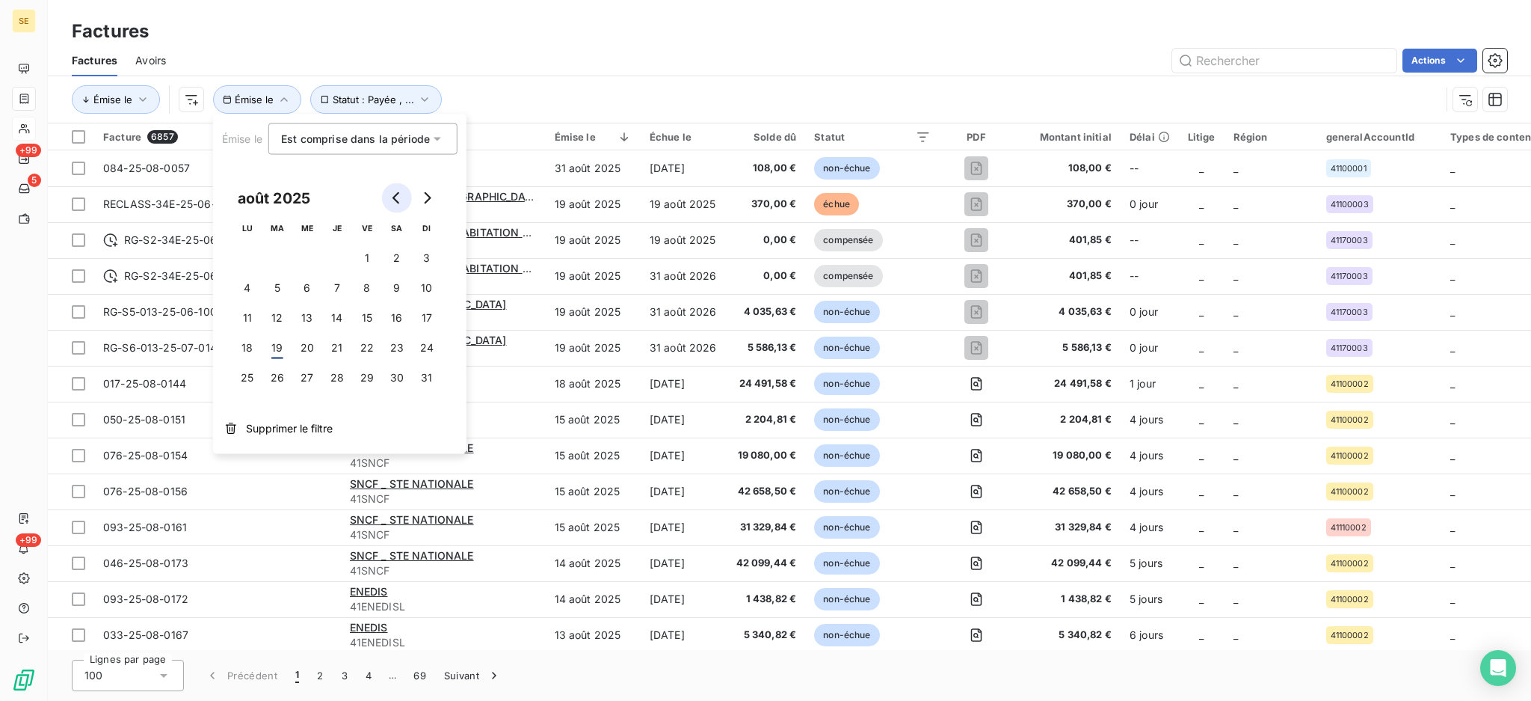
click at [391, 207] on button "Go to previous month" at bounding box center [397, 198] width 30 height 30
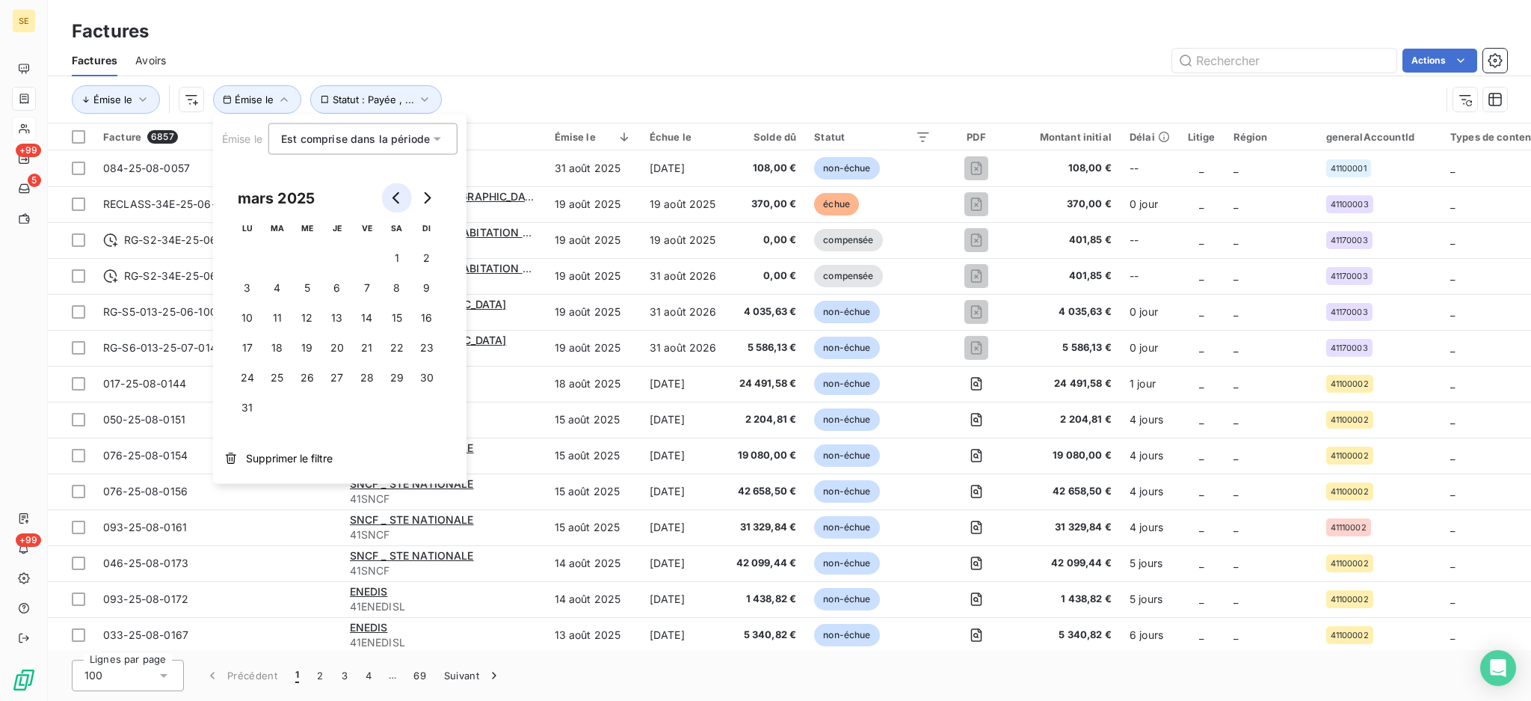
click at [391, 207] on button "Go to previous month" at bounding box center [397, 198] width 30 height 30
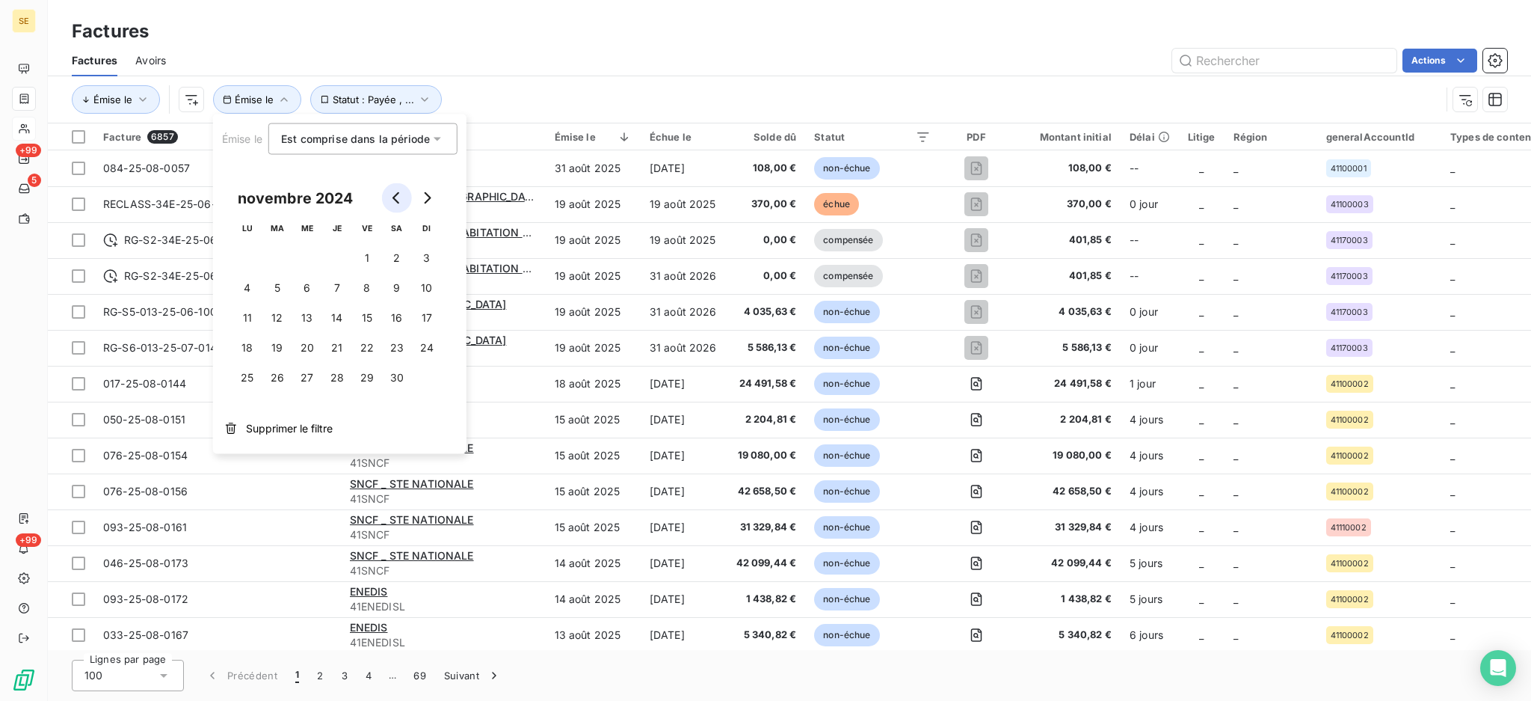
click at [391, 207] on button "Go to previous month" at bounding box center [397, 198] width 30 height 30
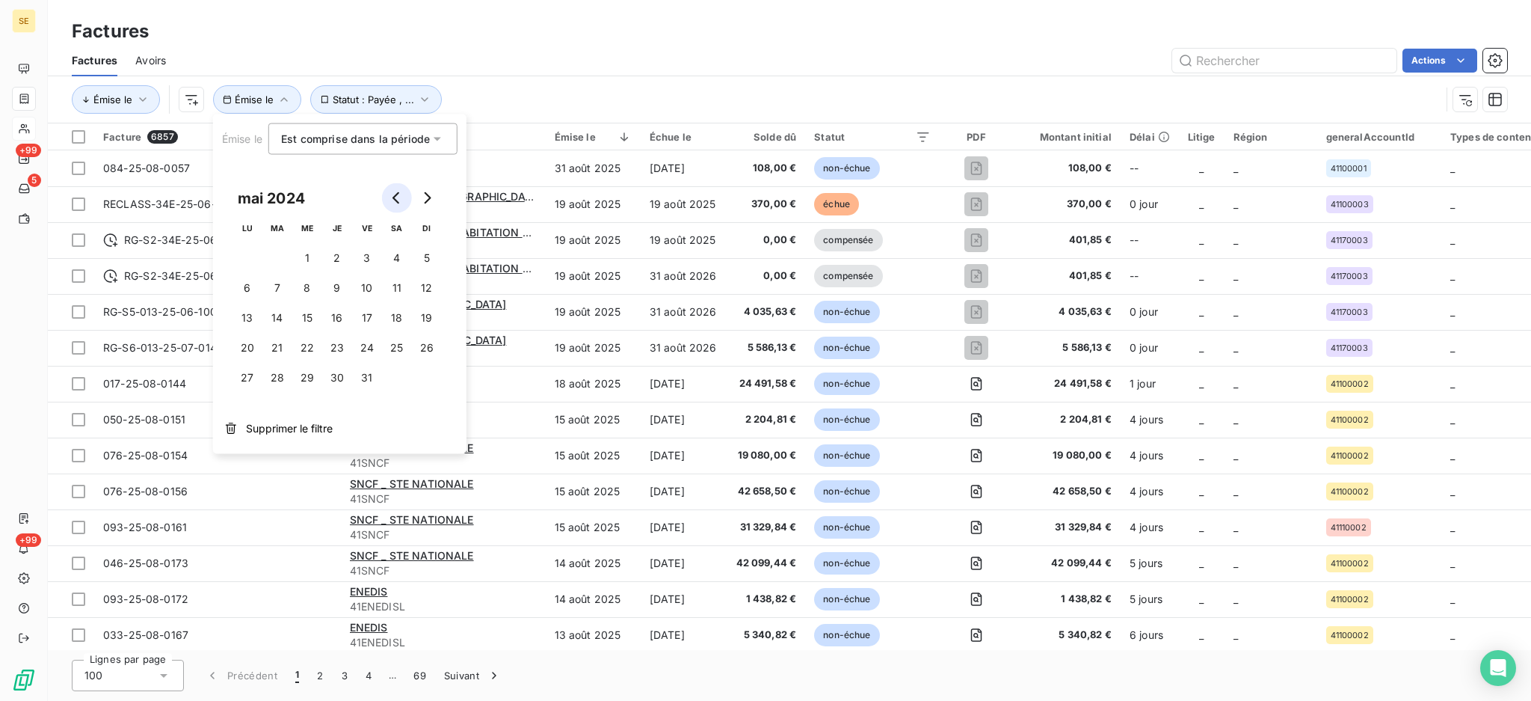
click at [391, 207] on button "Go to previous month" at bounding box center [397, 198] width 30 height 30
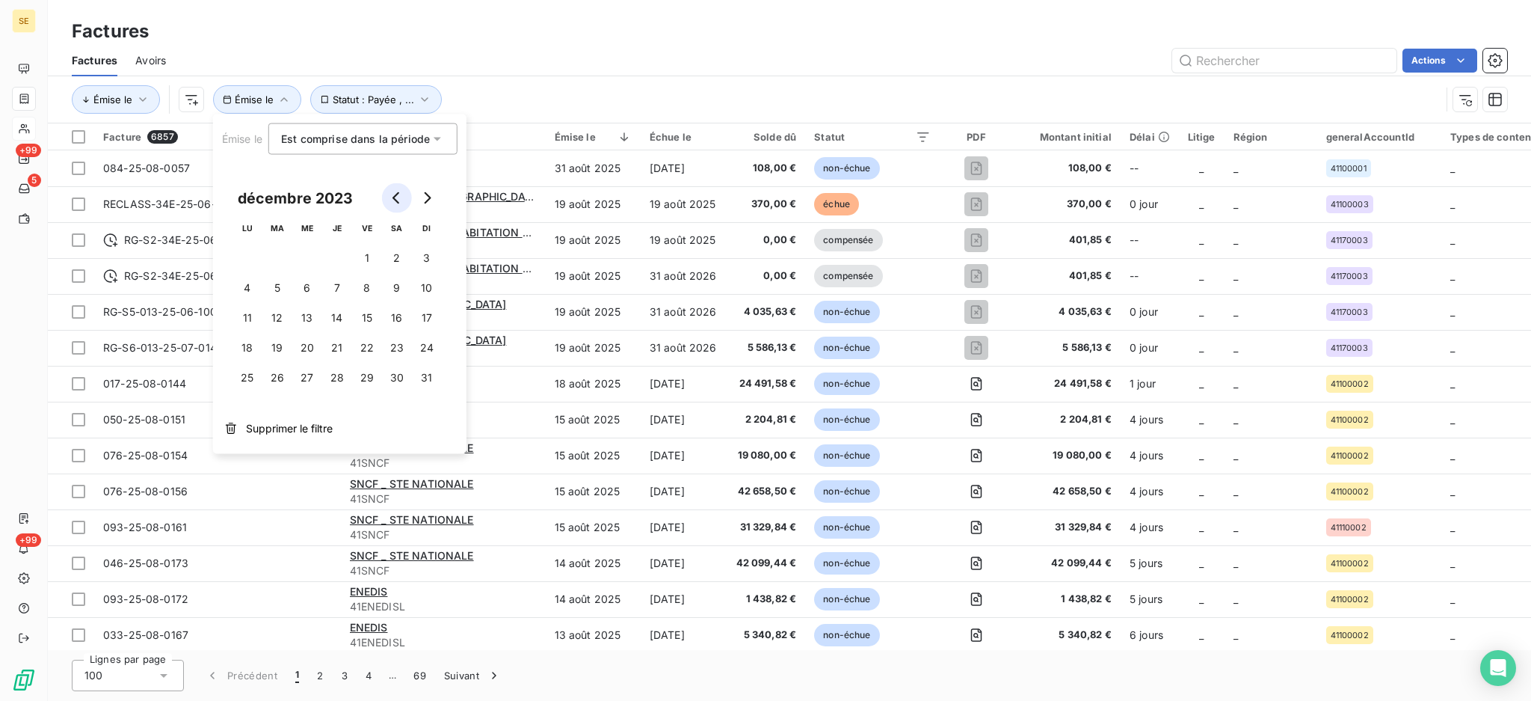
click at [391, 207] on button "Go to previous month" at bounding box center [397, 198] width 30 height 30
click at [421, 203] on icon "Go to next month" at bounding box center [427, 198] width 12 height 12
click at [366, 256] on button "1" at bounding box center [367, 258] width 30 height 30
click at [410, 99] on icon "button" at bounding box center [409, 99] width 15 height 15
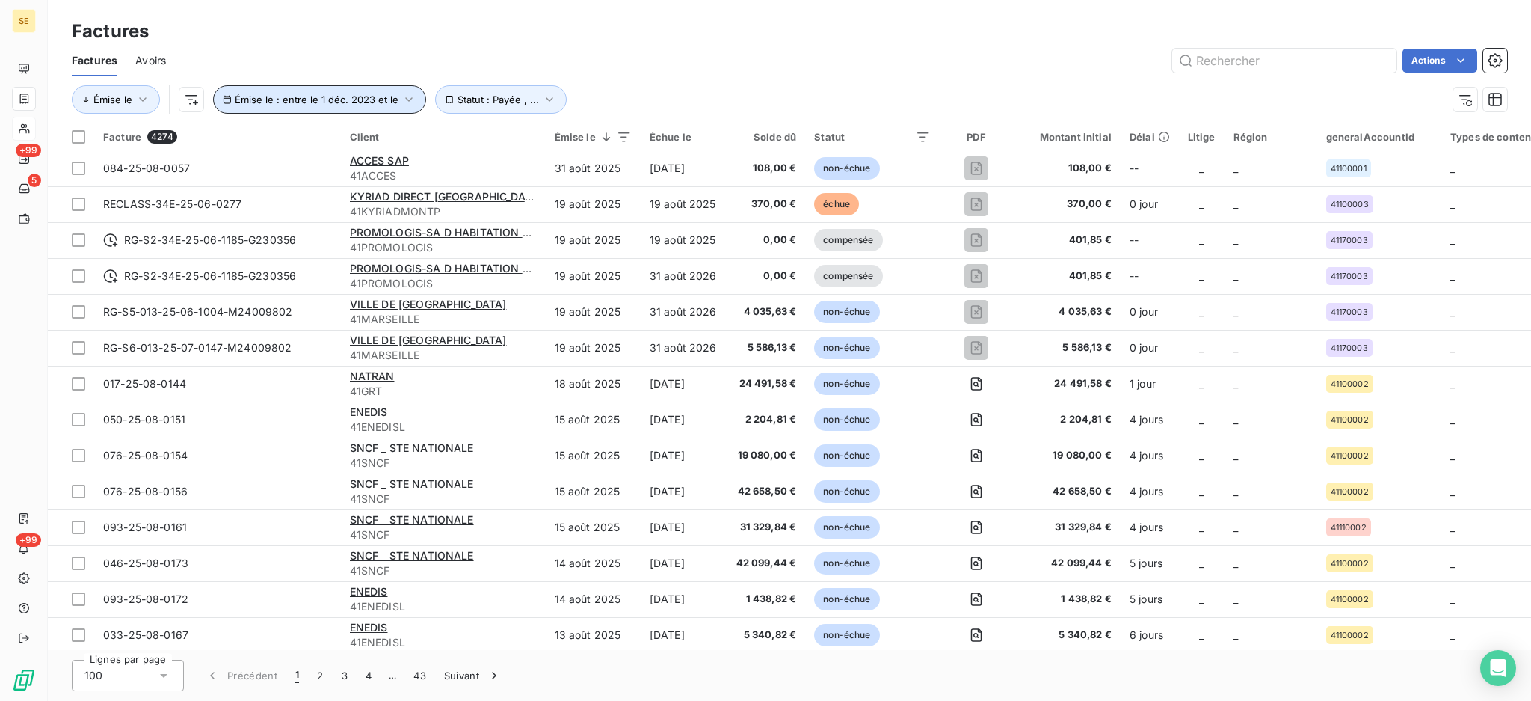
click at [407, 99] on icon "button" at bounding box center [409, 99] width 15 height 15
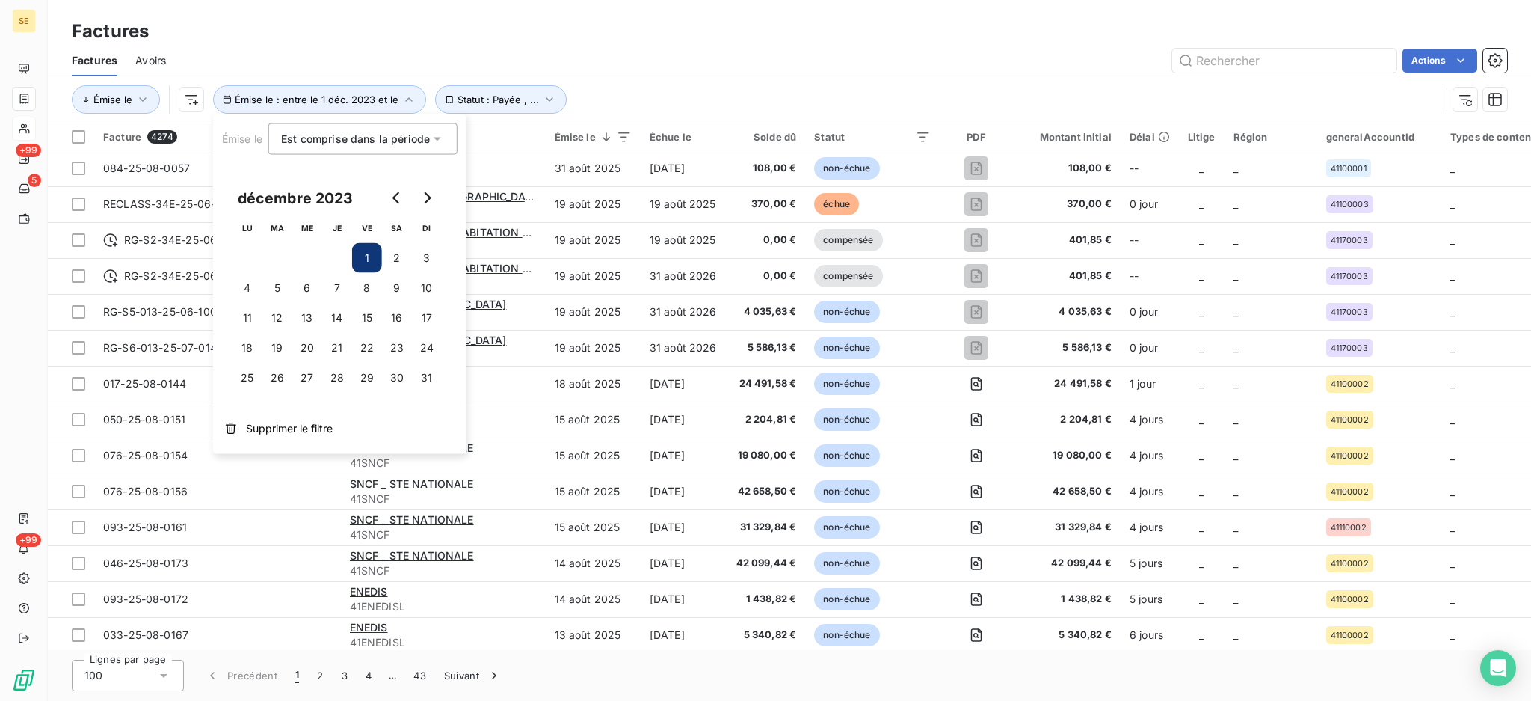
click at [360, 132] on span "Est comprise dans la période" at bounding box center [355, 138] width 149 height 13
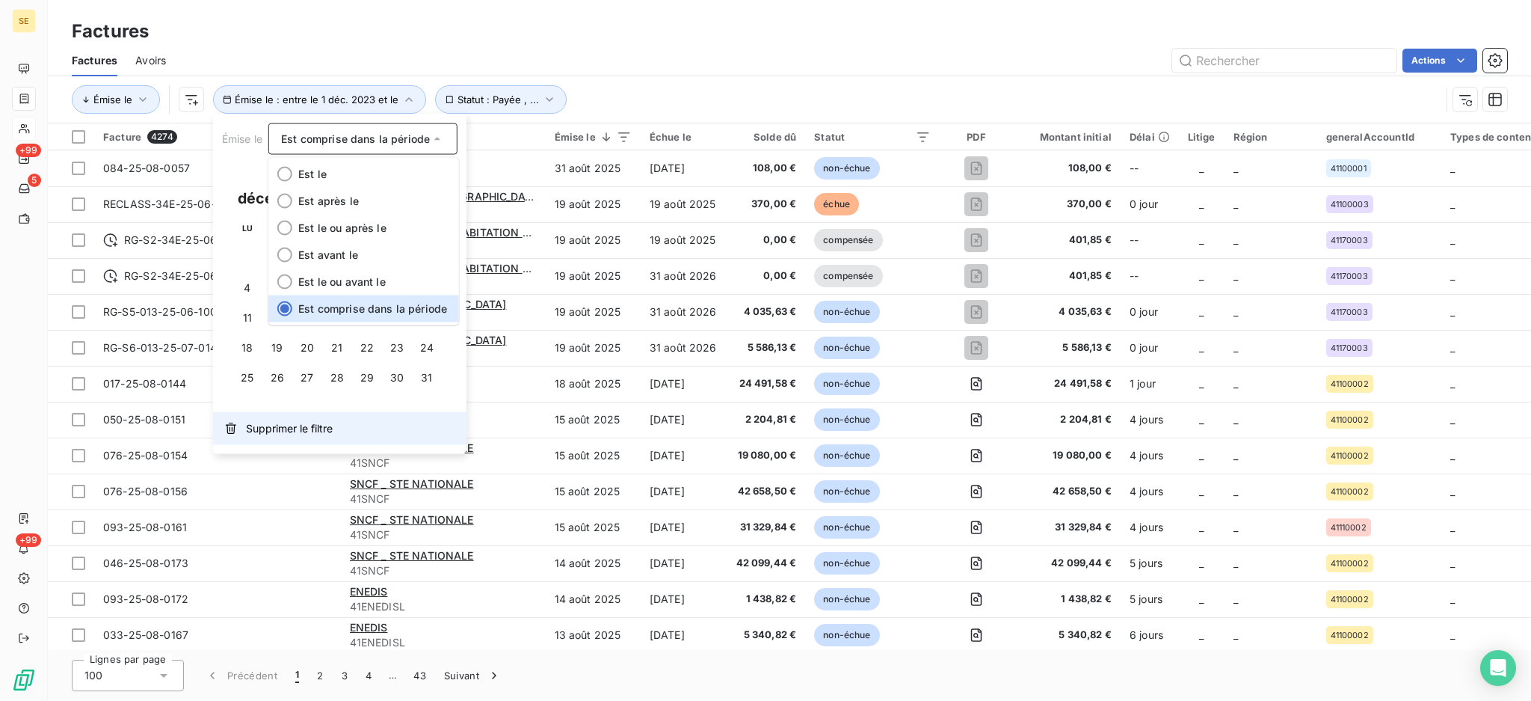
click at [277, 427] on span "Supprimer le filtre" at bounding box center [289, 428] width 87 height 15
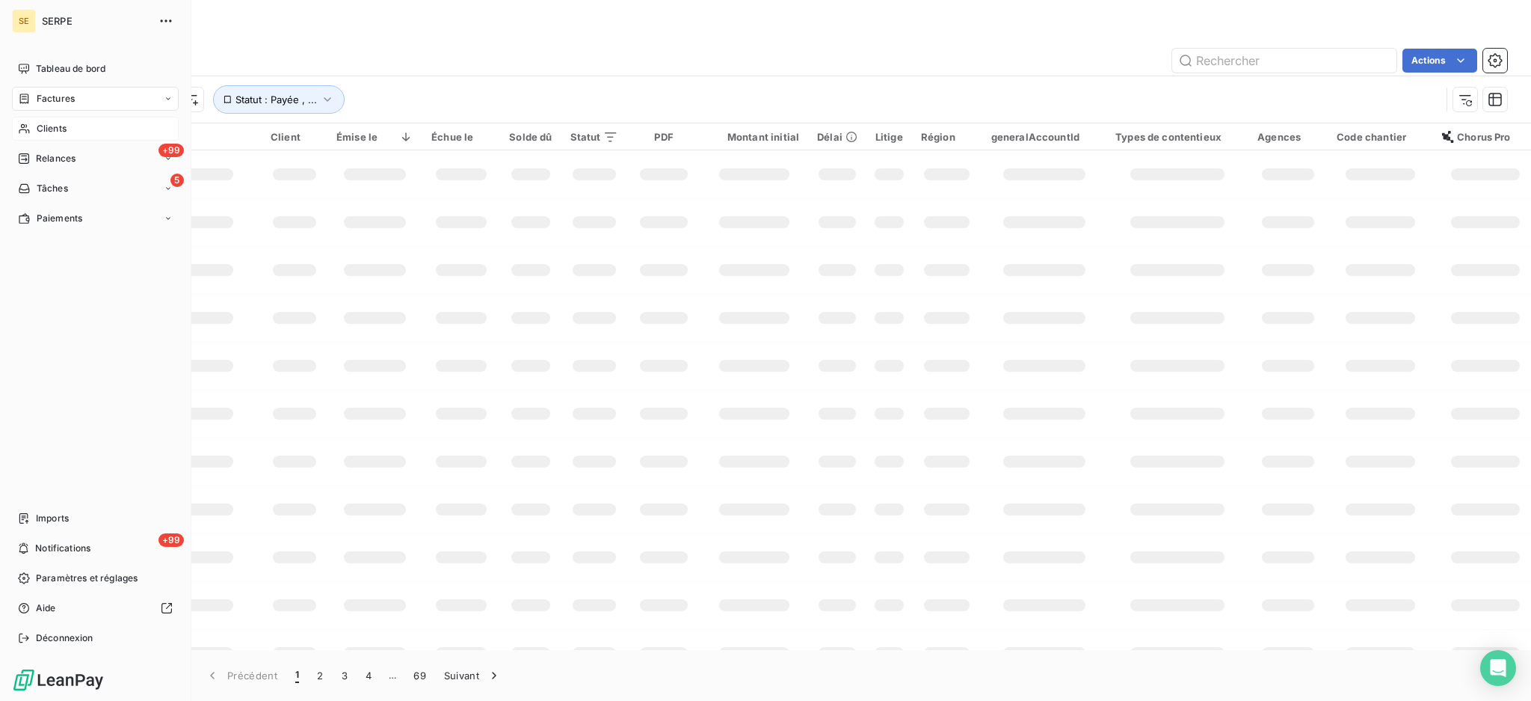
click at [53, 95] on span "Factures" at bounding box center [56, 98] width 38 height 13
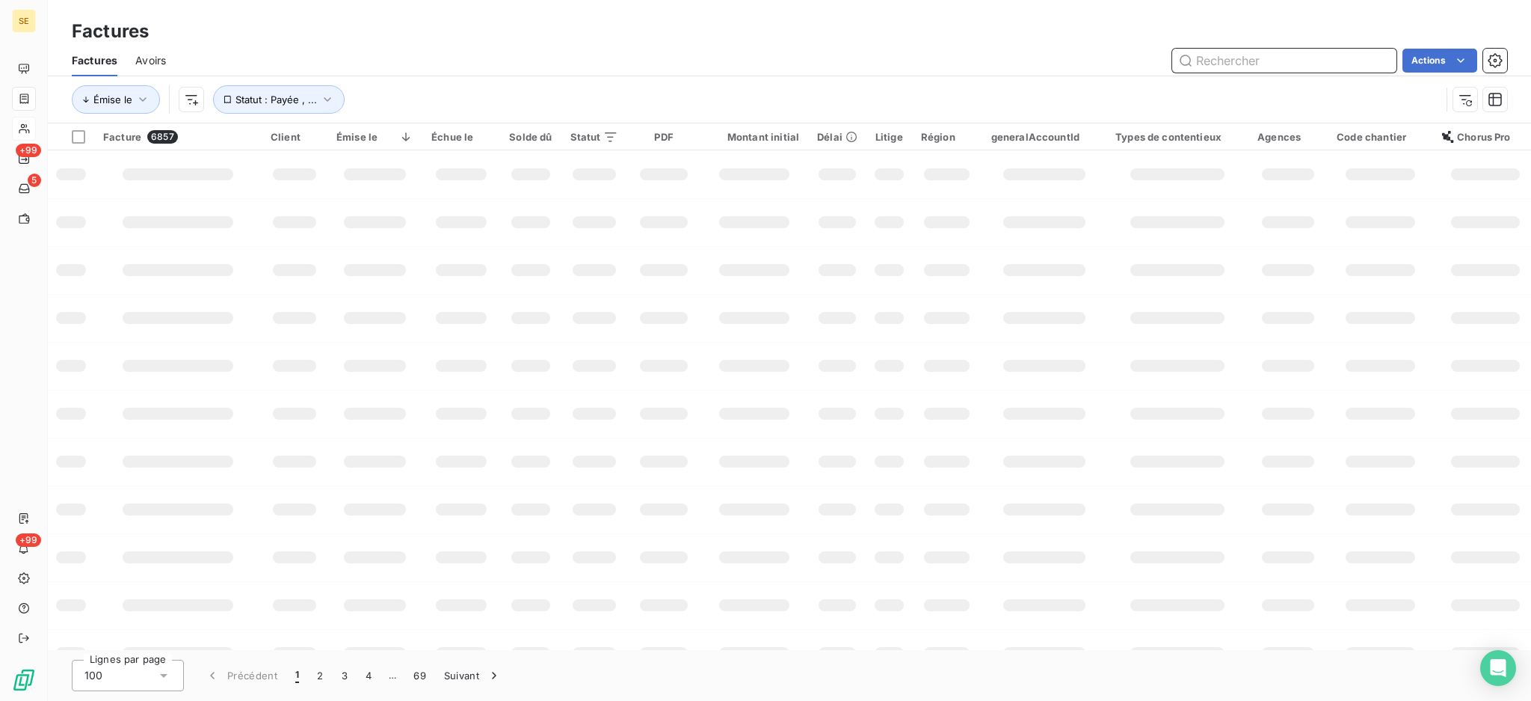
click at [1266, 60] on input "text" at bounding box center [1284, 61] width 224 height 24
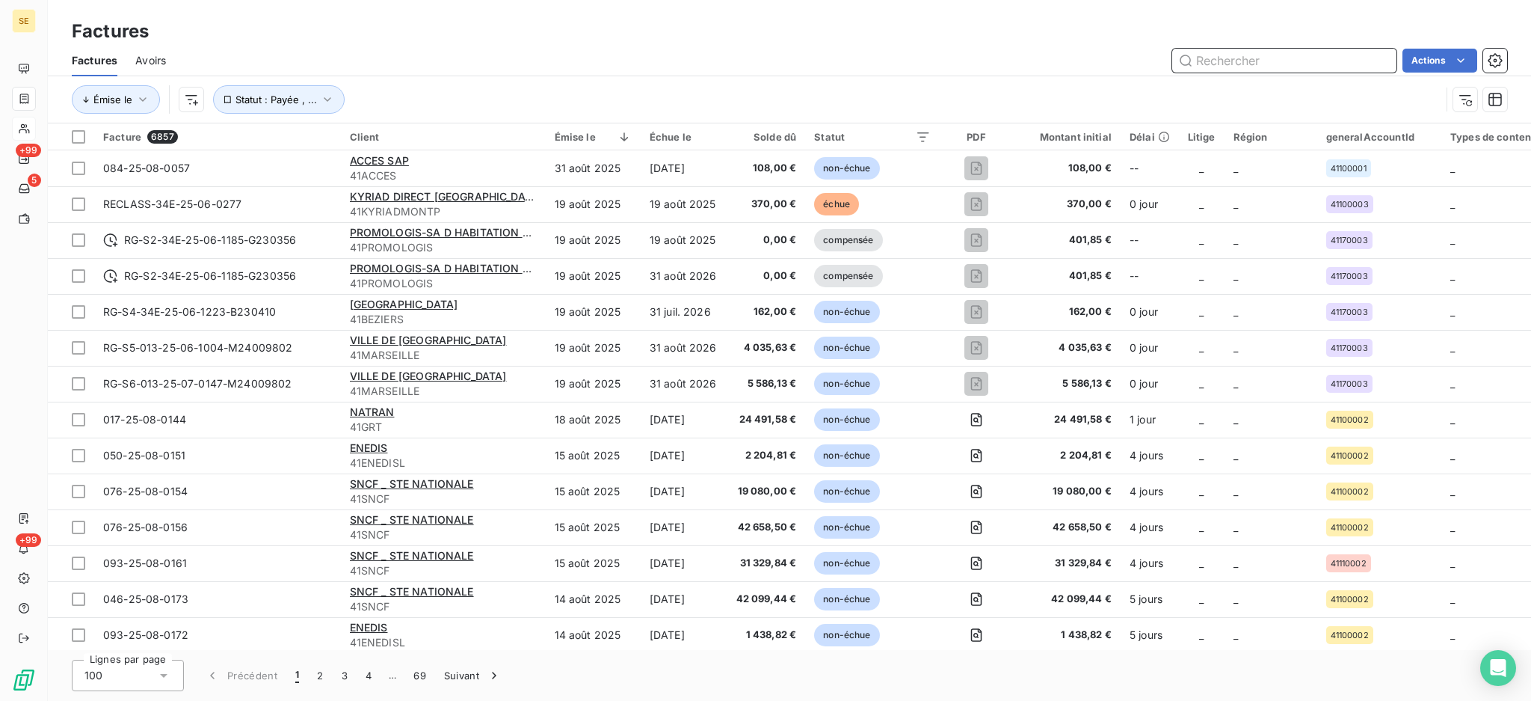
paste input "031-25-07-0752"
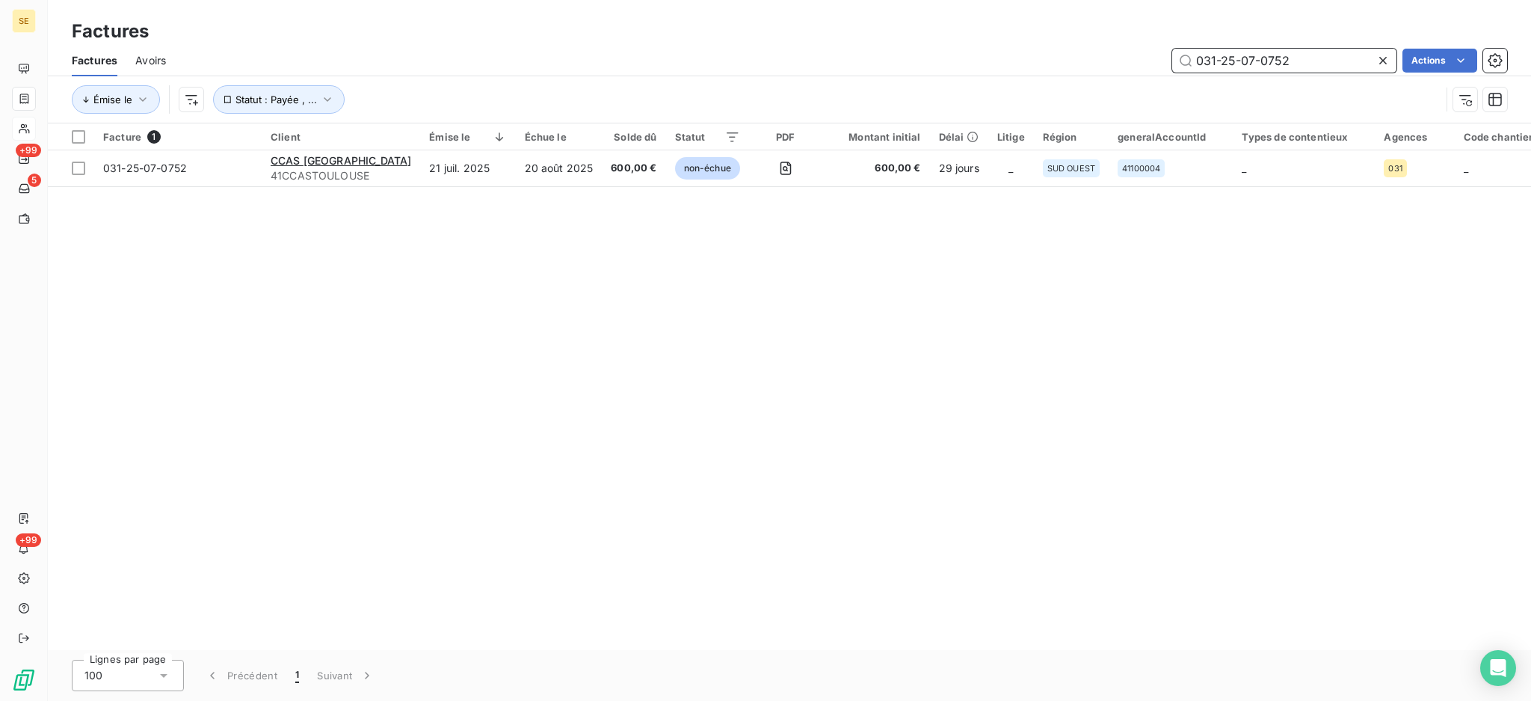
type input "031-25-07-0752"
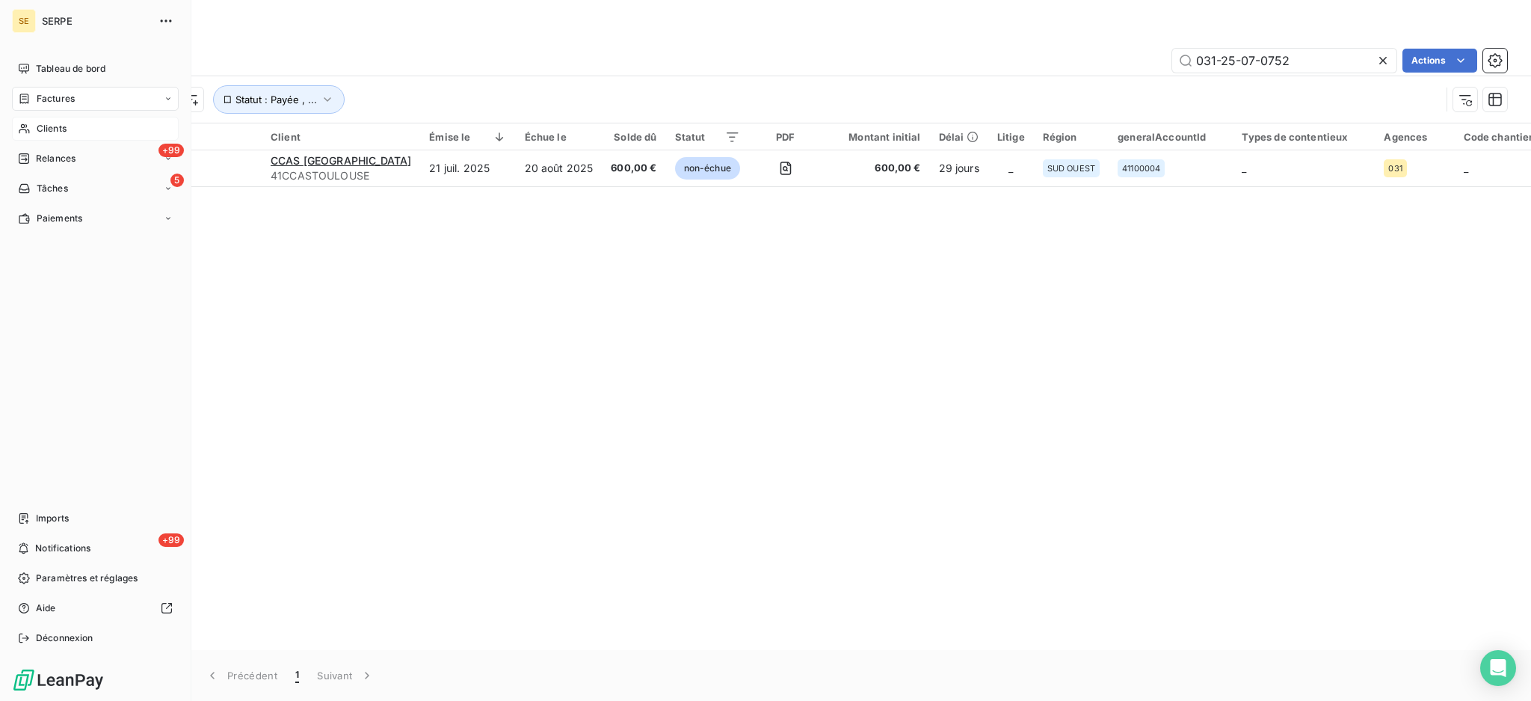
click at [49, 107] on div "Factures" at bounding box center [95, 99] width 167 height 24
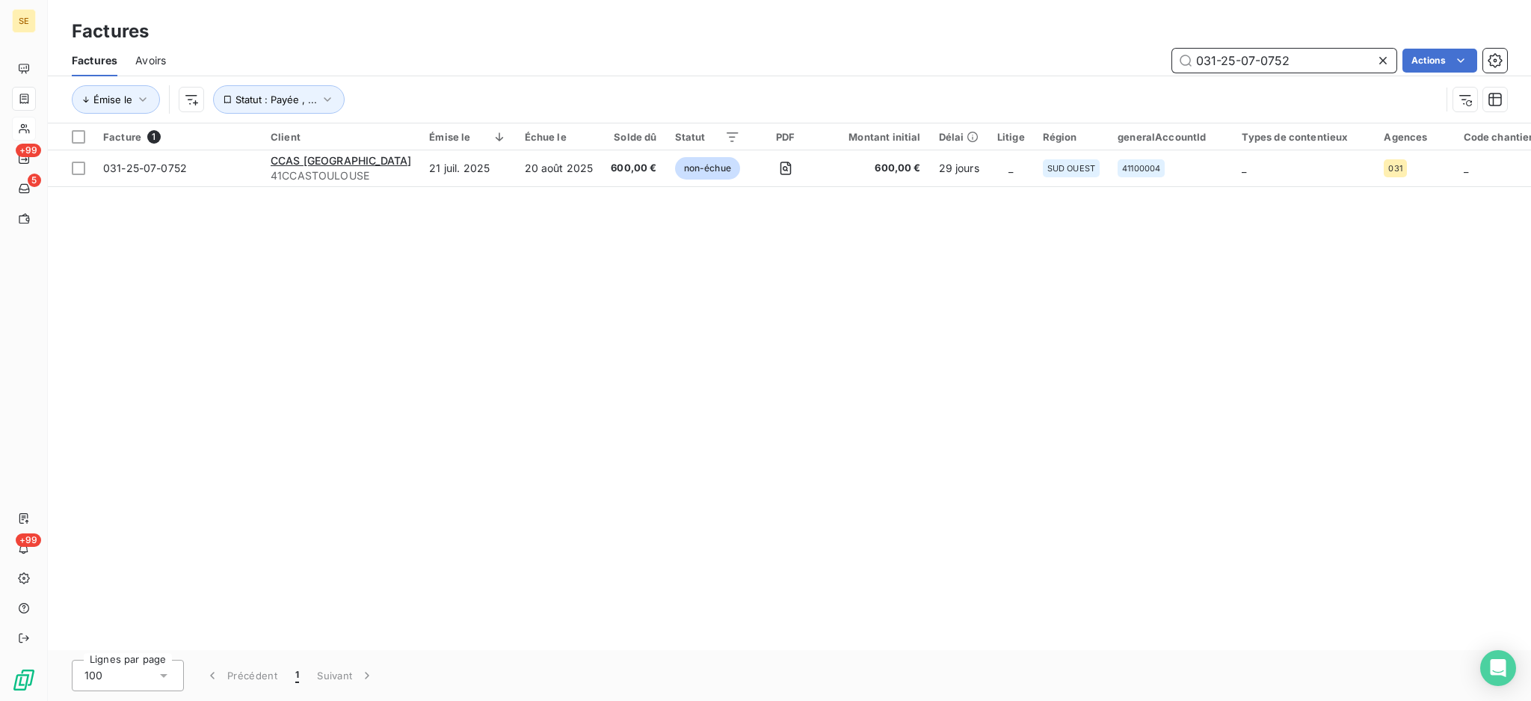
drag, startPoint x: 1174, startPoint y: 81, endPoint x: 1153, endPoint y: 82, distance: 21.0
click at [1153, 82] on div "Factures Avoirs 031-25-07-0752 Actions Émise le Statut : Payée , ..." at bounding box center [789, 84] width 1483 height 78
click at [1153, 82] on div "Émise le Statut : Payée , ..." at bounding box center [790, 99] width 1436 height 46
click at [1292, 64] on input "031-25-07-0752" at bounding box center [1284, 61] width 224 height 24
click at [1290, 64] on input "031-25-07-0752" at bounding box center [1284, 61] width 224 height 24
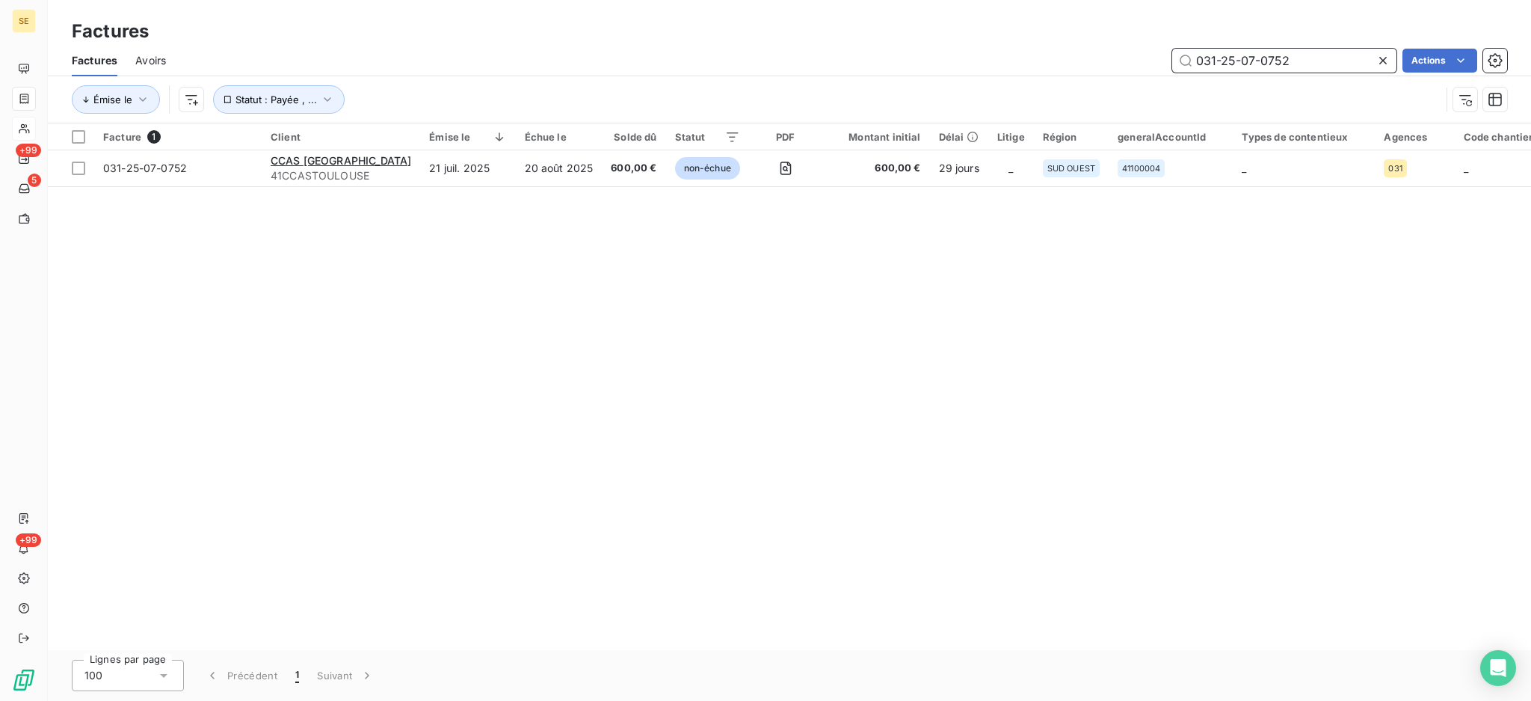
click at [1290, 64] on input "031-25-07-0752" at bounding box center [1284, 61] width 224 height 24
click at [1289, 65] on input "031-25-07-0752" at bounding box center [1284, 61] width 224 height 24
click at [1379, 67] on icon at bounding box center [1383, 60] width 15 height 15
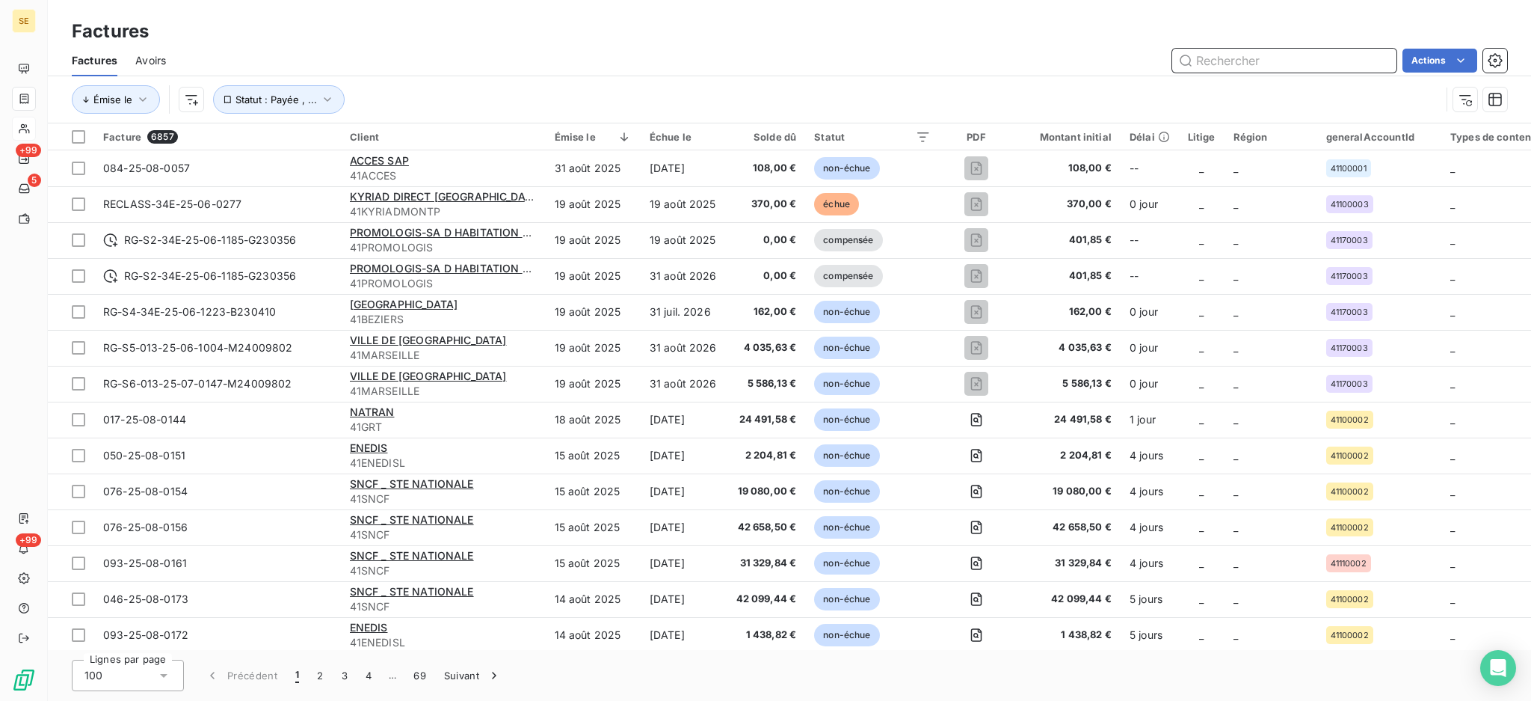
click at [1234, 64] on input "text" at bounding box center [1284, 61] width 224 height 24
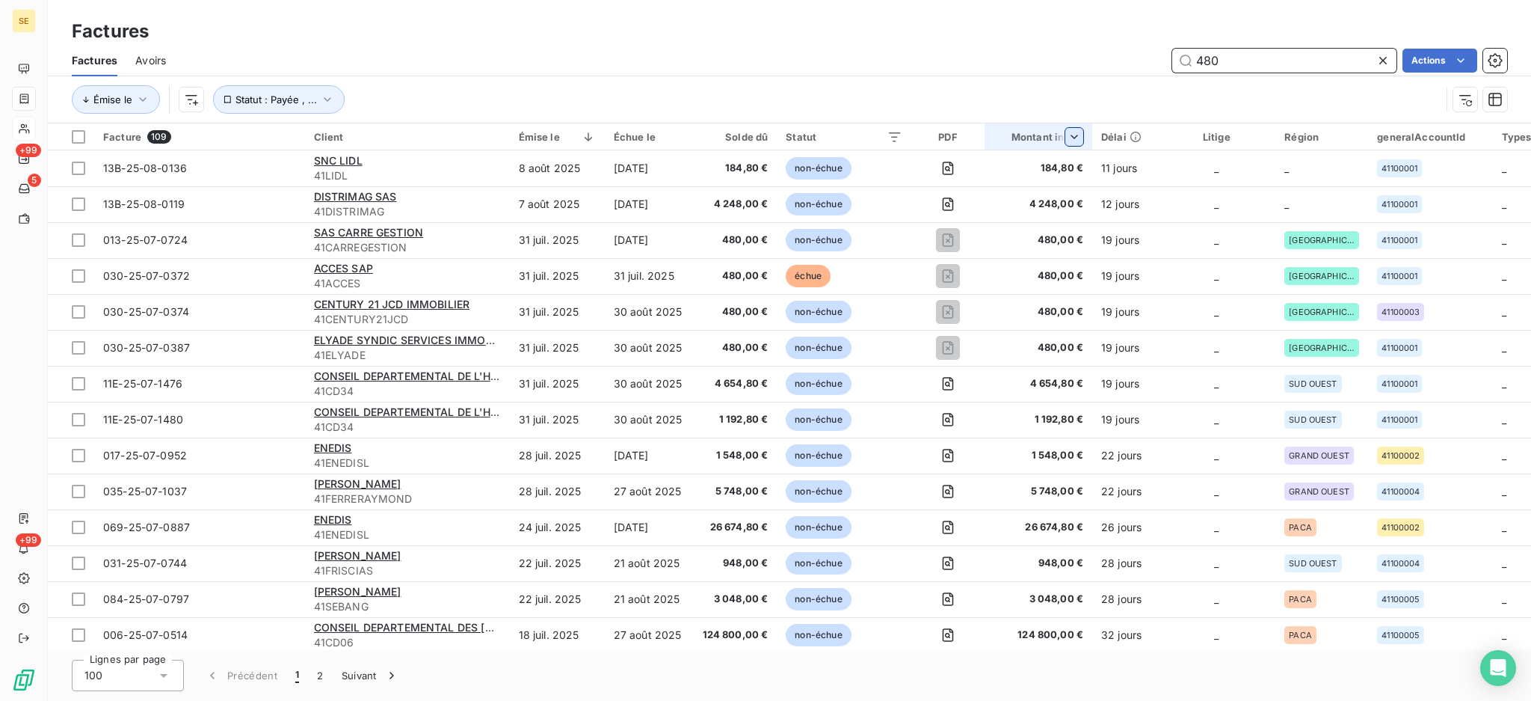
type input "480"
click at [1026, 165] on span "Trier par ordre croissant" at bounding box center [992, 168] width 120 height 15
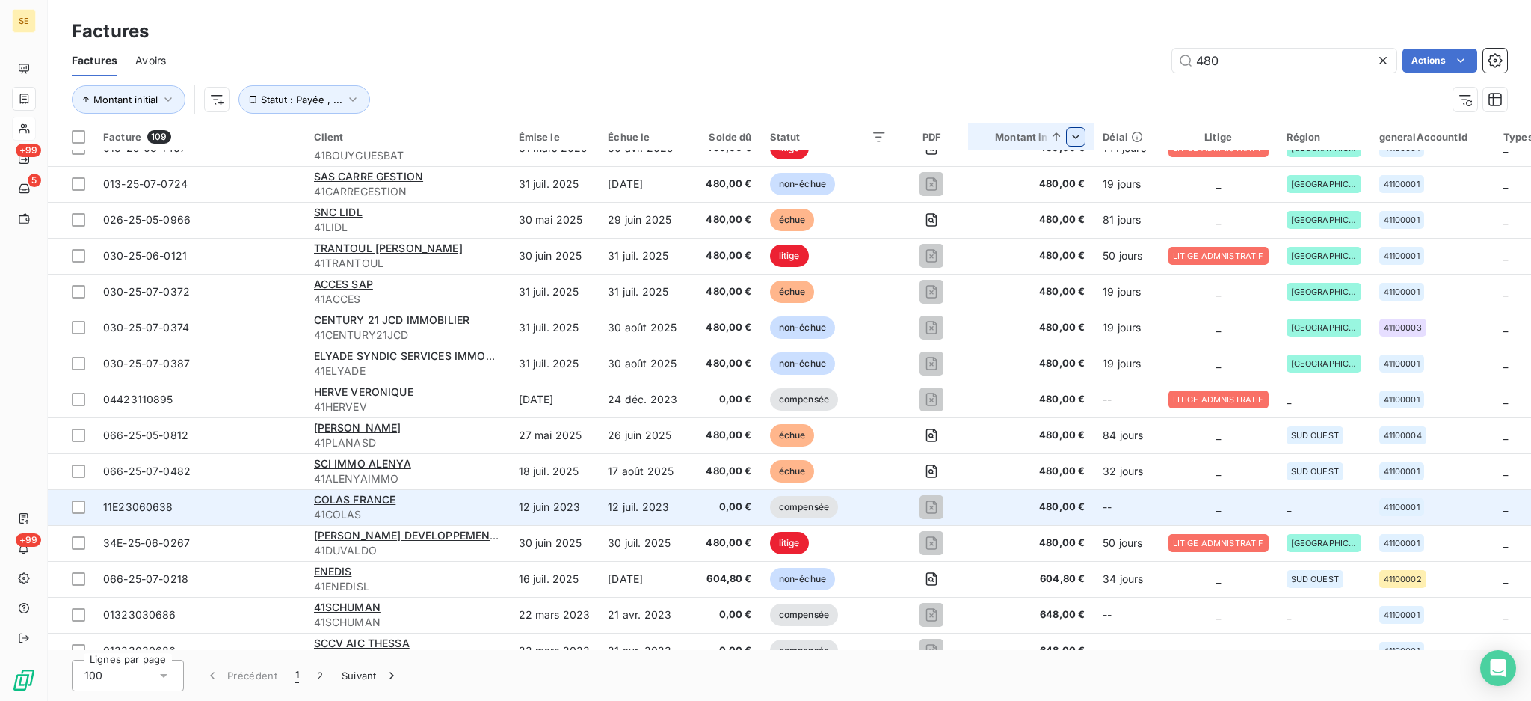
scroll to position [598, 0]
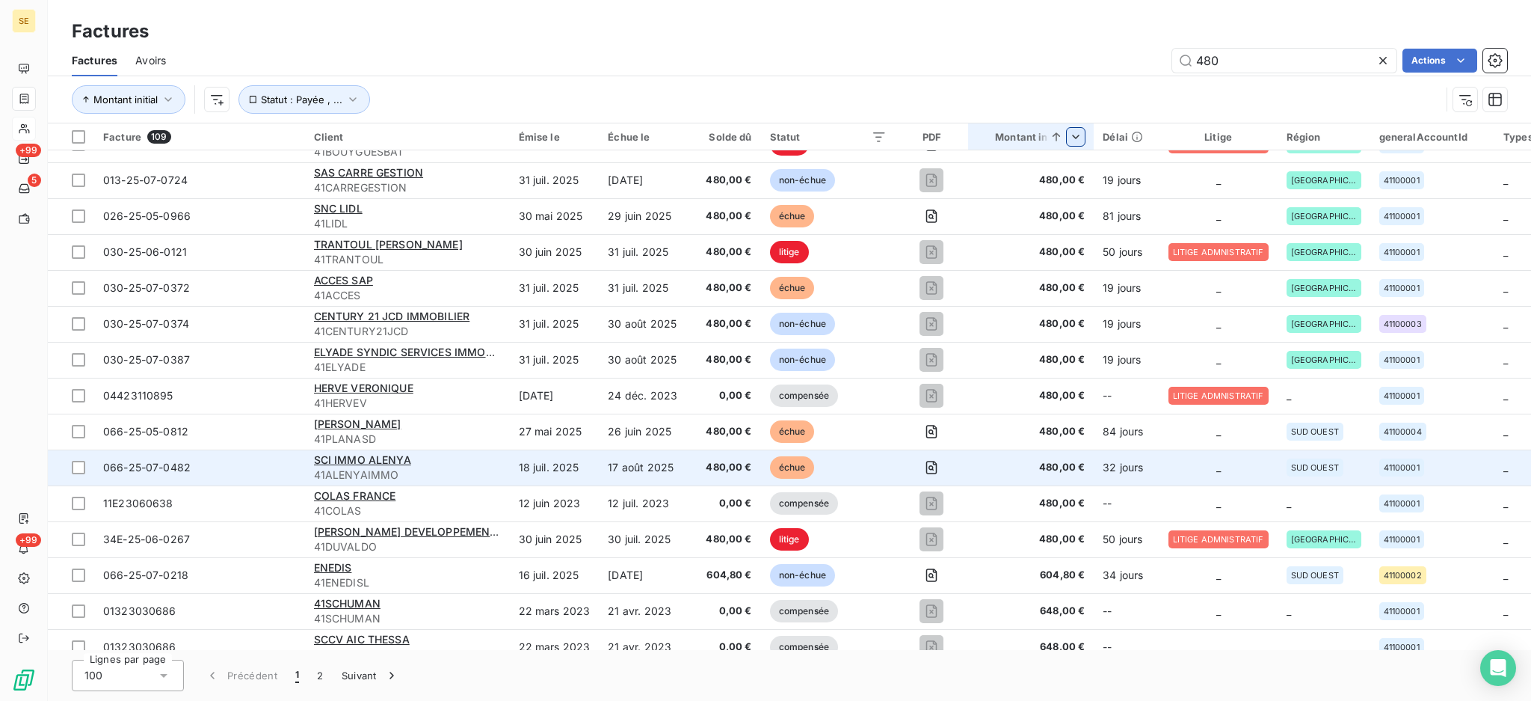
click at [710, 468] on span "480,00 €" at bounding box center [724, 467] width 55 height 15
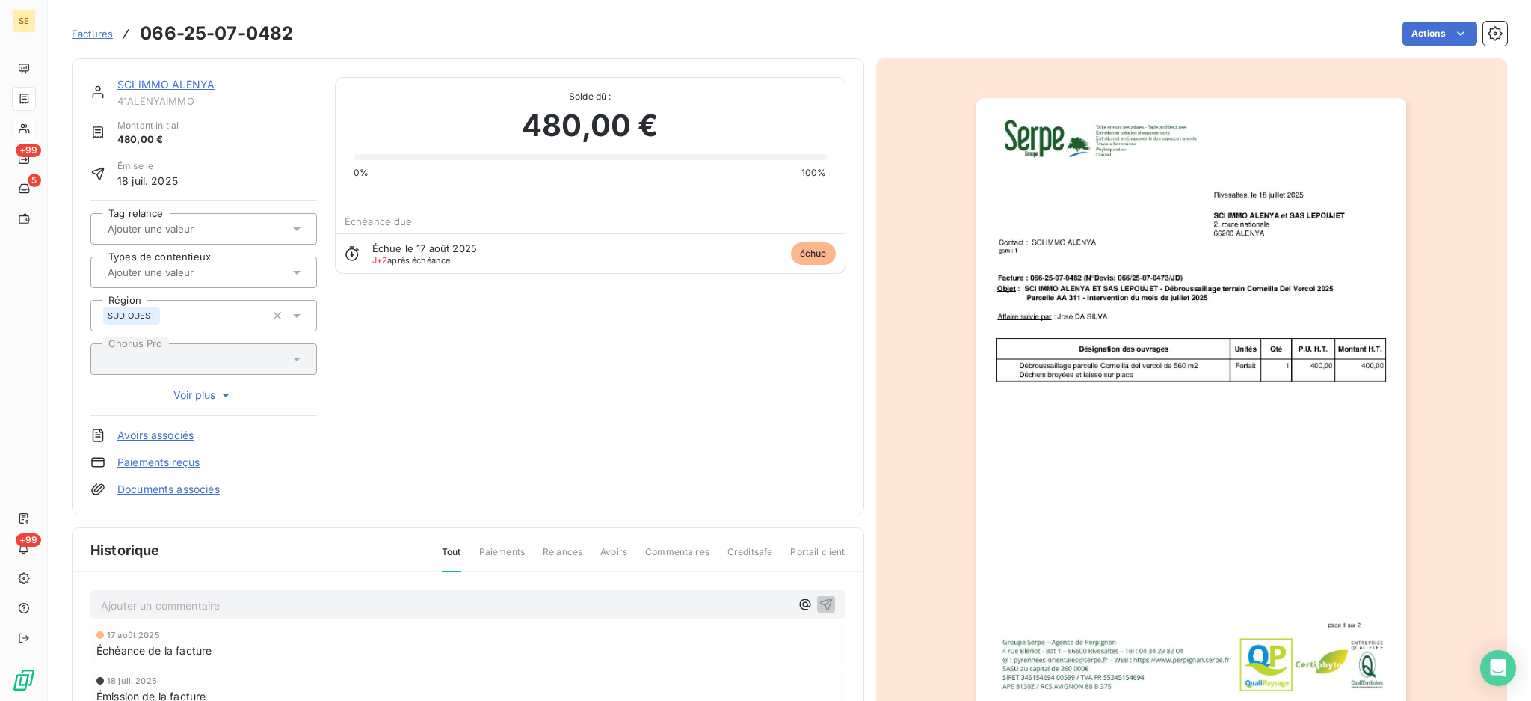
click at [172, 79] on link "SCI IMMO ALENYA" at bounding box center [165, 84] width 97 height 13
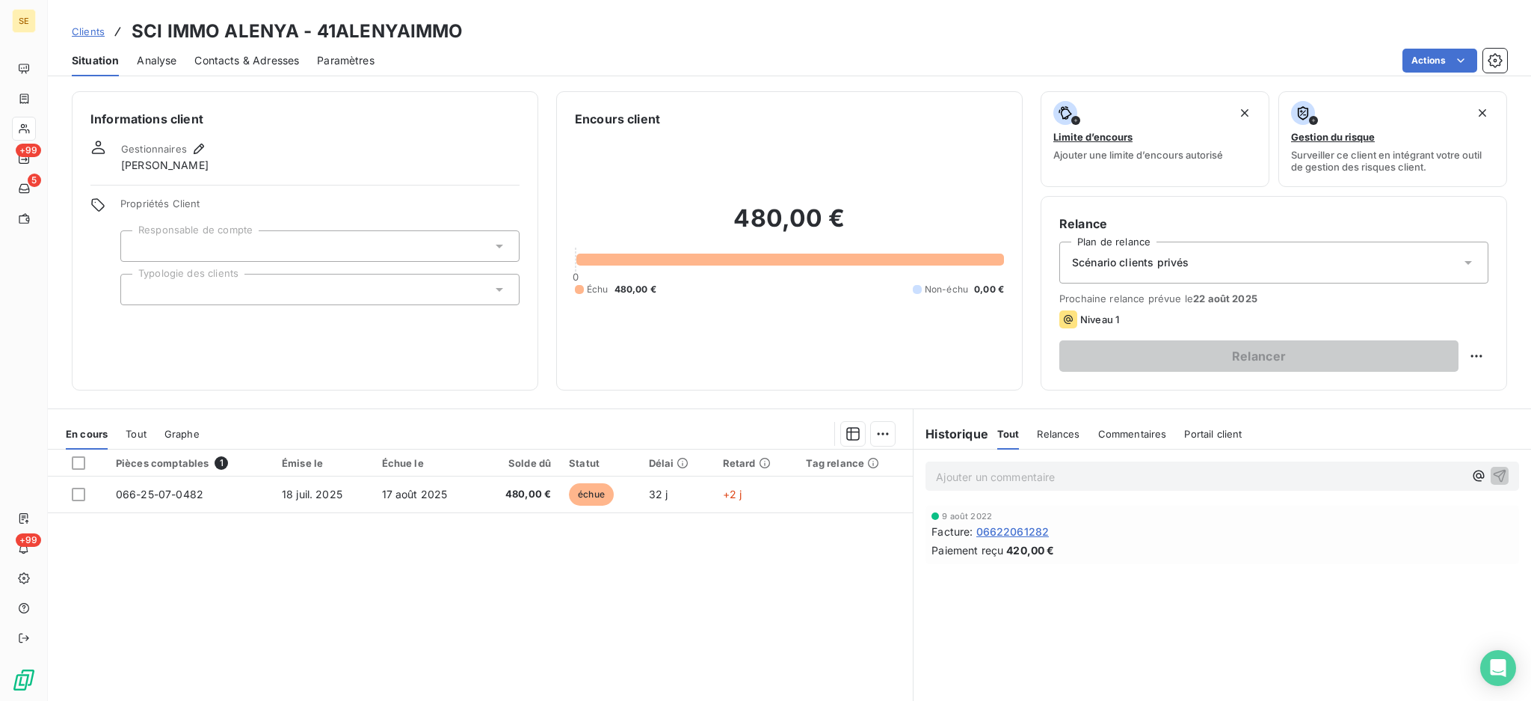
click at [135, 440] on div "Tout" at bounding box center [136, 433] width 21 height 31
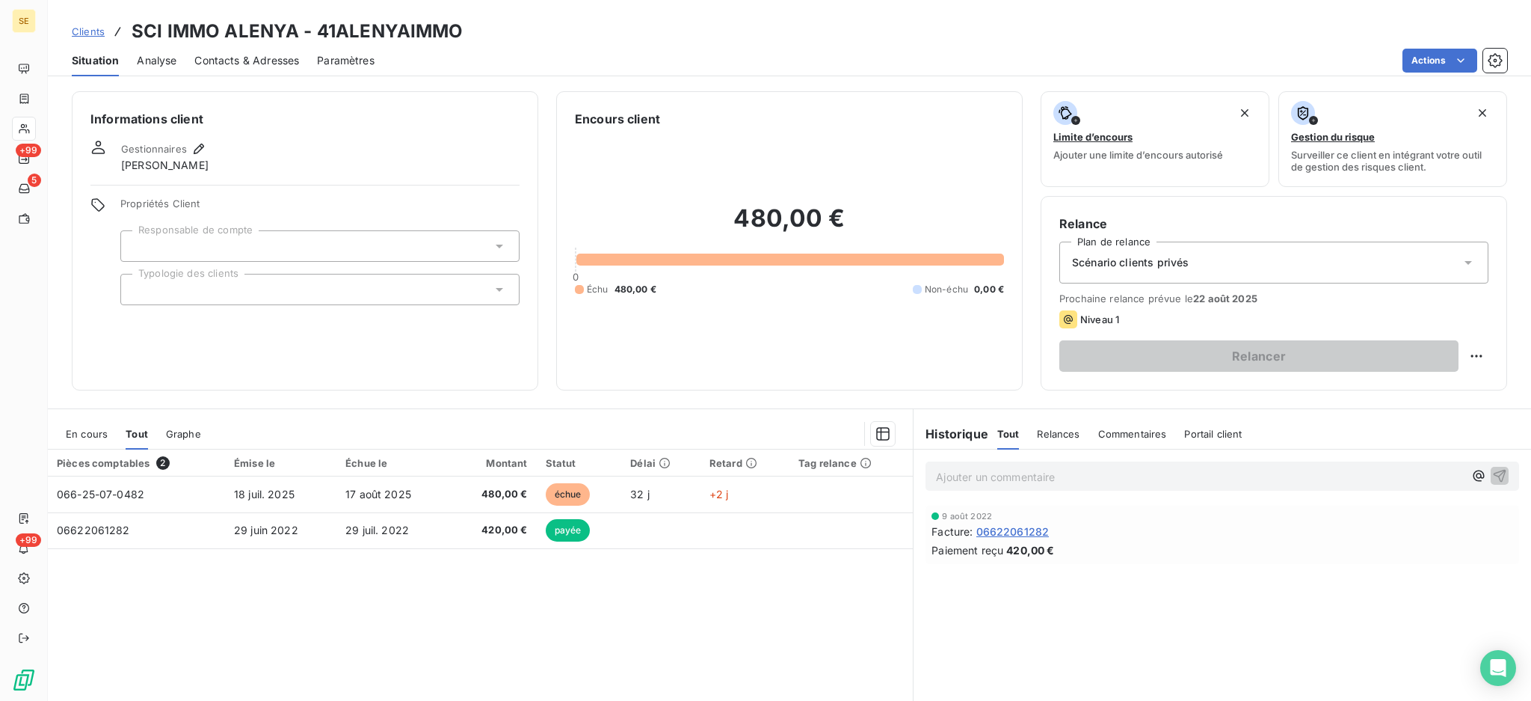
click at [81, 432] on span "En cours" at bounding box center [87, 434] width 42 height 12
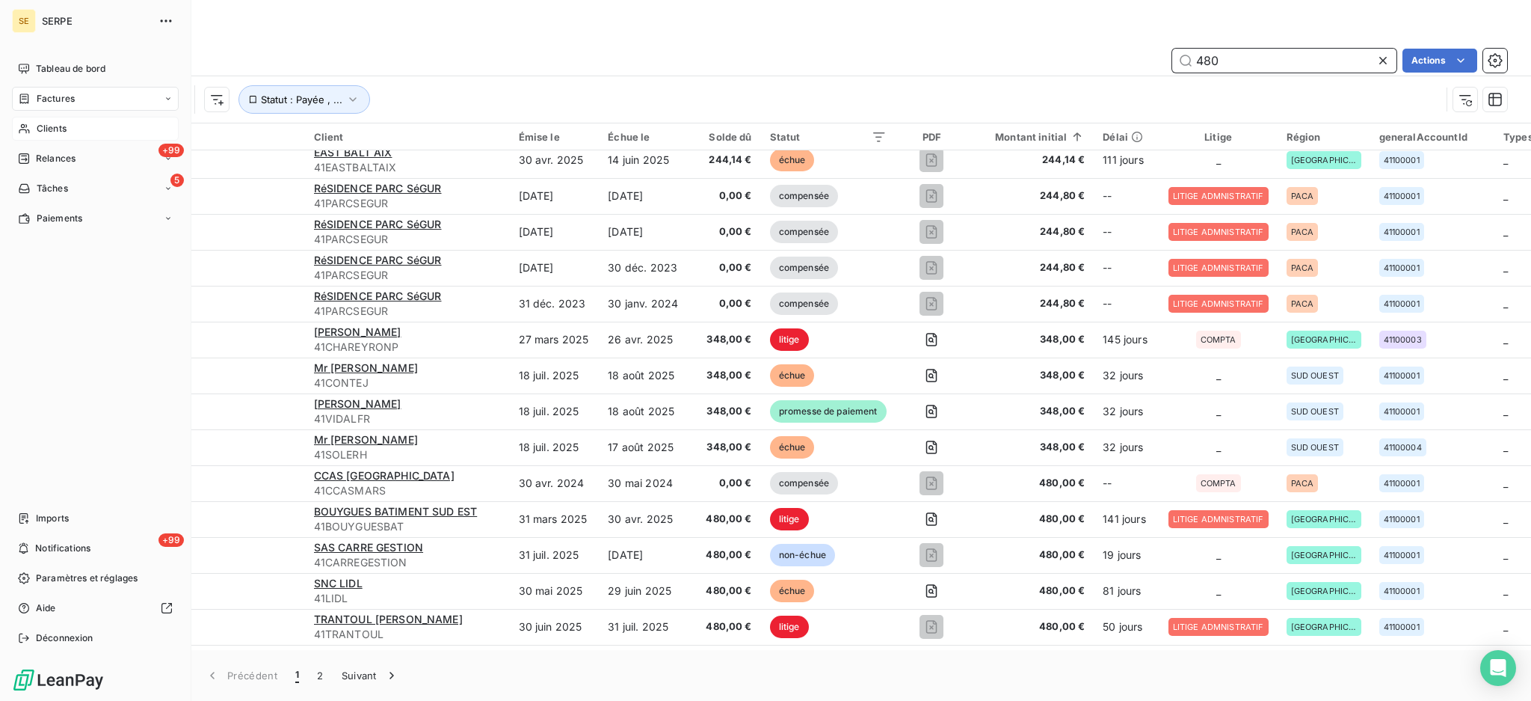
scroll to position [399, 0]
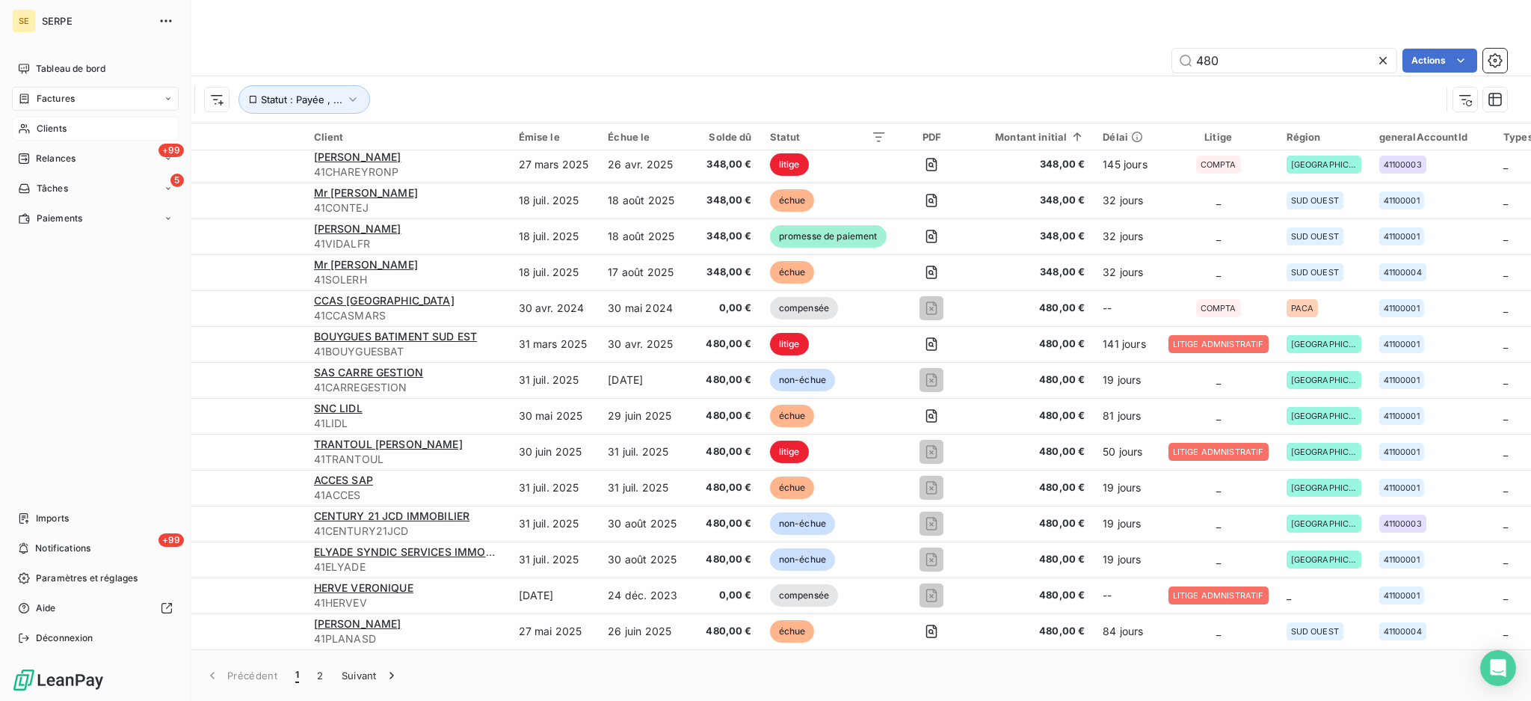
click at [45, 102] on span "Factures" at bounding box center [56, 98] width 38 height 13
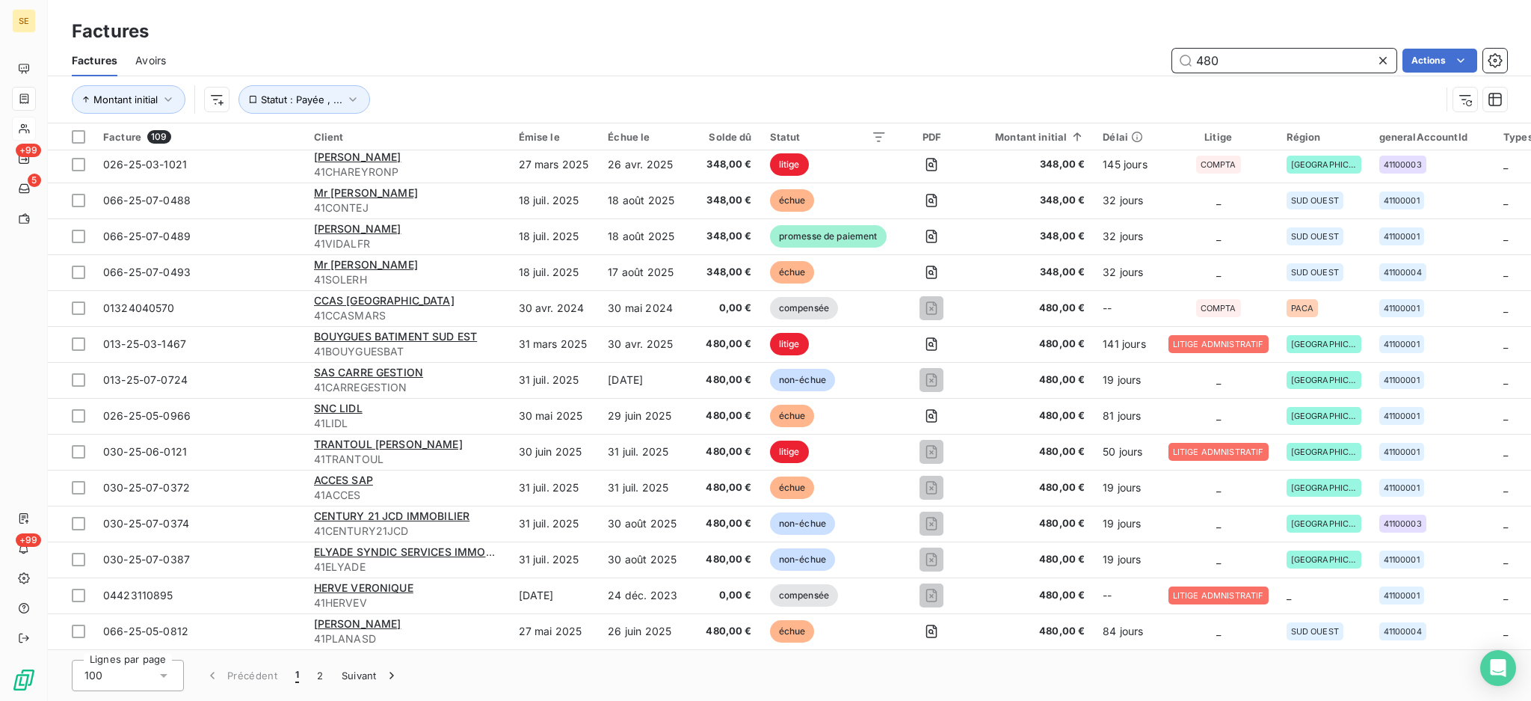
drag, startPoint x: 1248, startPoint y: 61, endPoint x: 1181, endPoint y: 75, distance: 68.6
click at [1181, 75] on div "Factures Avoirs 480 Actions" at bounding box center [789, 60] width 1483 height 31
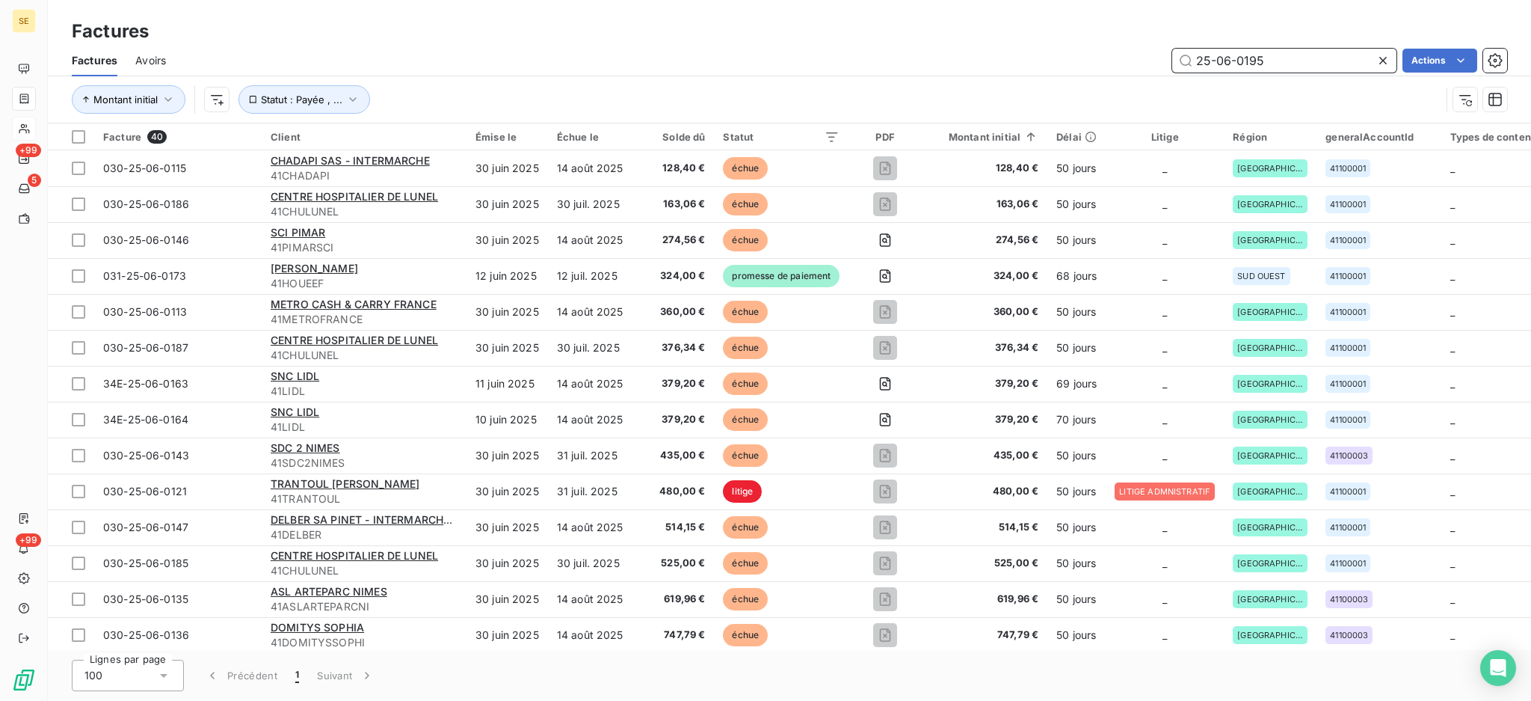
type input "25-06-0195"
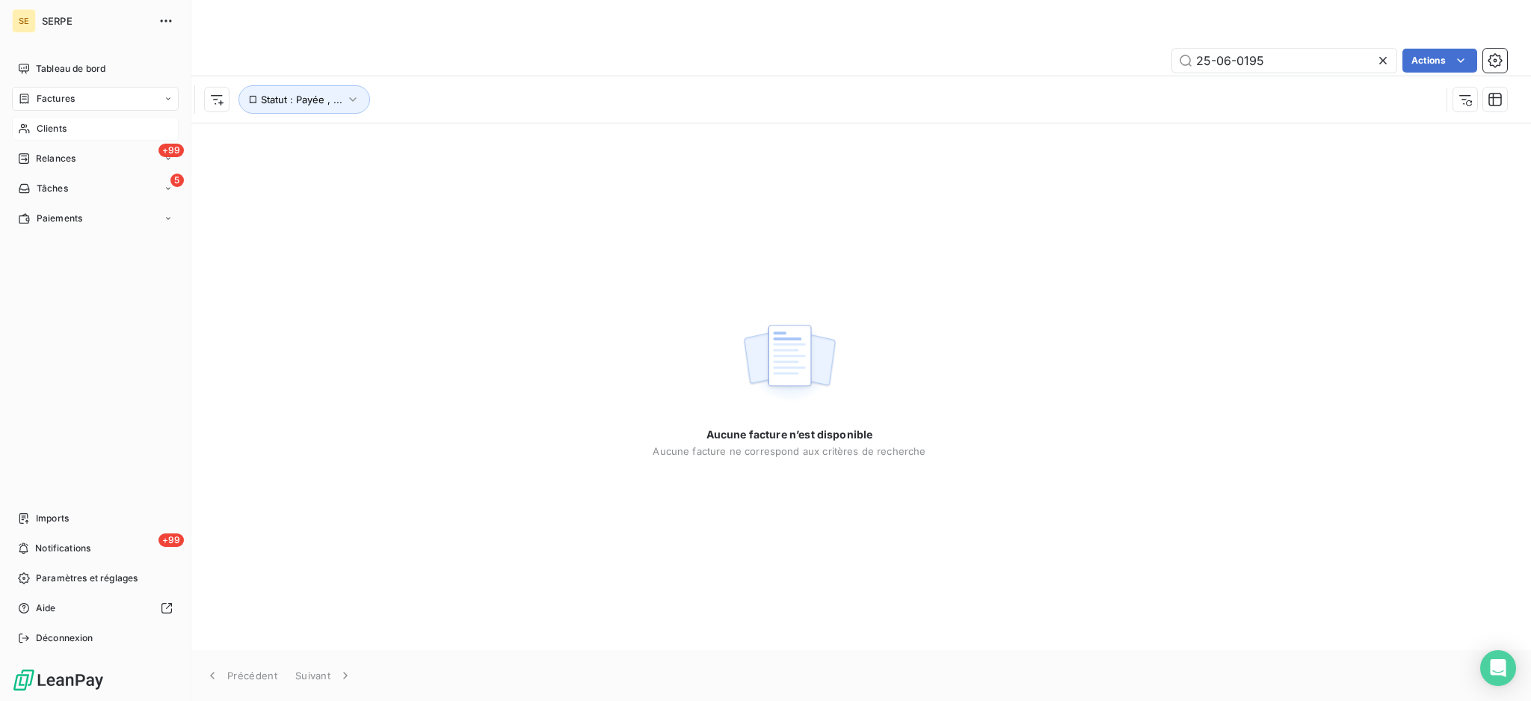
click at [67, 19] on span "SERPE" at bounding box center [96, 21] width 108 height 12
click at [87, 634] on span "Déconnexion" at bounding box center [65, 637] width 58 height 13
